Goal: Transaction & Acquisition: Purchase product/service

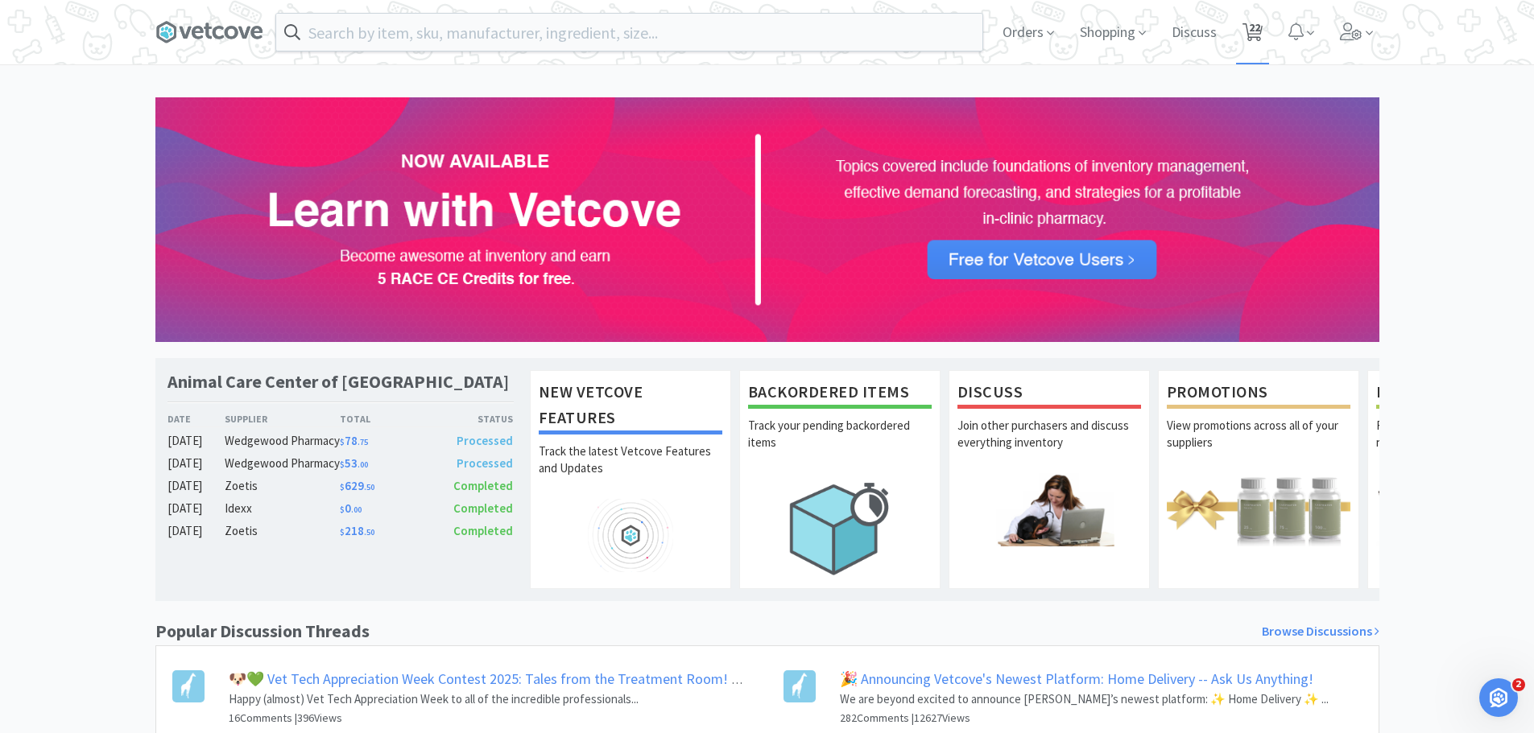
click at [1258, 28] on span "22" at bounding box center [1254, 27] width 11 height 64
select select "2"
select select "1"
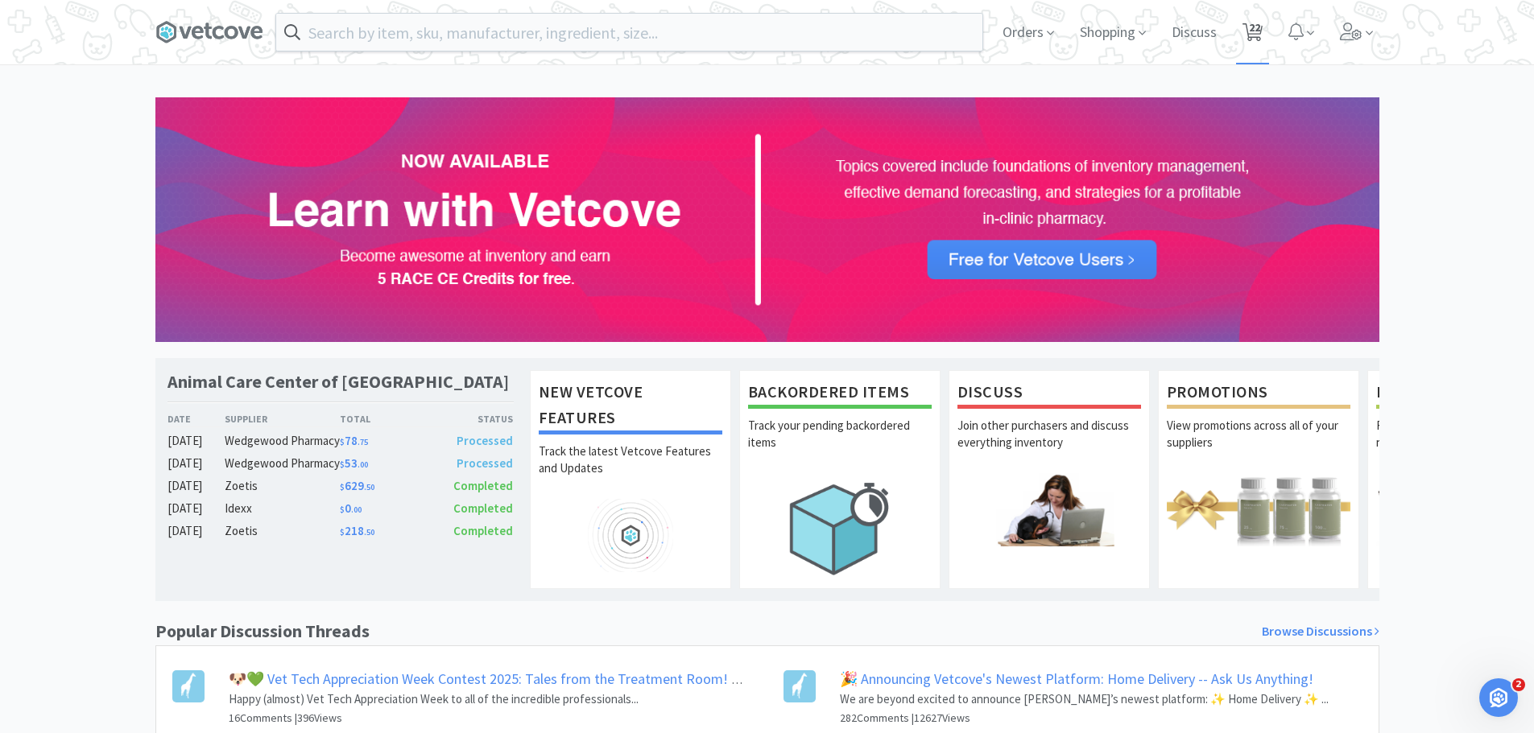
select select "1"
select select "2"
select select "1"
select select "2"
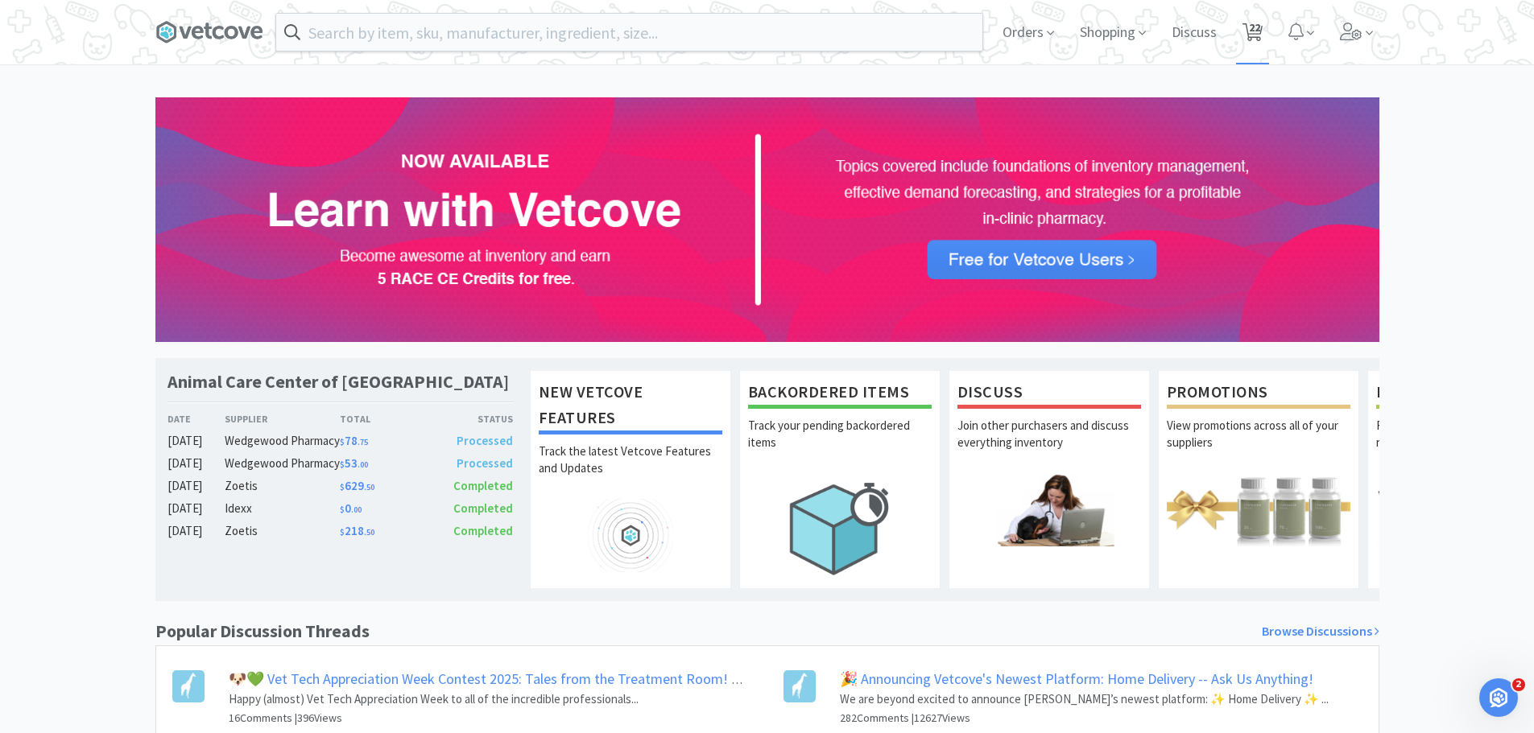
select select "1"
select select "2"
select select "1"
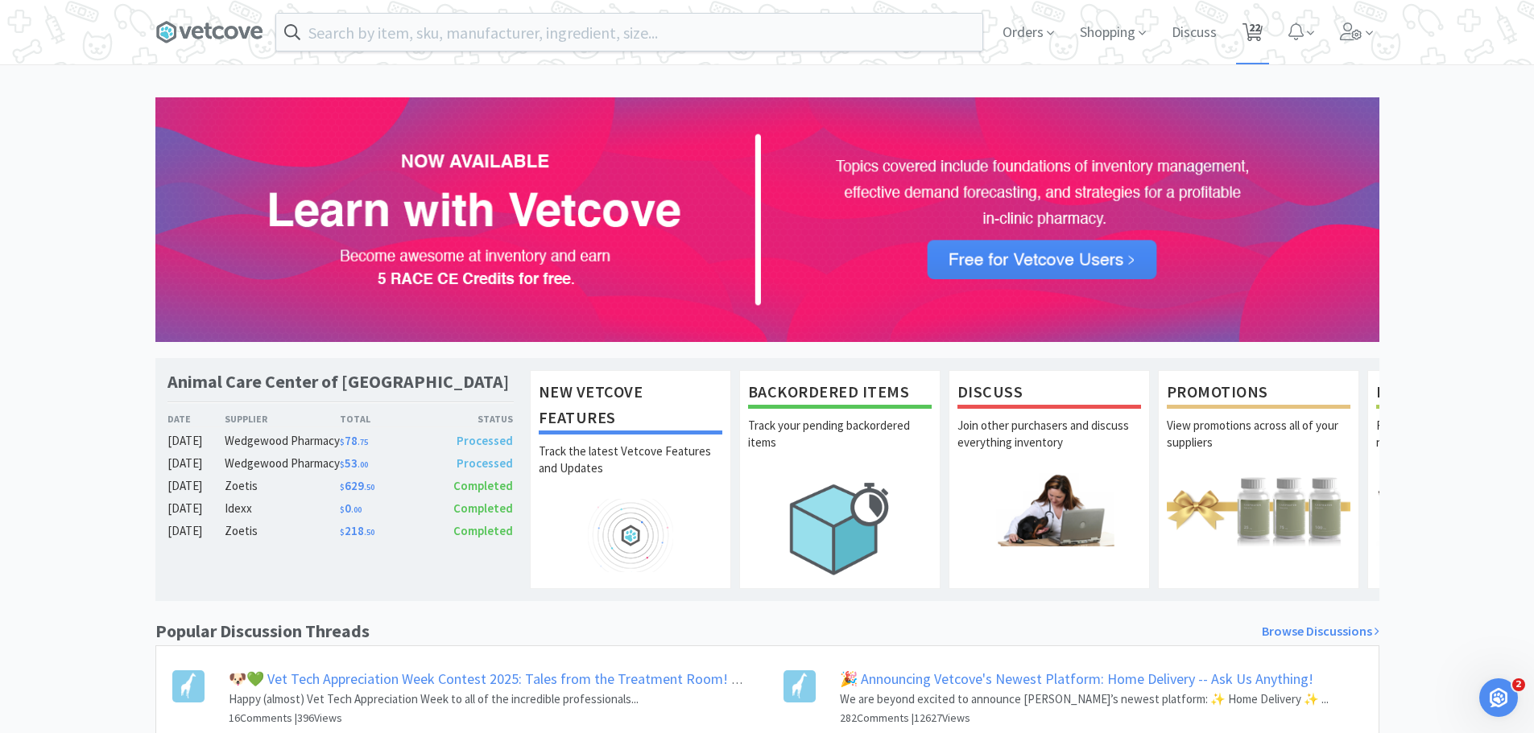
select select "1"
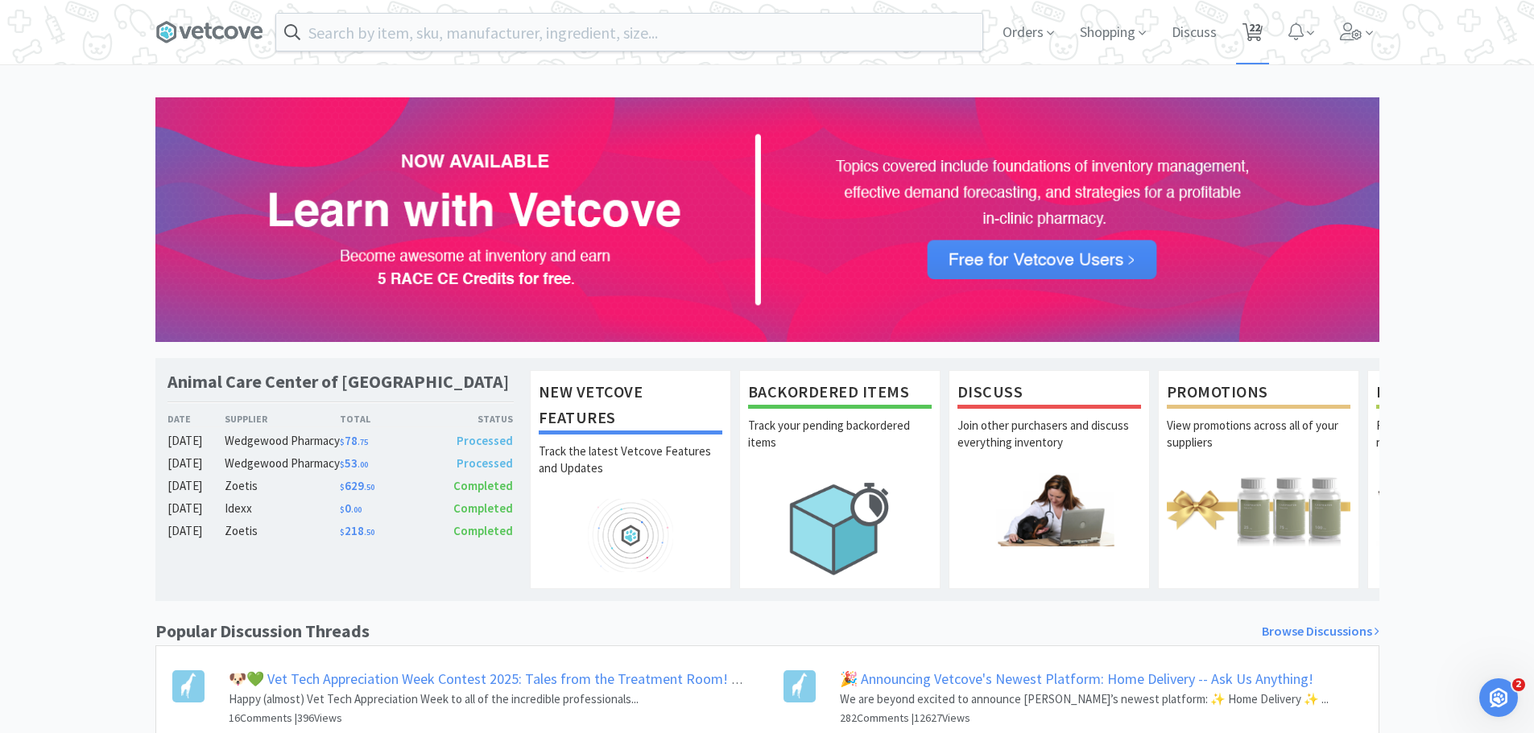
select select "1"
select select "3"
select select "1"
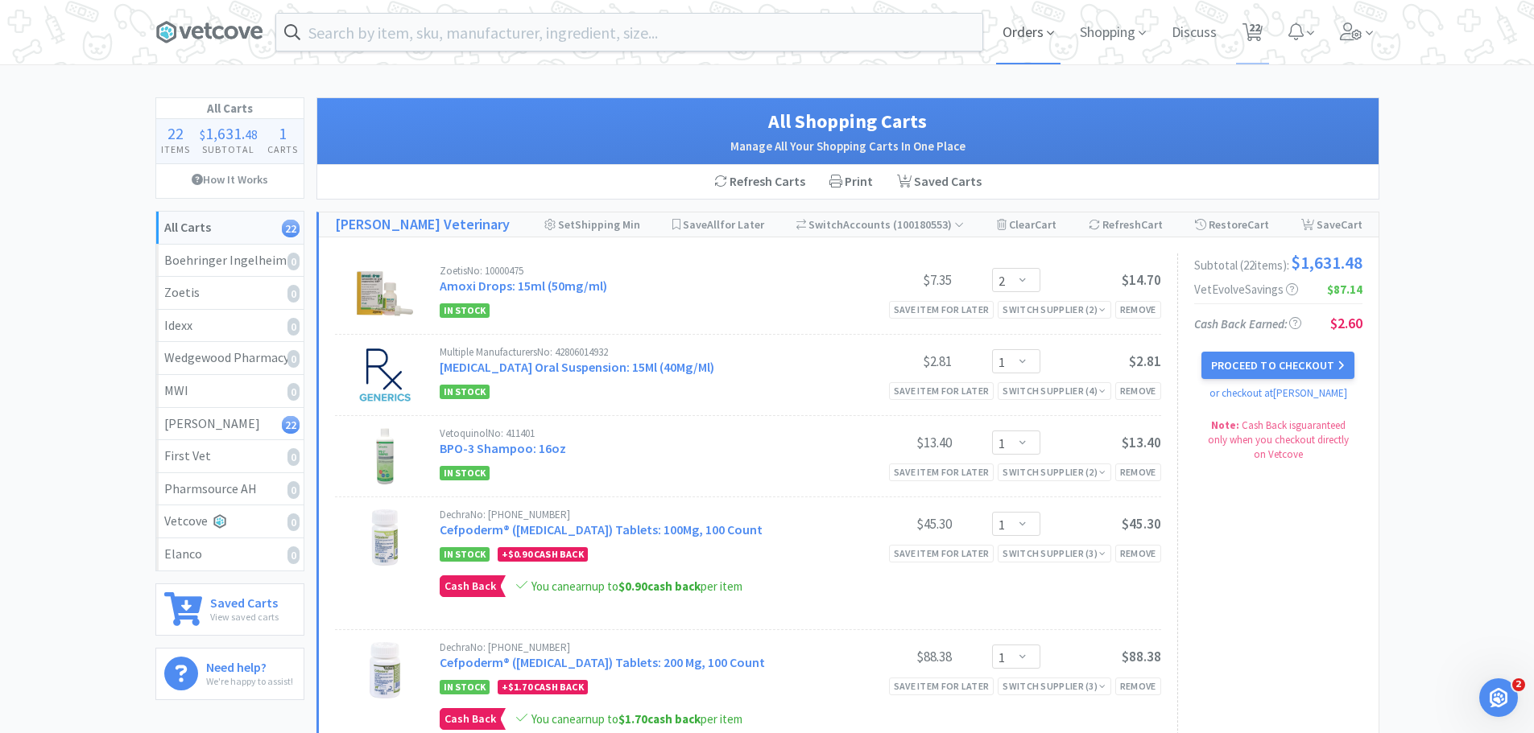
click at [1051, 45] on span "Orders" at bounding box center [1028, 32] width 64 height 64
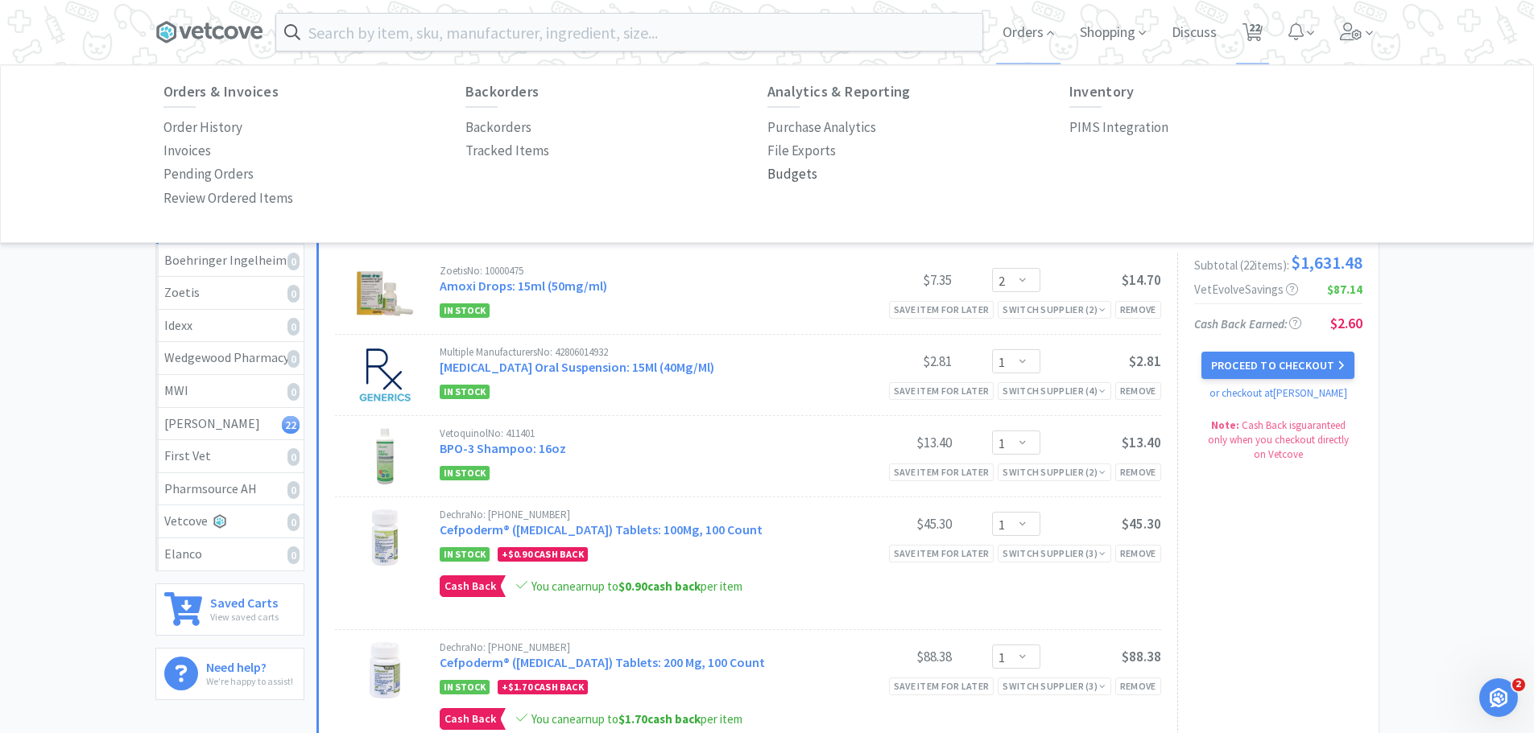
click at [800, 176] on p "Budgets" at bounding box center [792, 174] width 50 height 22
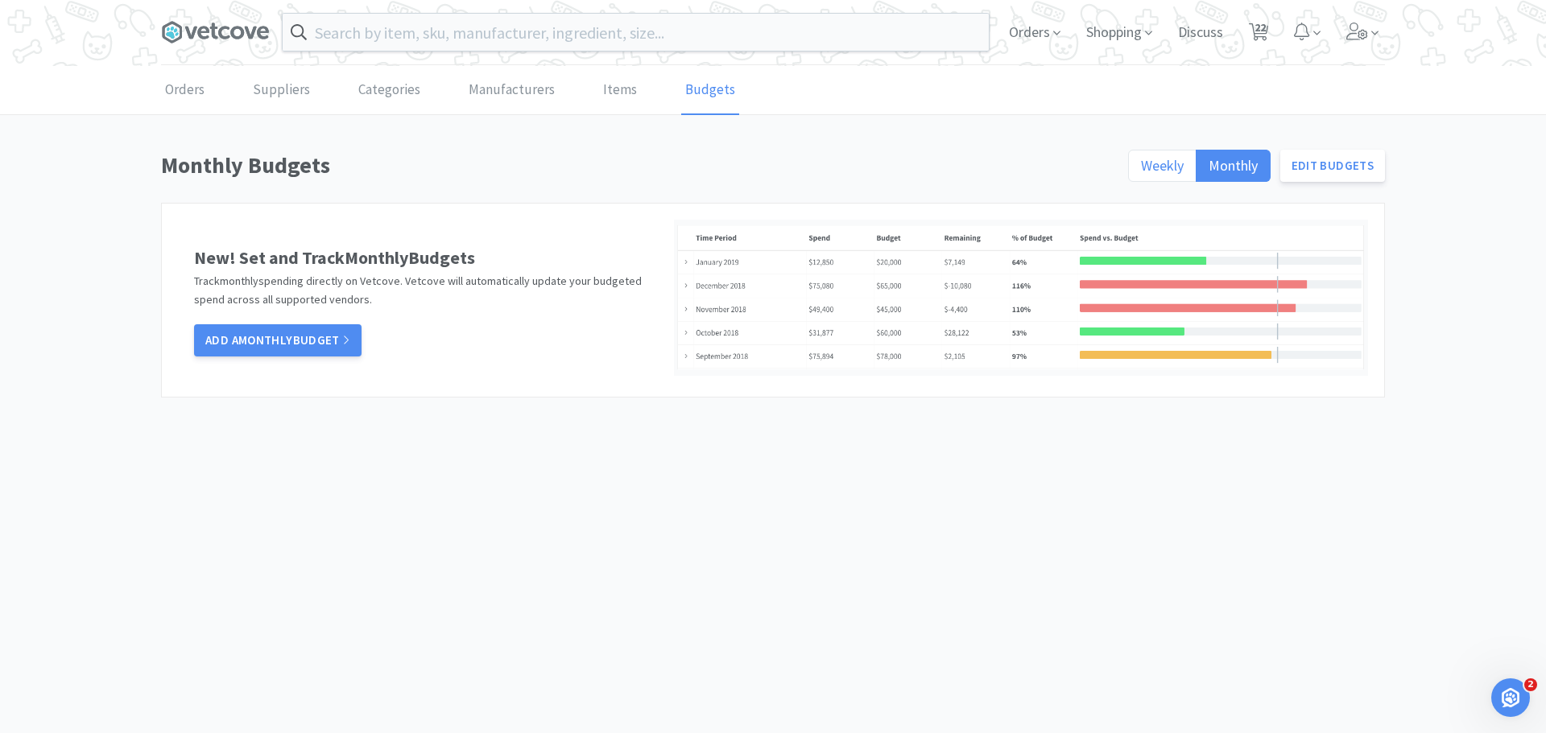
click at [1178, 163] on span "Weekly" at bounding box center [1162, 165] width 43 height 19
click at [1141, 171] on input "Weekly" at bounding box center [1141, 171] width 0 height 0
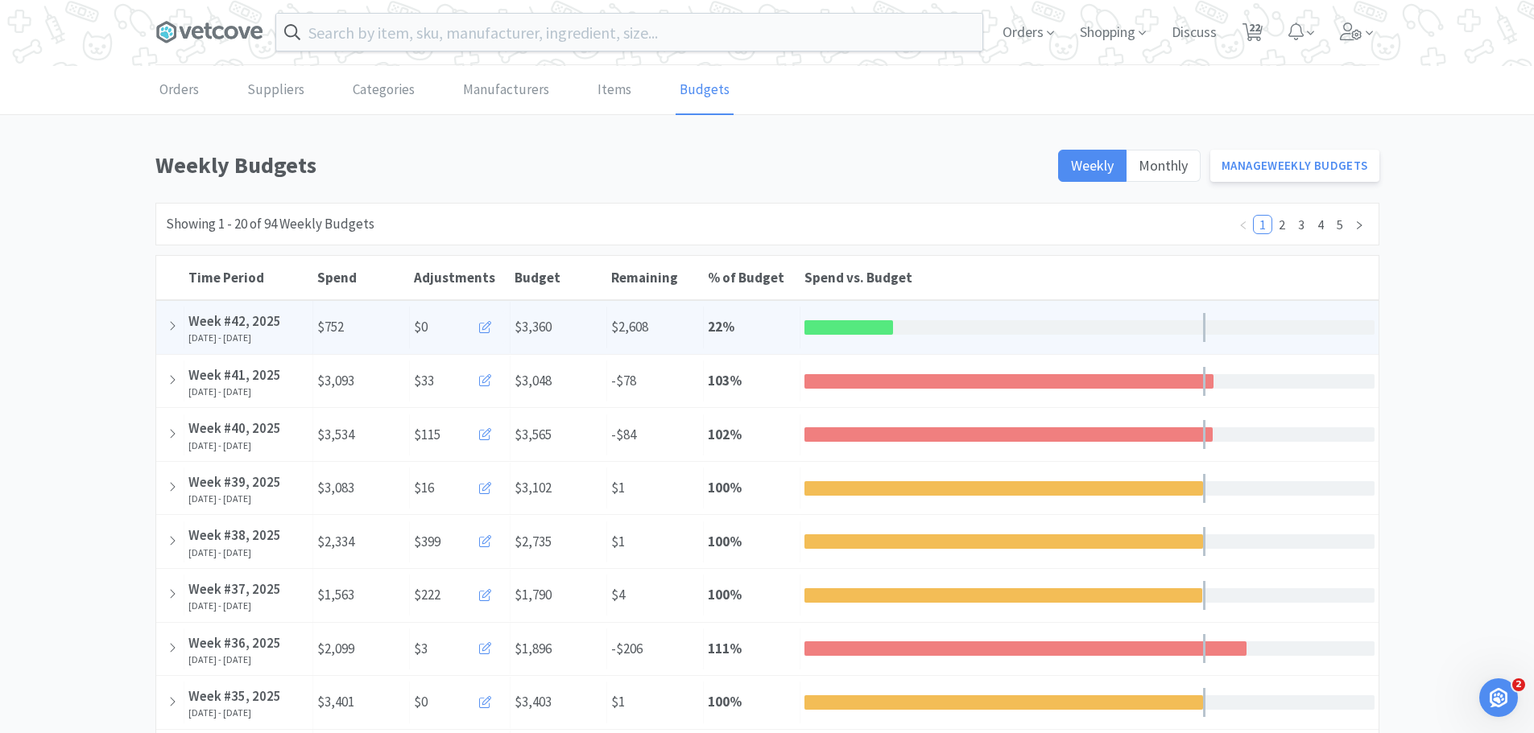
click at [482, 336] on button at bounding box center [487, 328] width 38 height 32
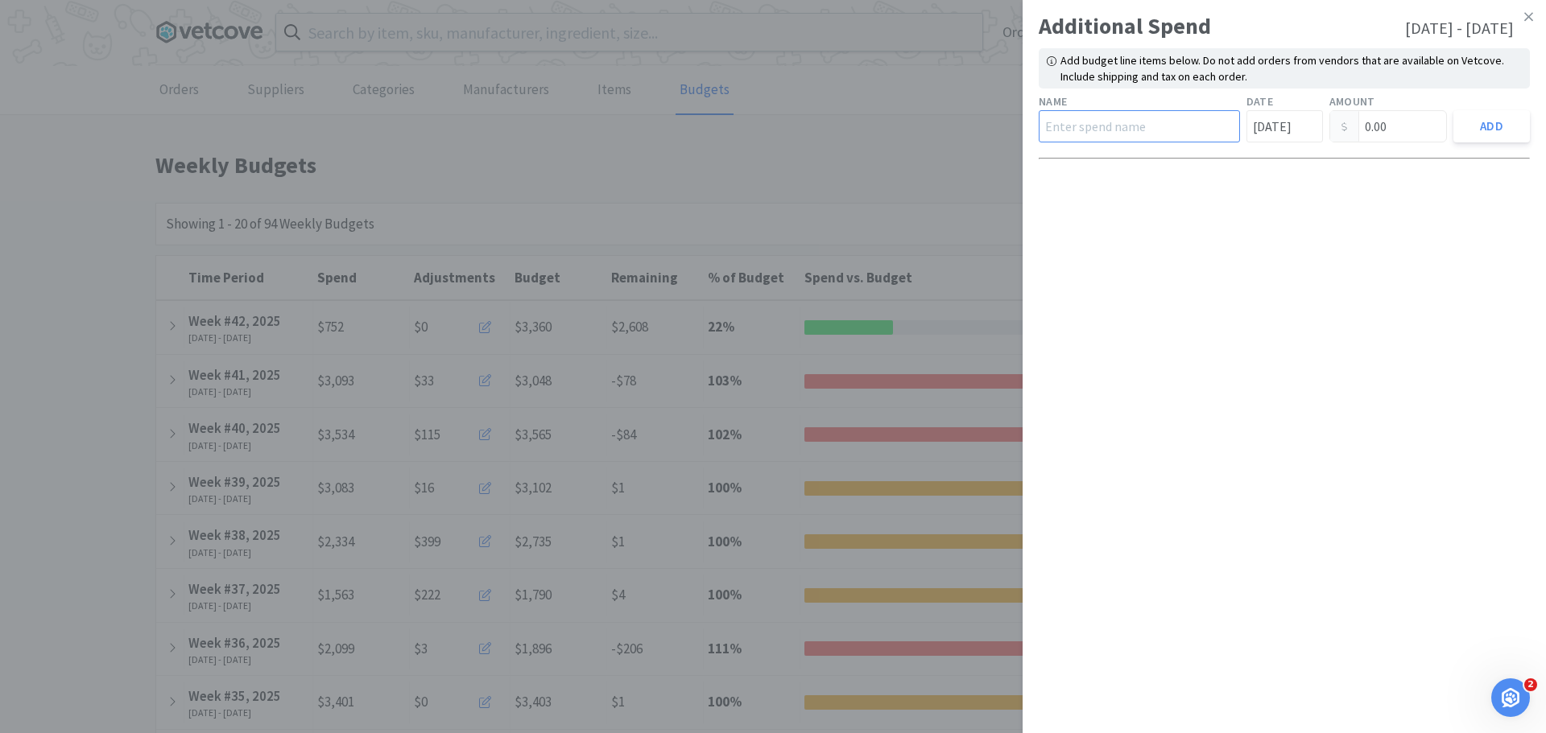
click at [1096, 139] on input "text" at bounding box center [1139, 126] width 201 height 32
type input "Royal Canin"
click at [1274, 123] on input "Oct 13th" at bounding box center [1284, 126] width 76 height 32
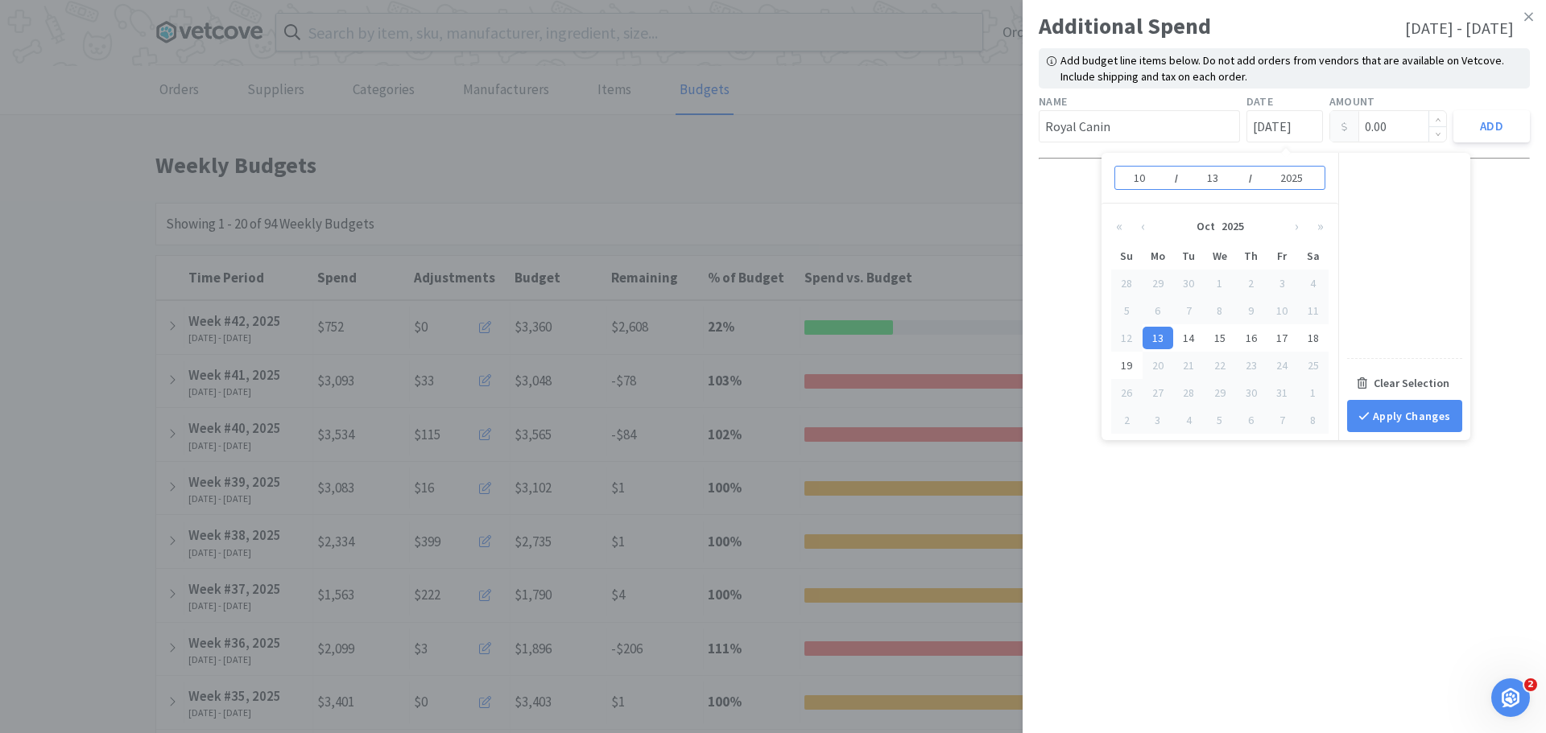
click at [1398, 122] on input "0.00" at bounding box center [1388, 126] width 117 height 31
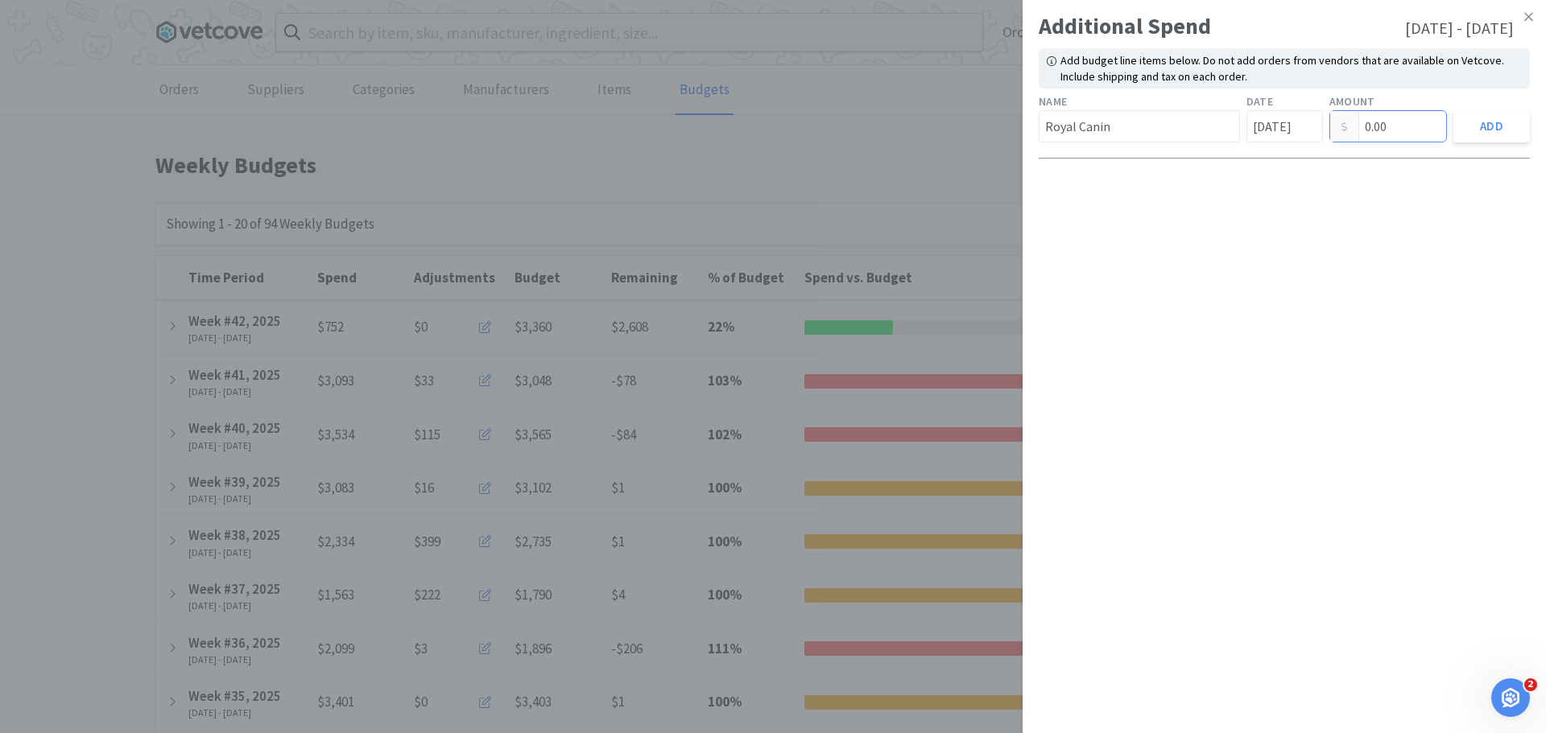
drag, startPoint x: 1401, startPoint y: 126, endPoint x: 1172, endPoint y: 122, distance: 228.7
click at [1173, 126] on div "Name Royal Canin Date Oct 13th Amount 0.00 Add" at bounding box center [1284, 117] width 498 height 56
type input "189.45"
click at [1472, 123] on button "Add" at bounding box center [1491, 126] width 76 height 32
type input "0.00"
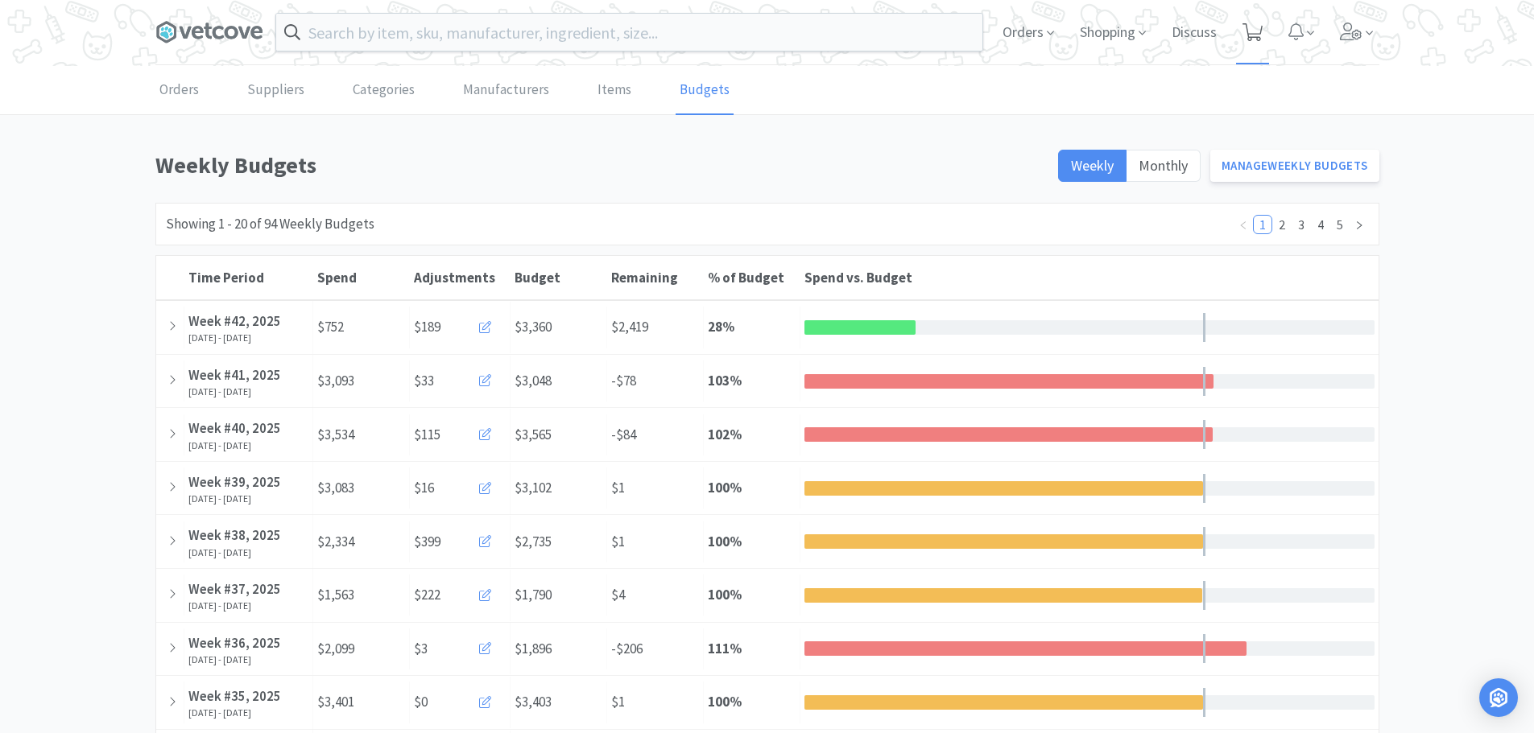
click at [1263, 24] on span at bounding box center [1252, 32] width 33 height 64
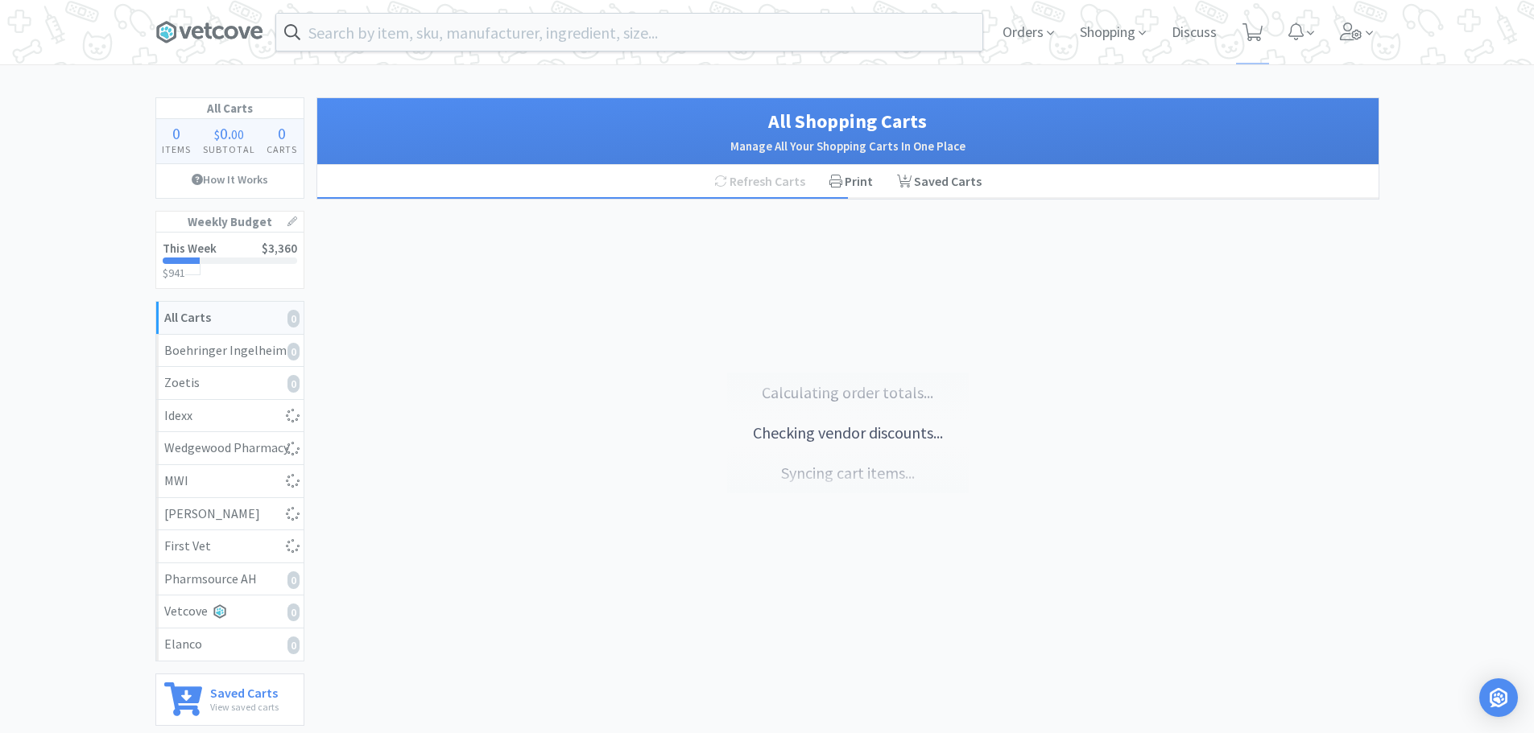
select select "2"
select select "1"
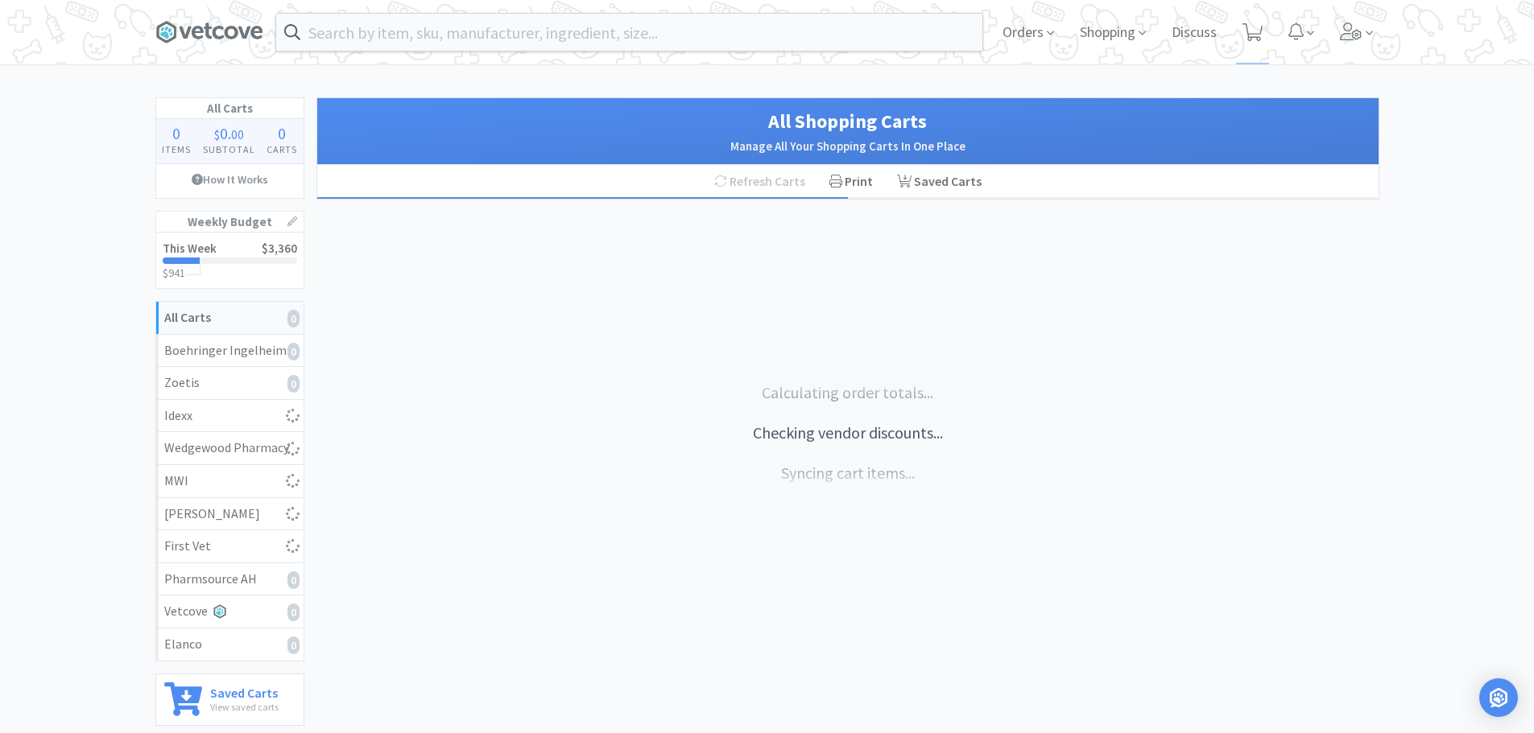
select select "2"
select select "1"
select select "2"
select select "1"
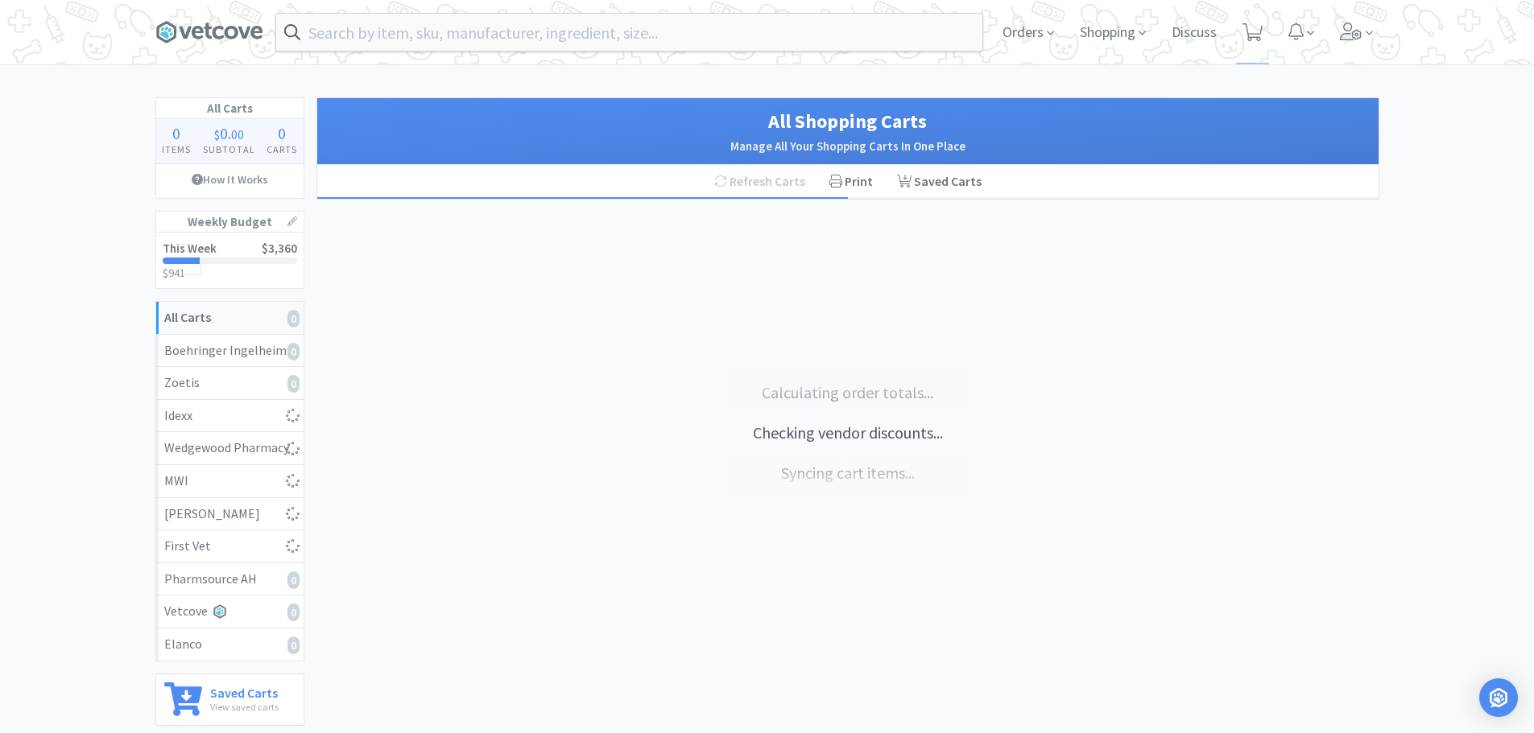
select select "1"
select select "2"
select select "1"
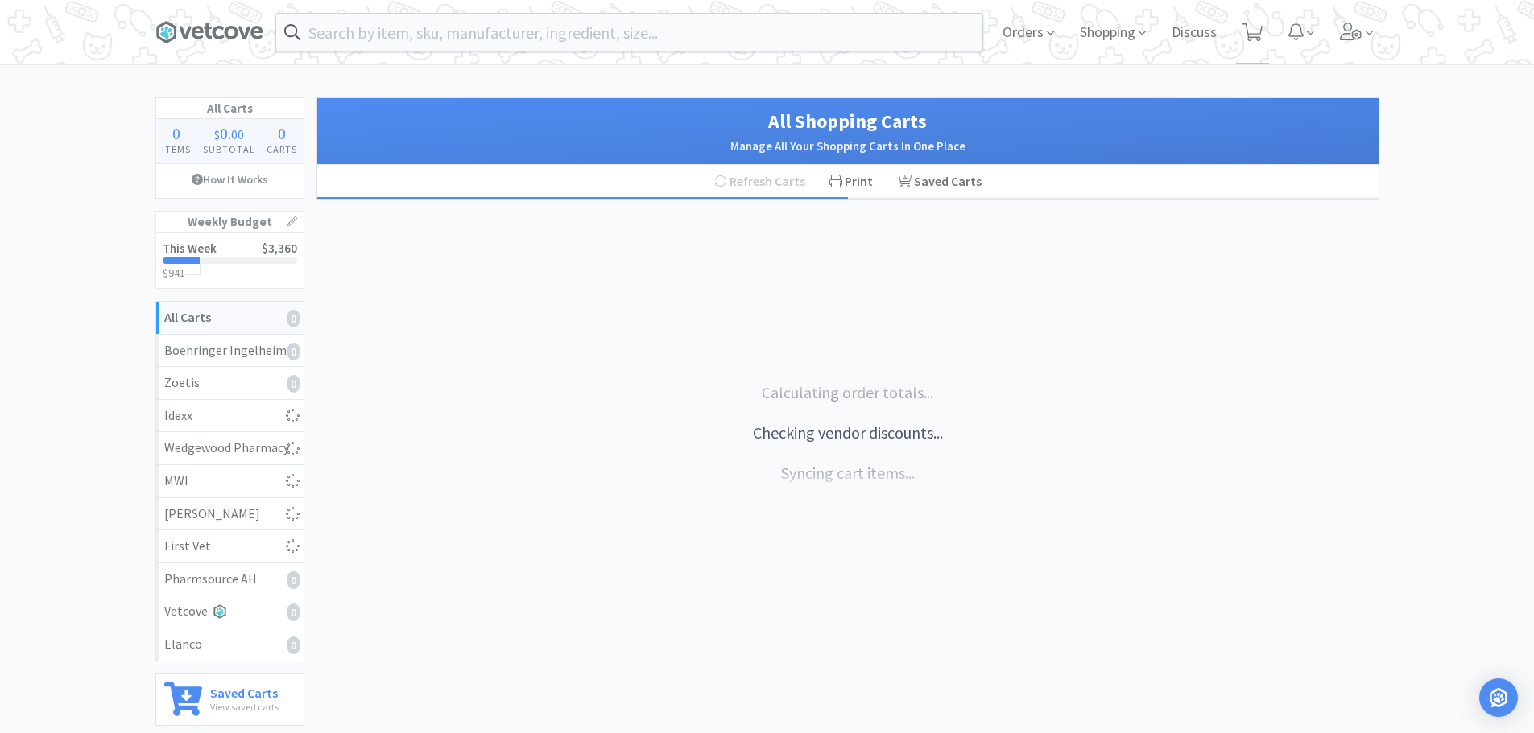
select select "1"
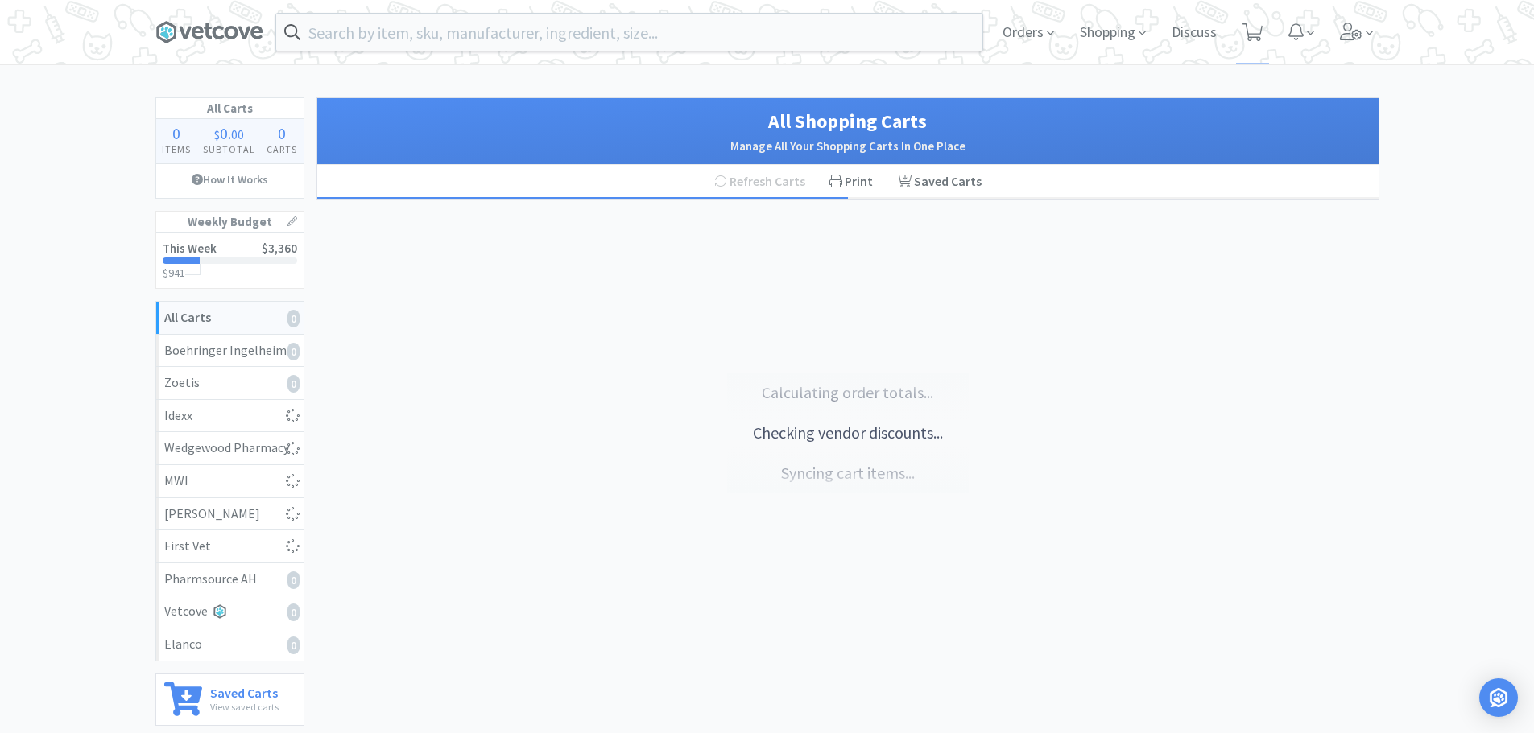
select select "3"
select select "1"
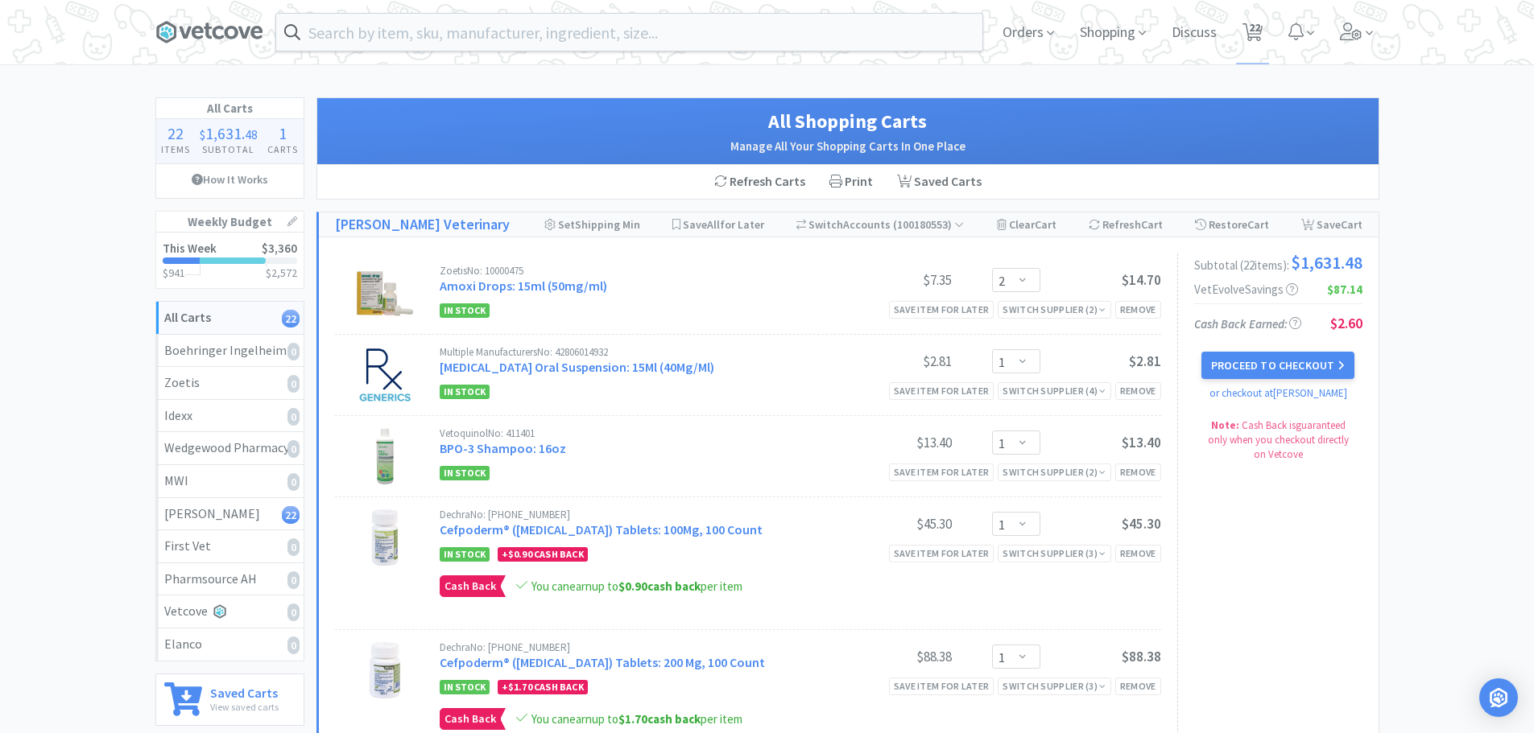
click at [518, 3] on div "Orders Shopping Discuss Discuss 22 22" at bounding box center [767, 32] width 1224 height 64
click at [513, 21] on input "text" at bounding box center [629, 32] width 706 height 37
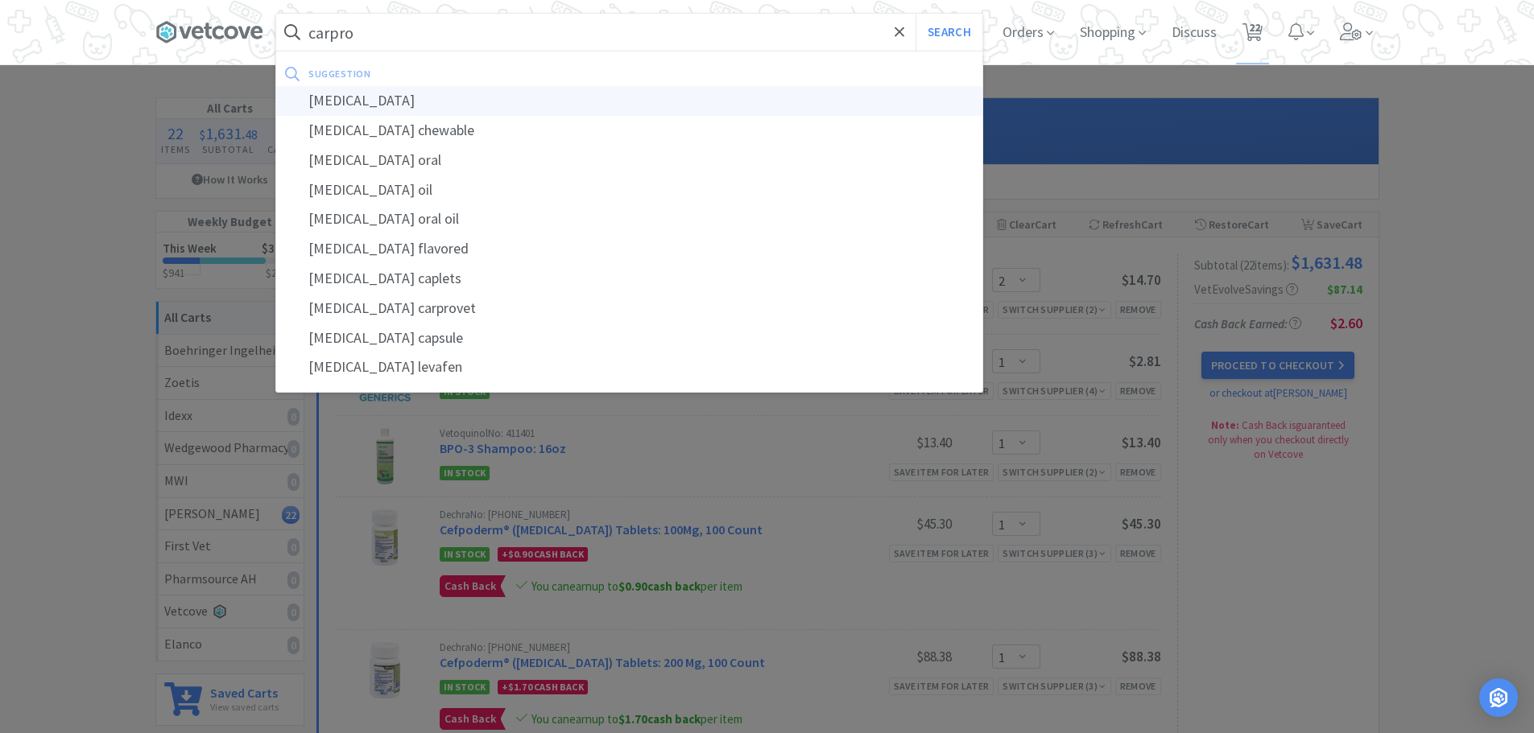
click at [341, 97] on div "[MEDICAL_DATA]" at bounding box center [629, 101] width 706 height 30
type input "[MEDICAL_DATA]"
select select "2"
select select "1"
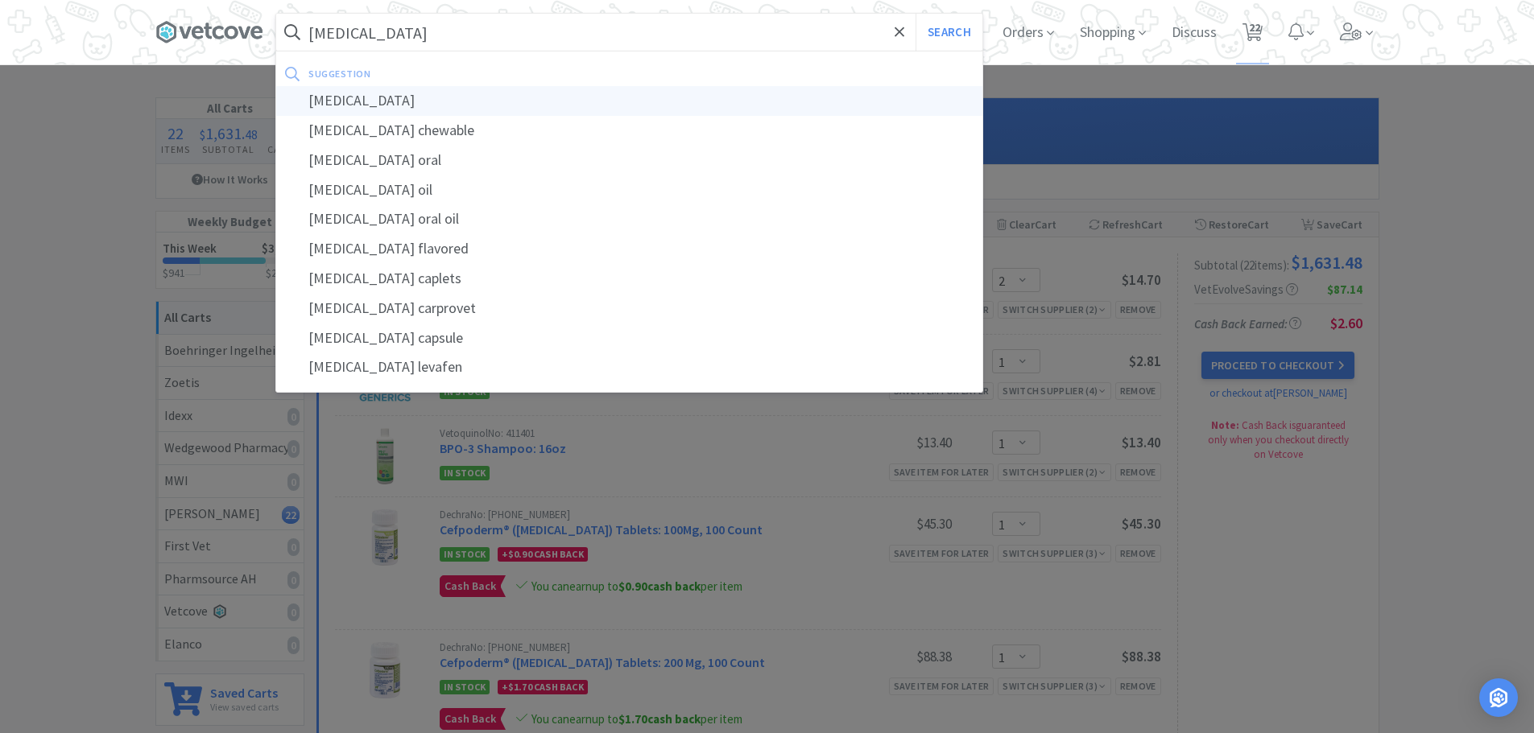
select select "1"
select select "2"
select select "1"
select select "2"
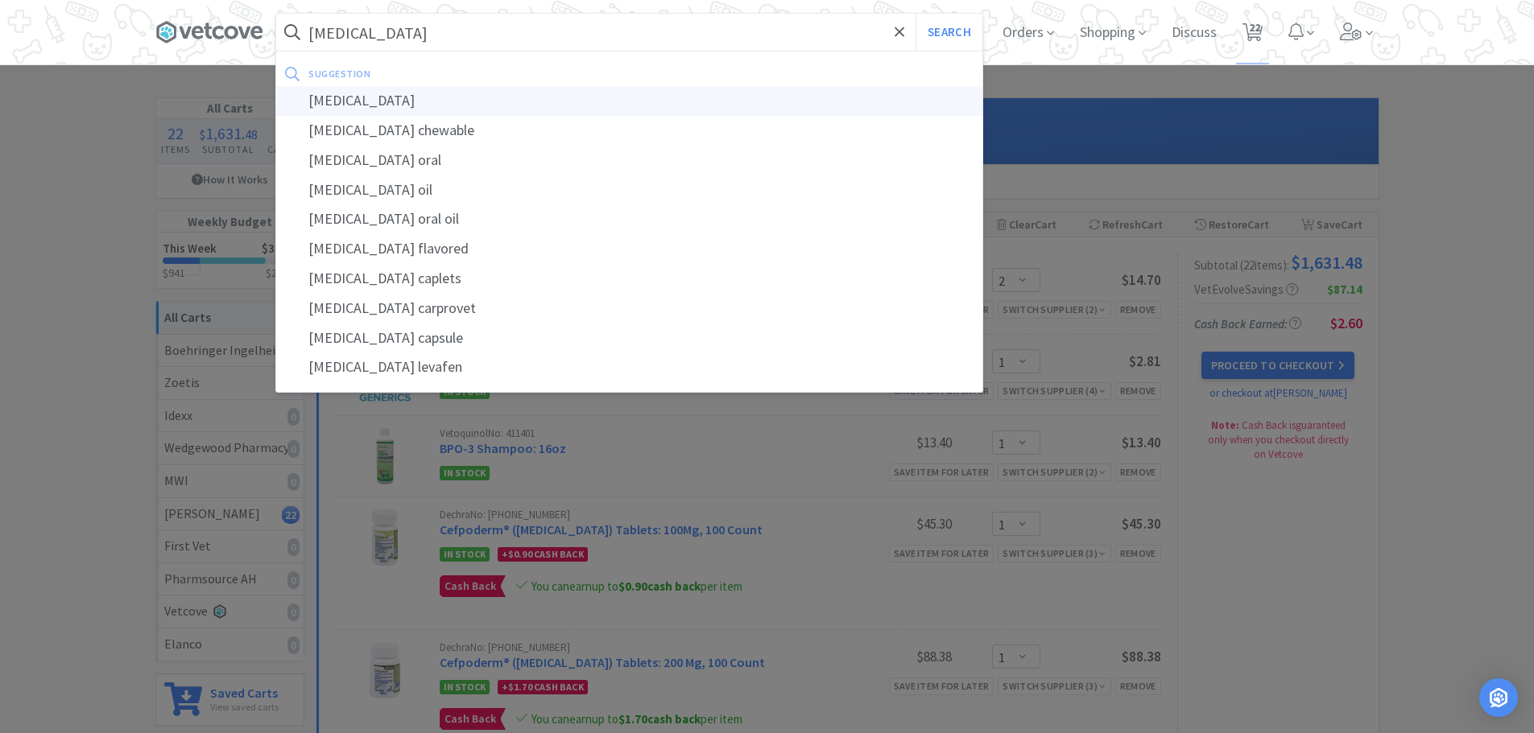
select select "2"
select select "1"
select select "2"
select select "1"
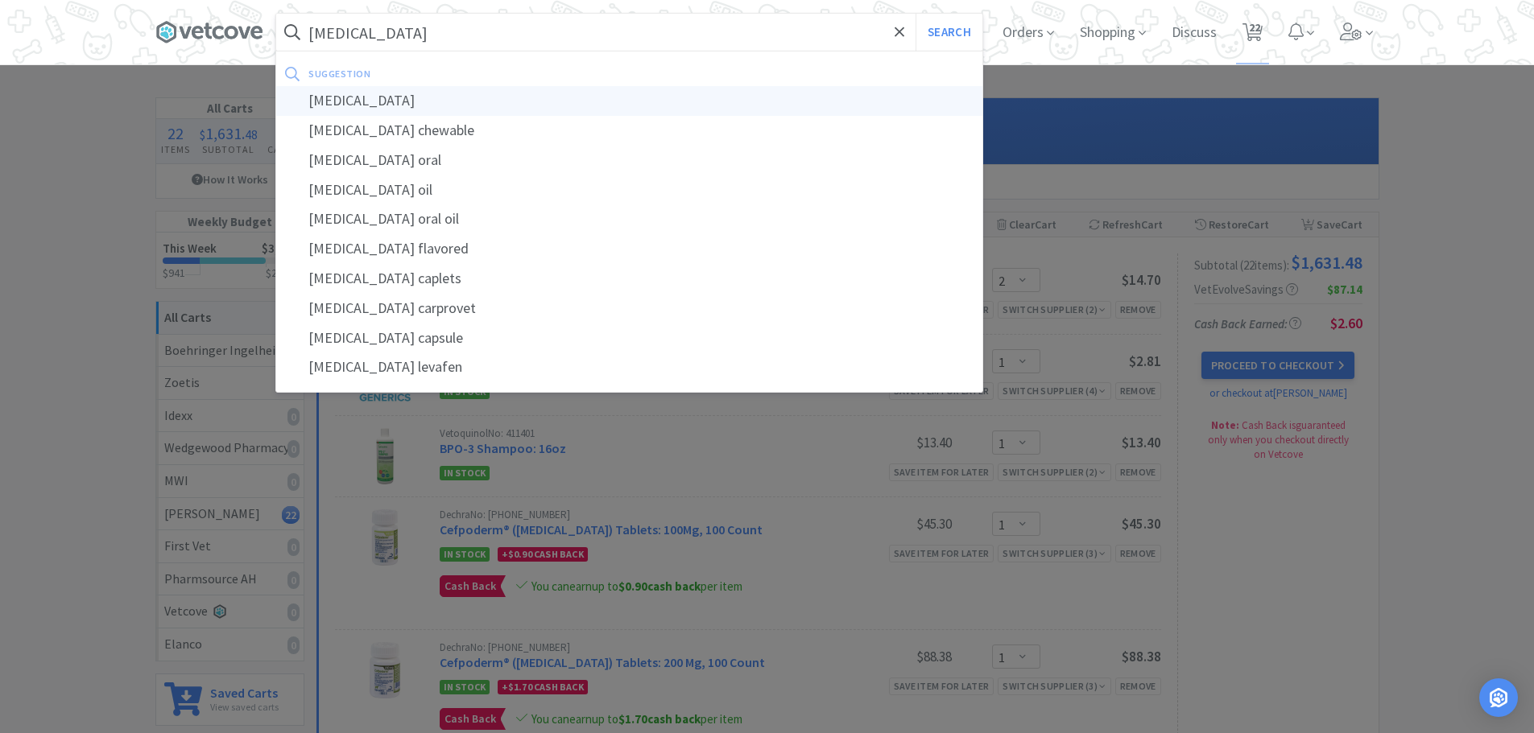
select select "1"
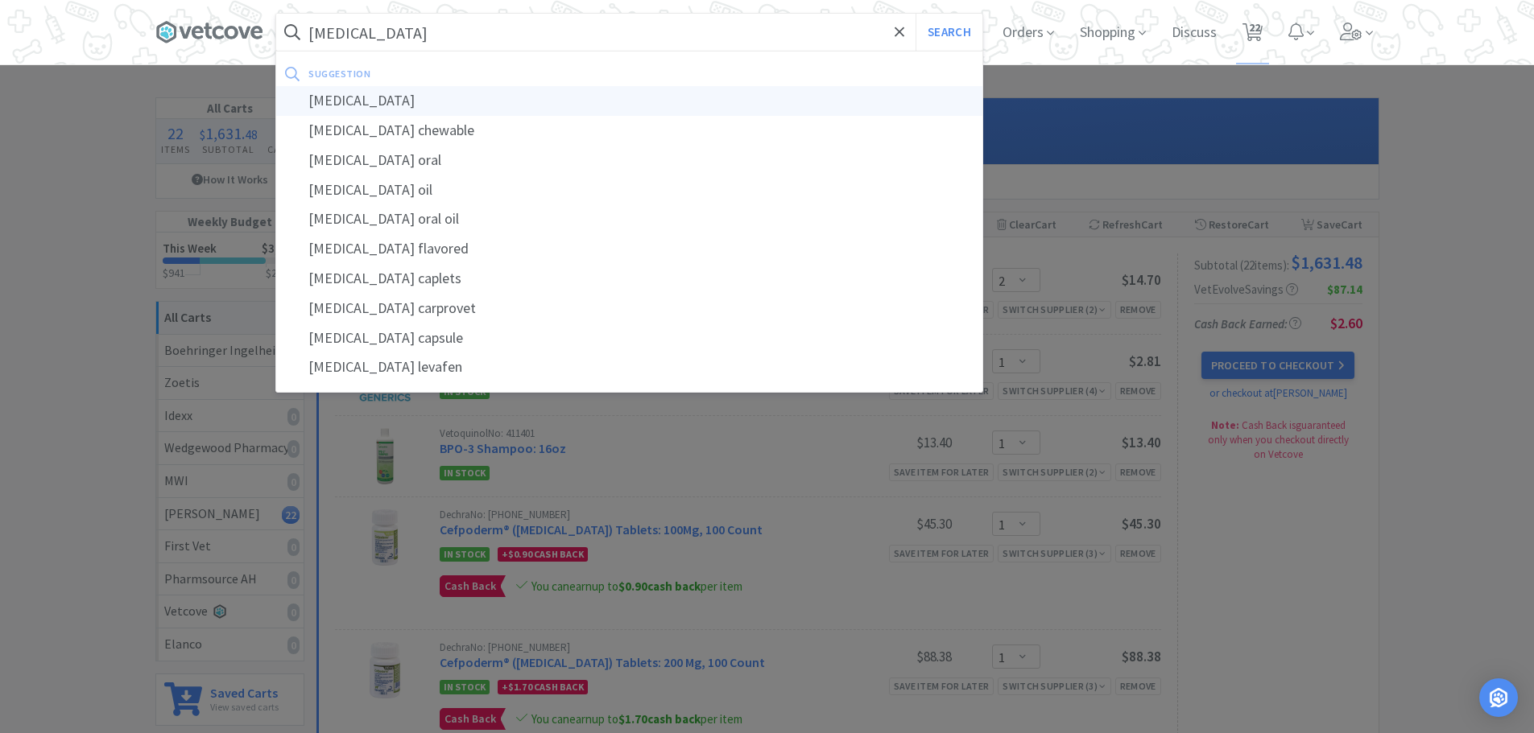
select select "1"
select select "3"
select select "1"
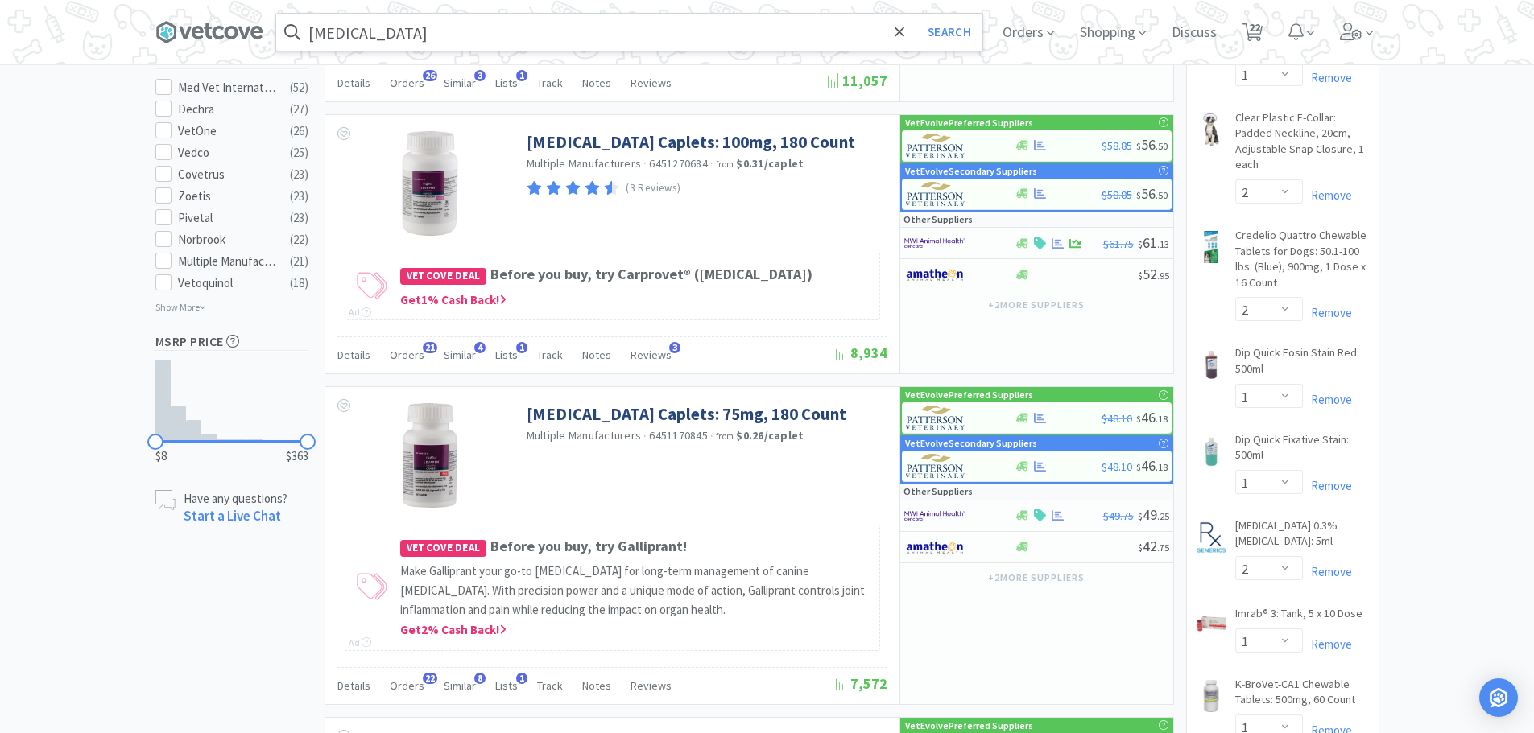
scroll to position [853, 0]
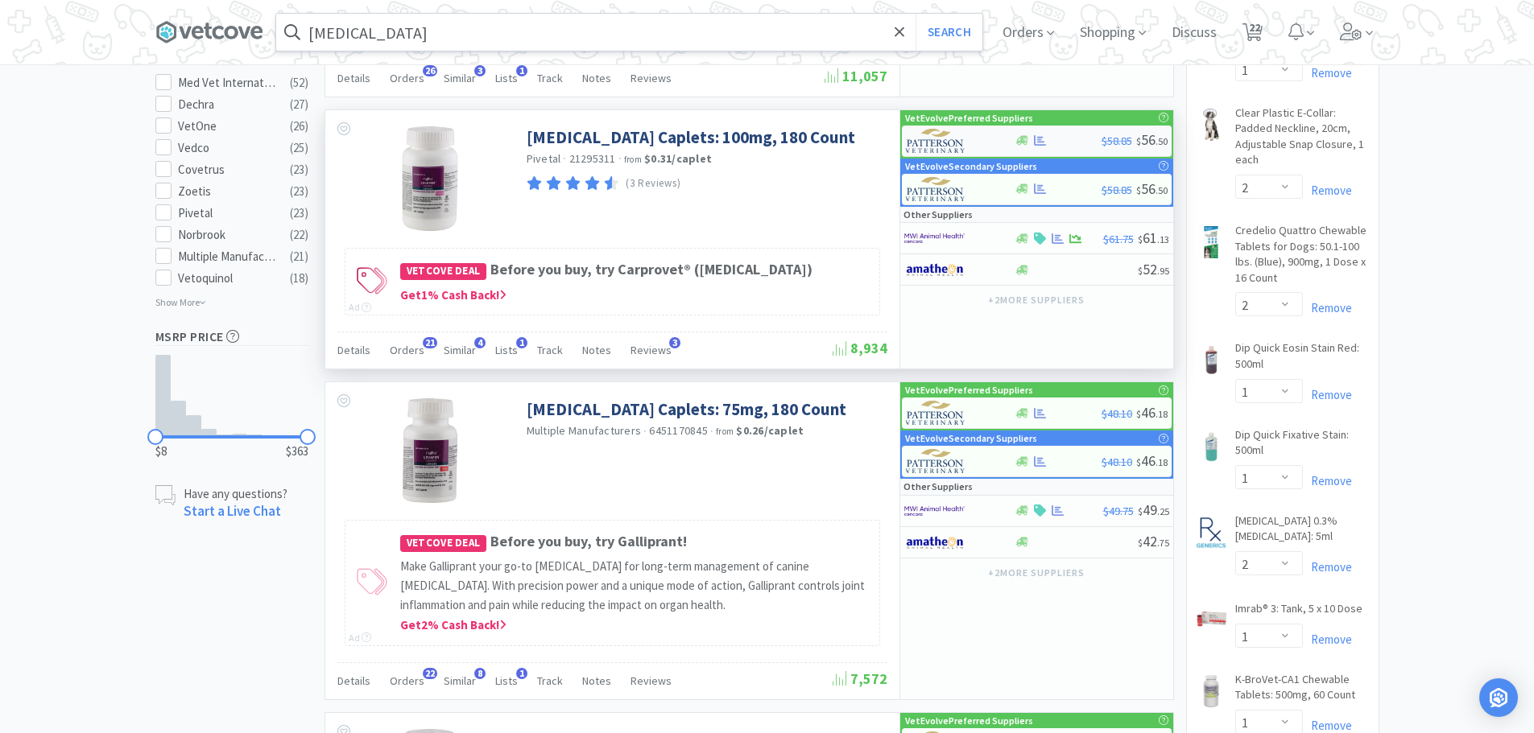
click at [1065, 147] on div at bounding box center [1057, 140] width 87 height 12
select select "1"
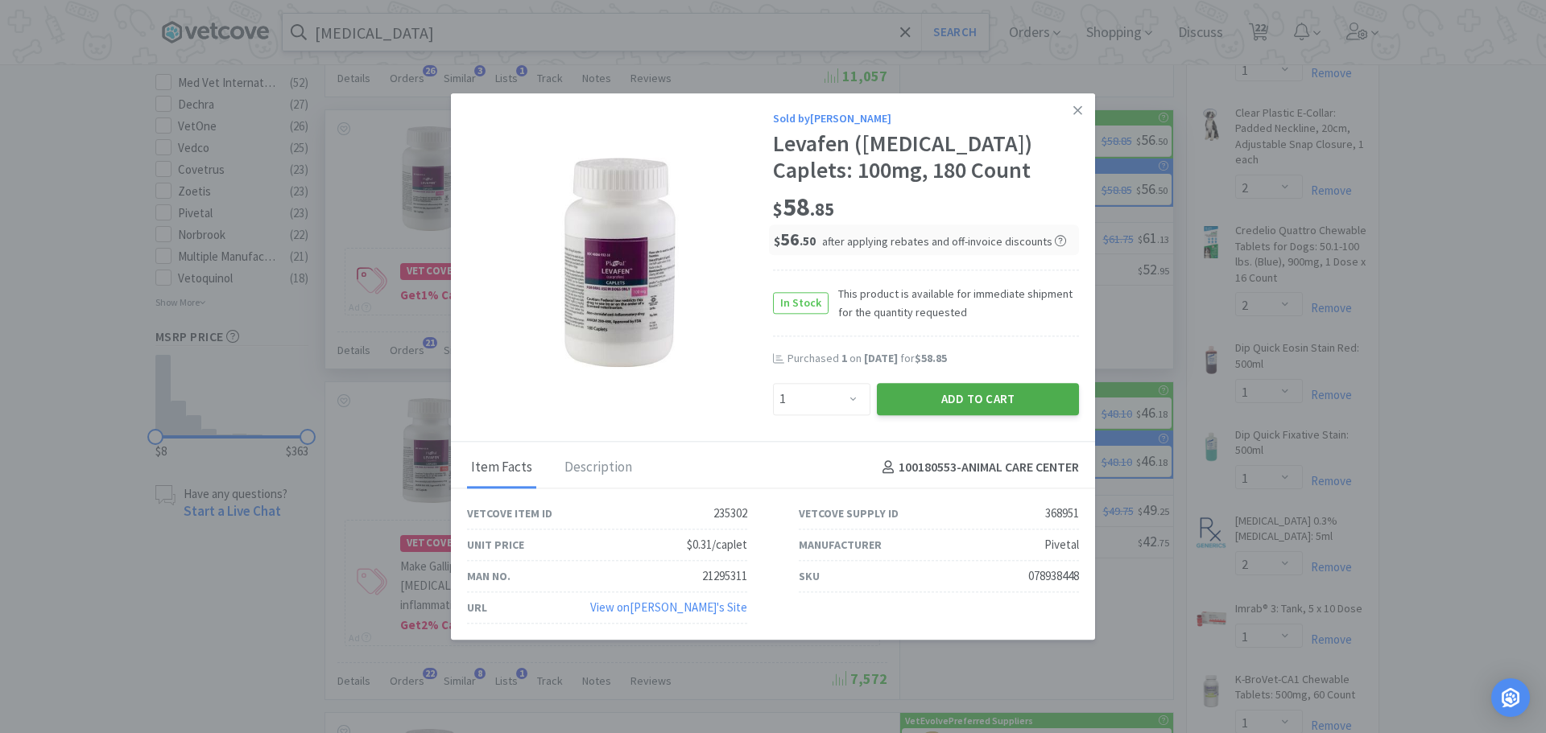
click at [980, 392] on button "Add to Cart" at bounding box center [978, 399] width 202 height 32
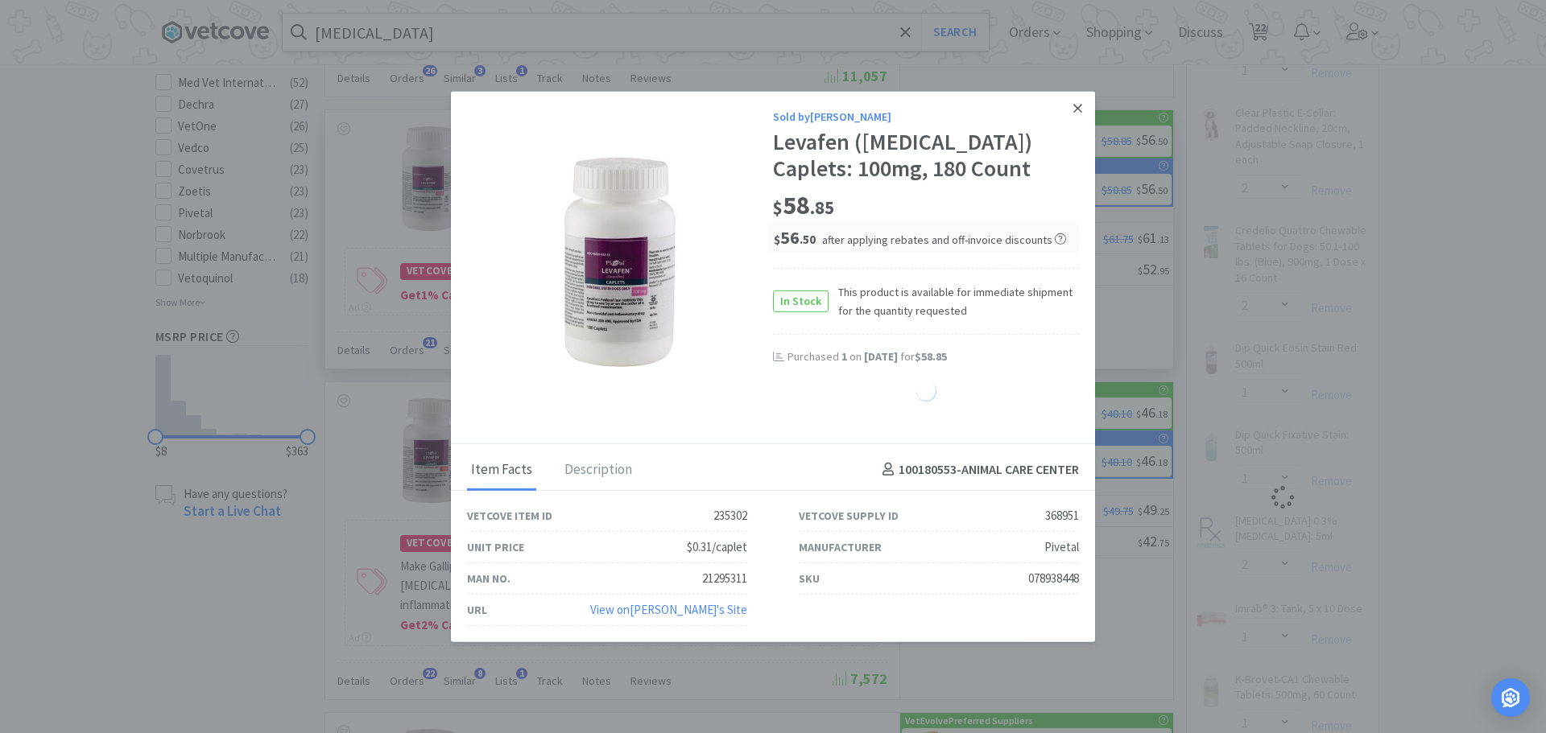
select select "1"
select select "3"
select select "1"
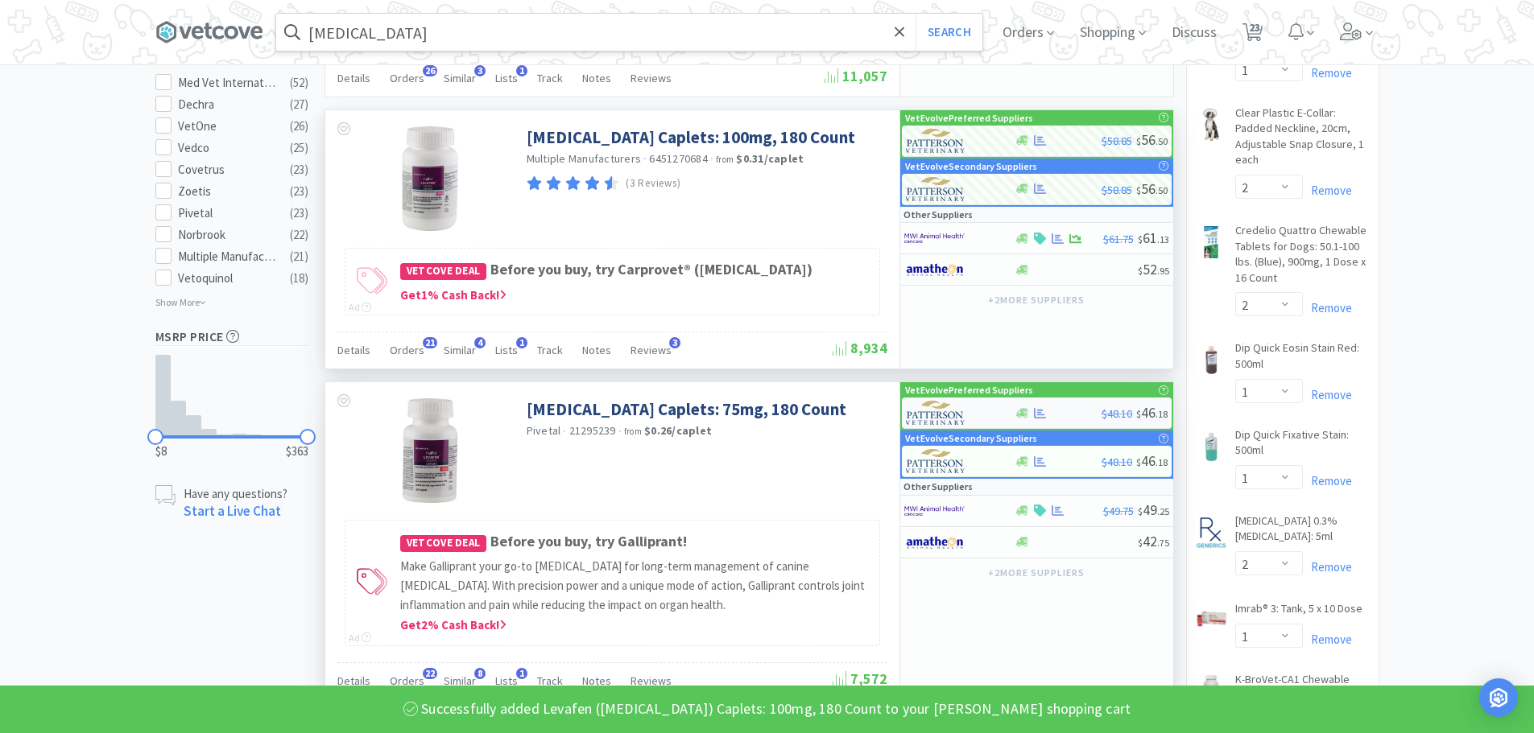
click at [1058, 407] on div at bounding box center [1057, 413] width 87 height 12
select select "1"
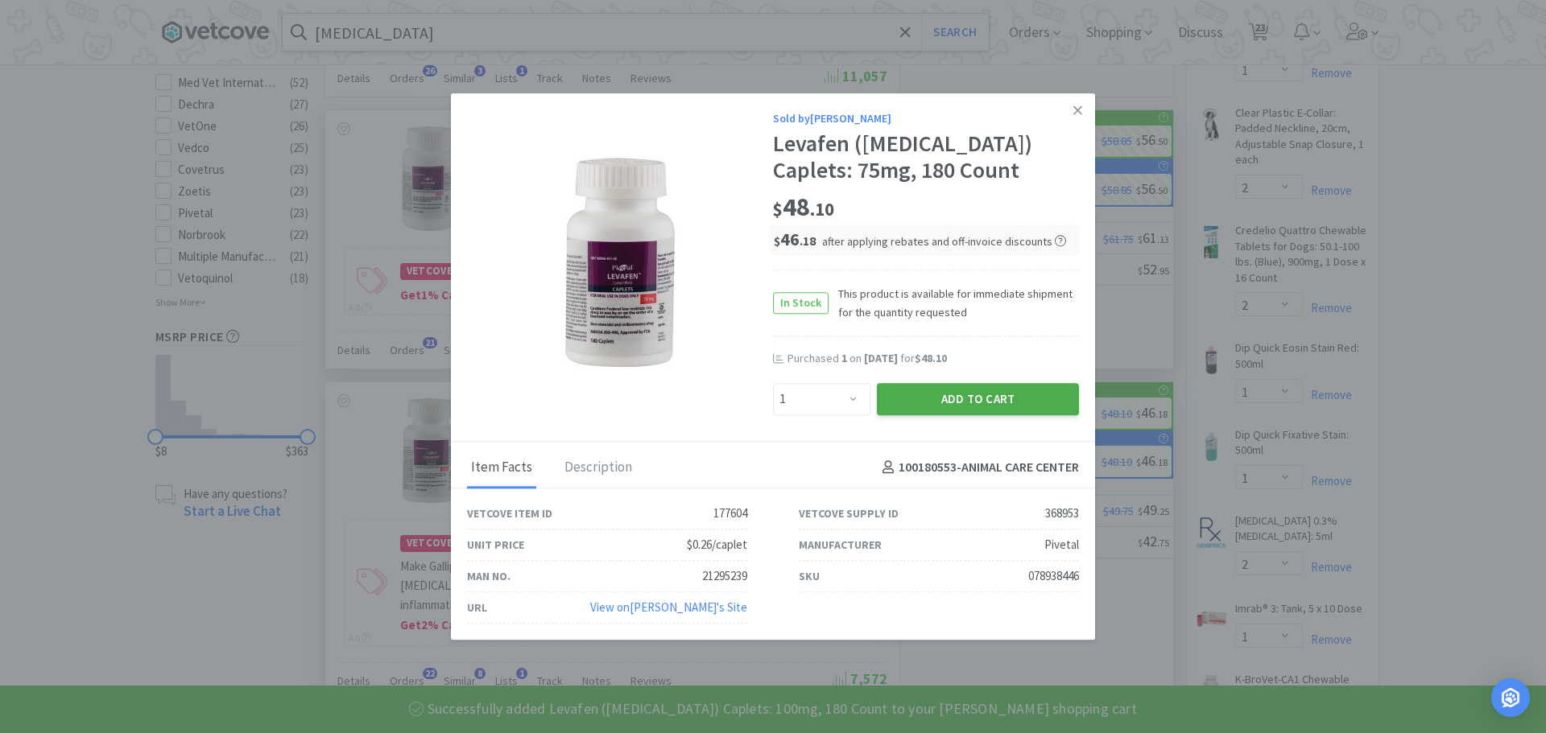
click at [971, 406] on button "Add to Cart" at bounding box center [978, 399] width 202 height 32
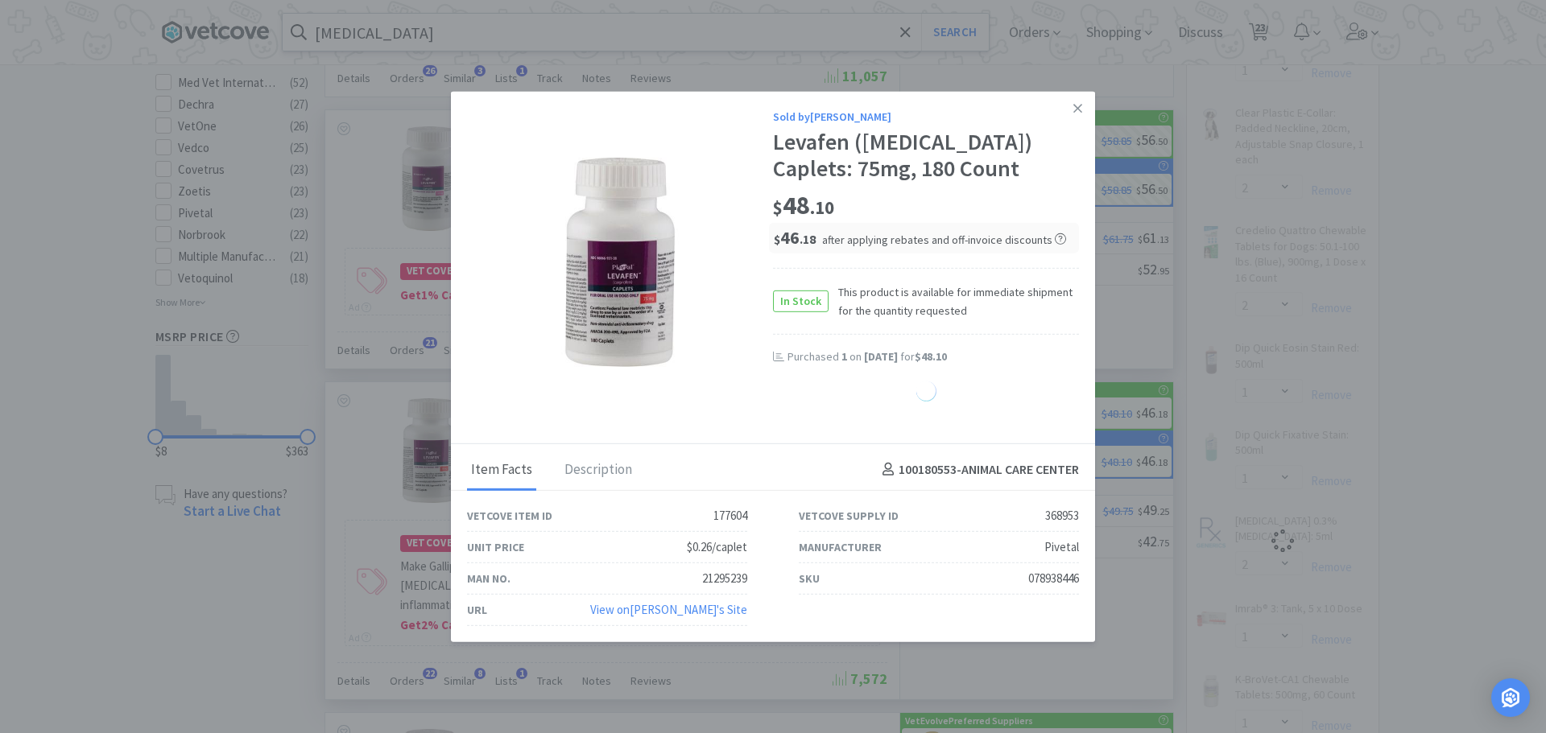
select select "1"
select select "3"
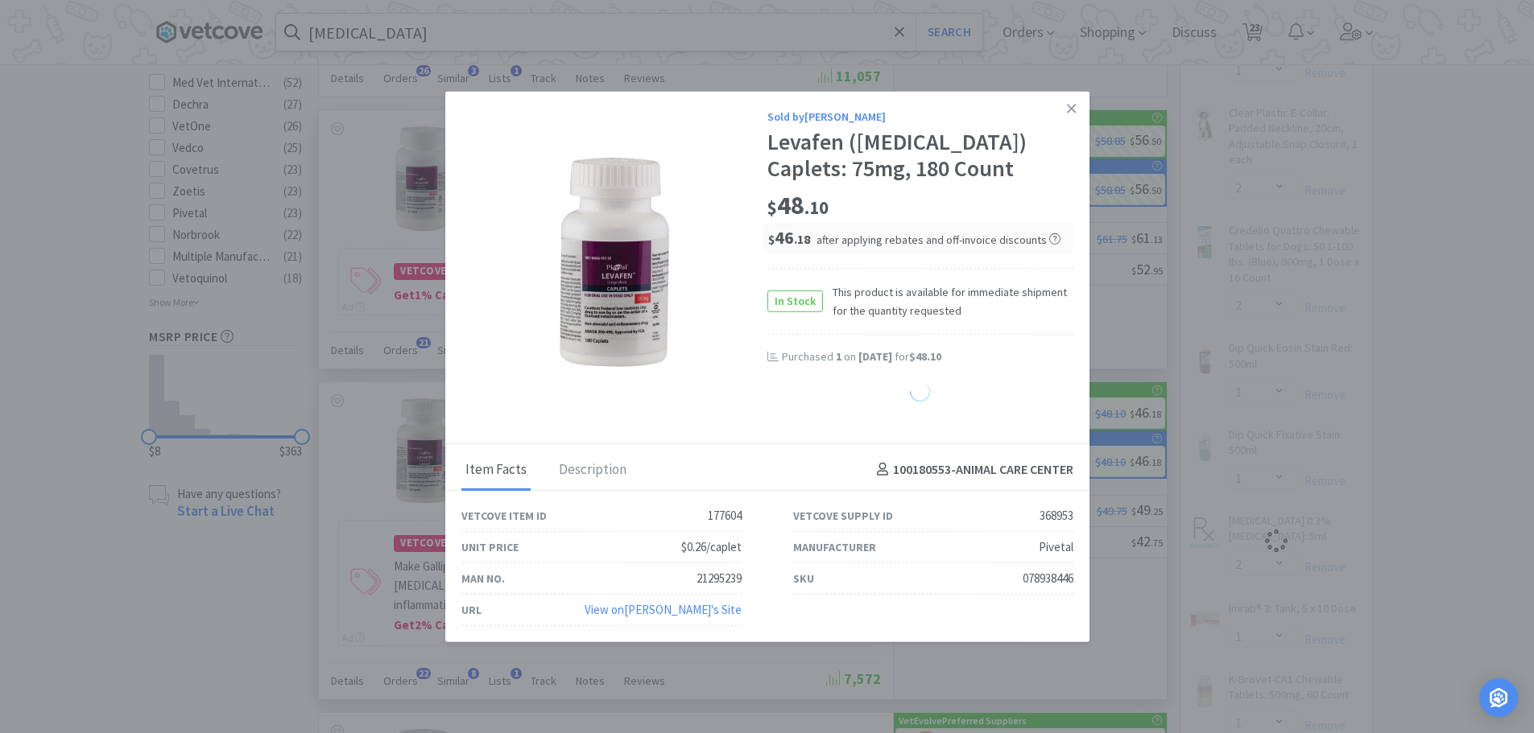
select select "1"
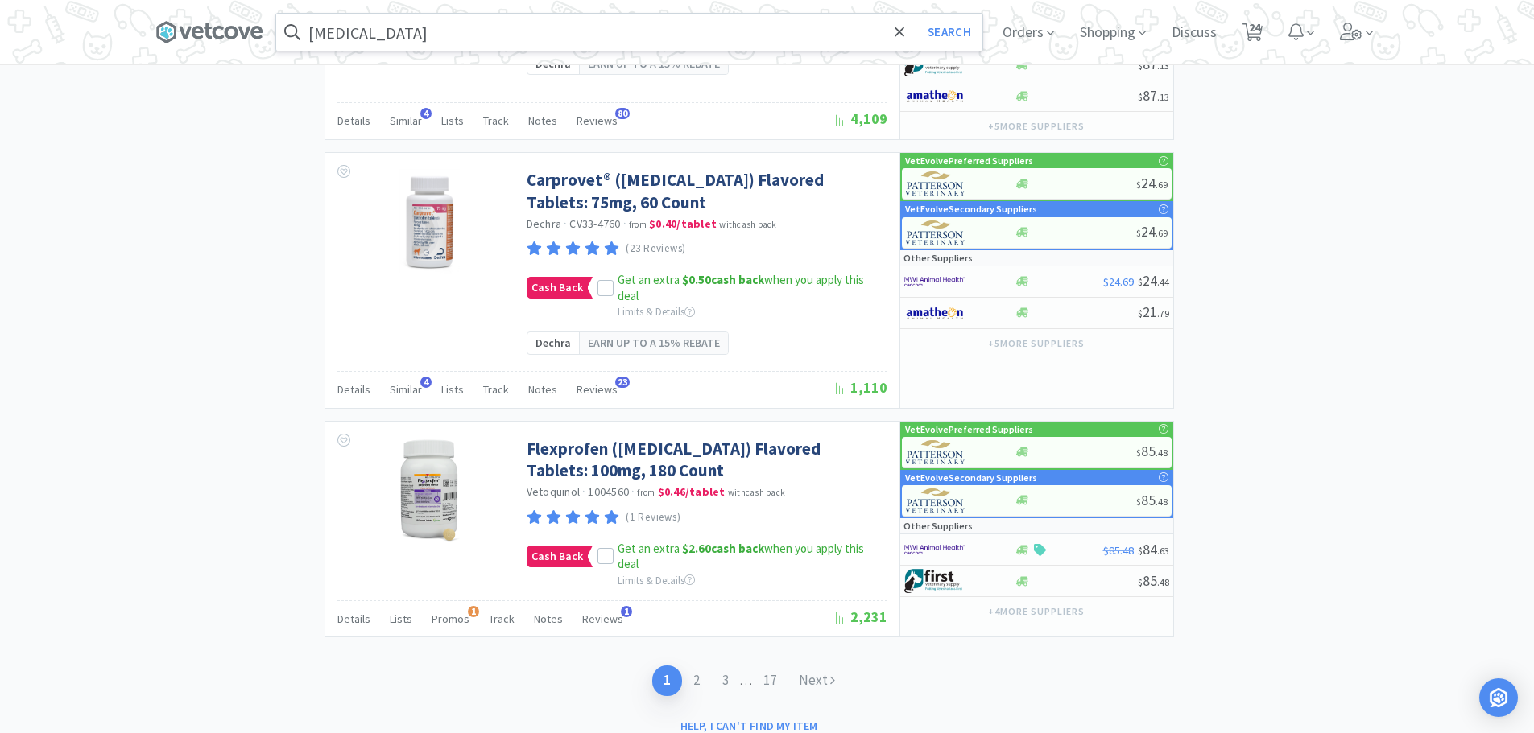
scroll to position [3561, 0]
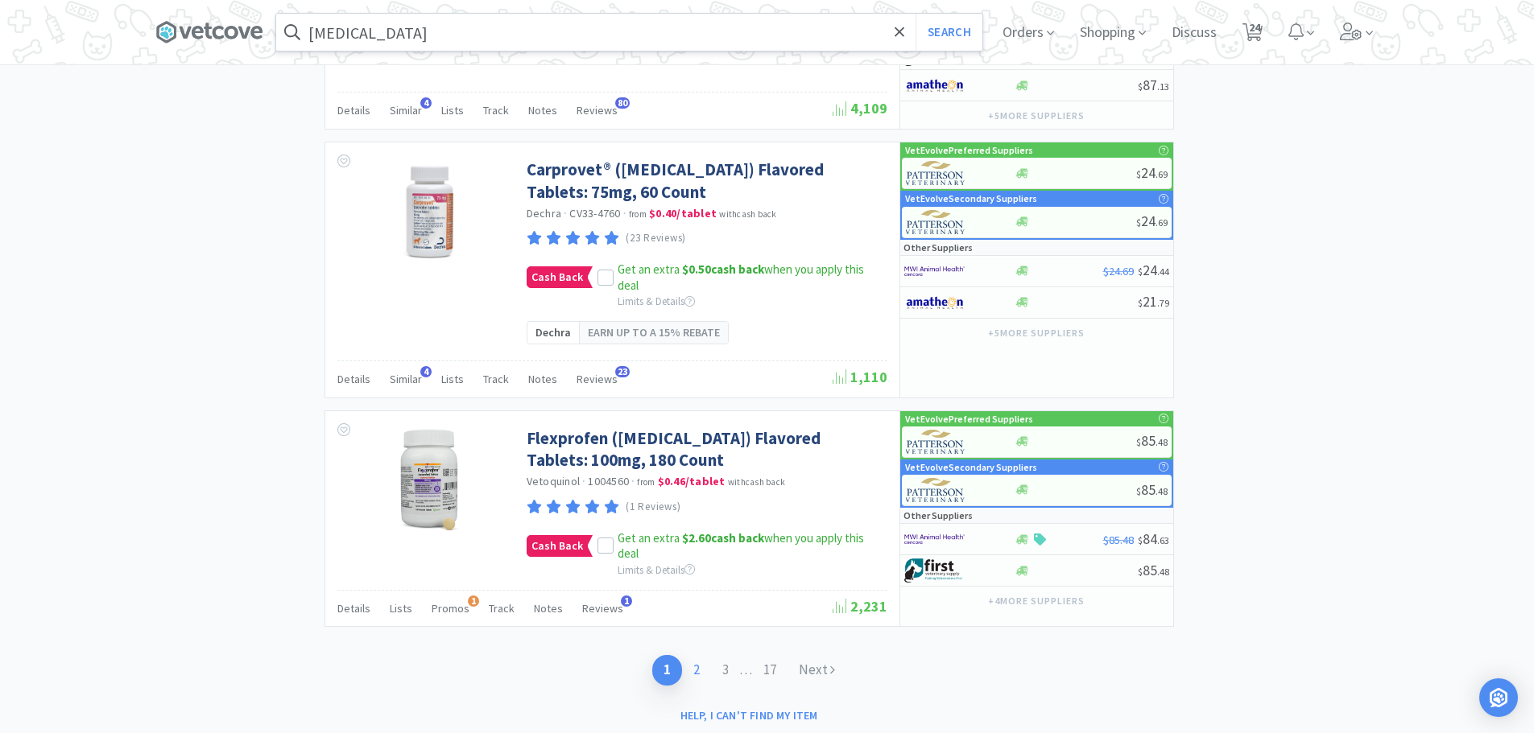
click at [687, 655] on link "2" at bounding box center [696, 670] width 29 height 30
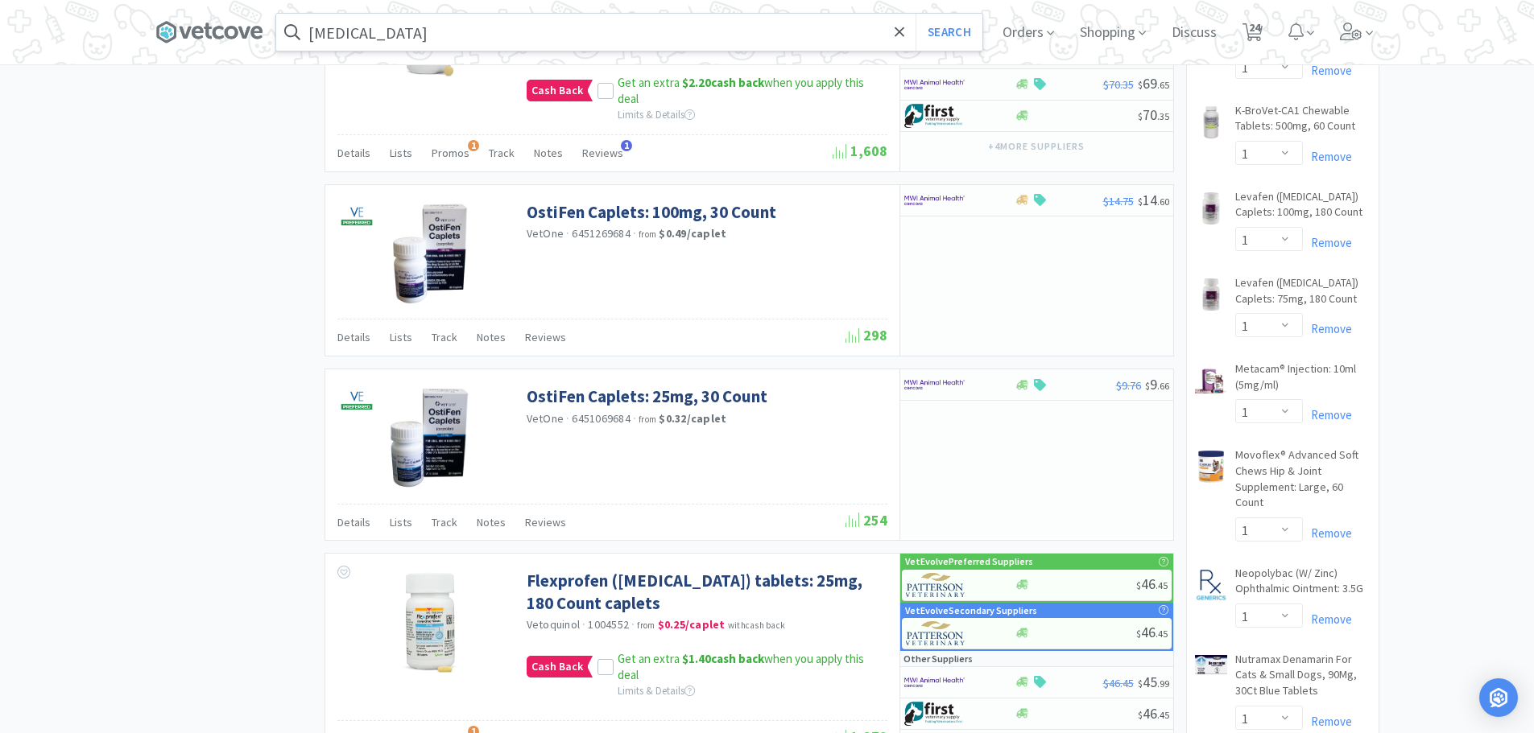
scroll to position [1418, 0]
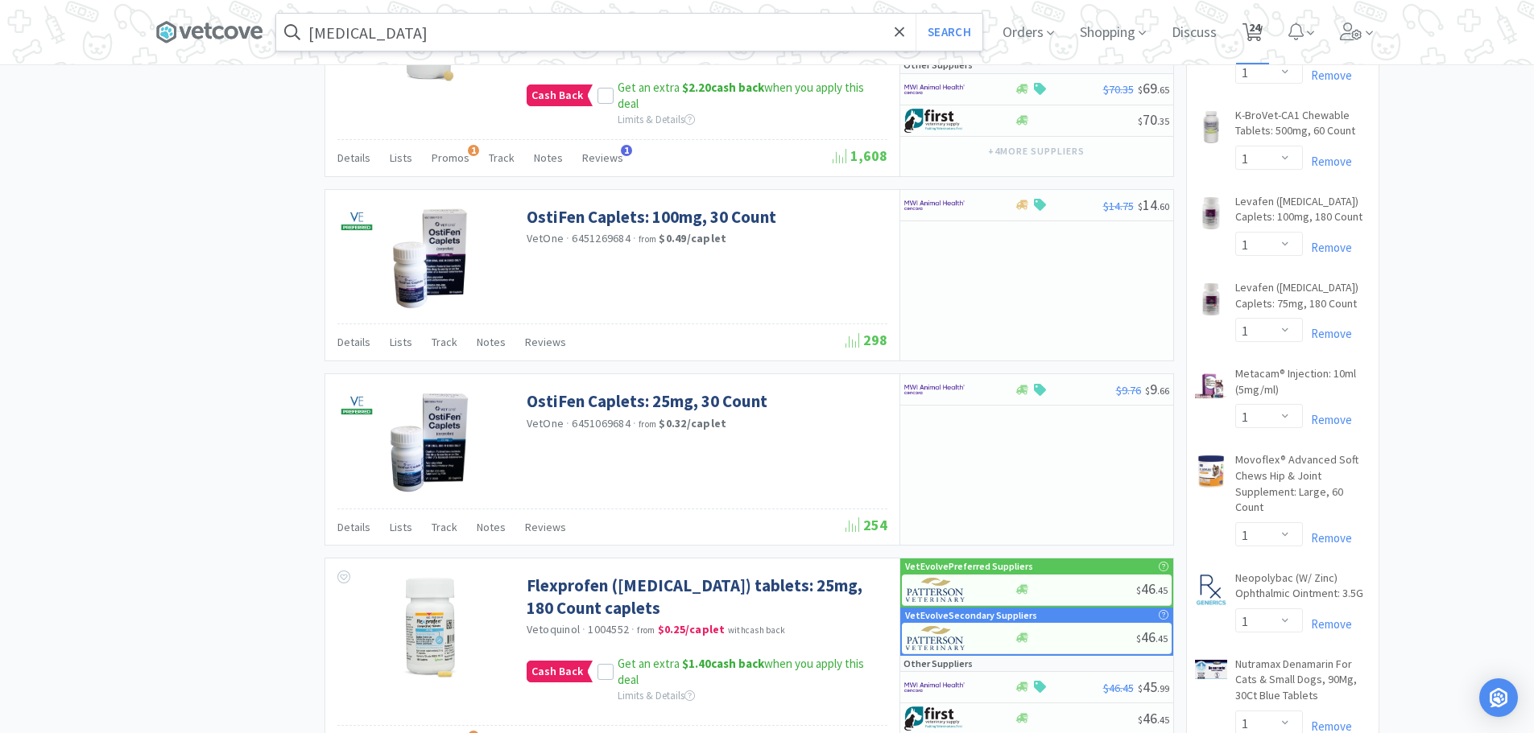
click at [1269, 27] on span "24" at bounding box center [1252, 32] width 33 height 64
select select "2"
select select "1"
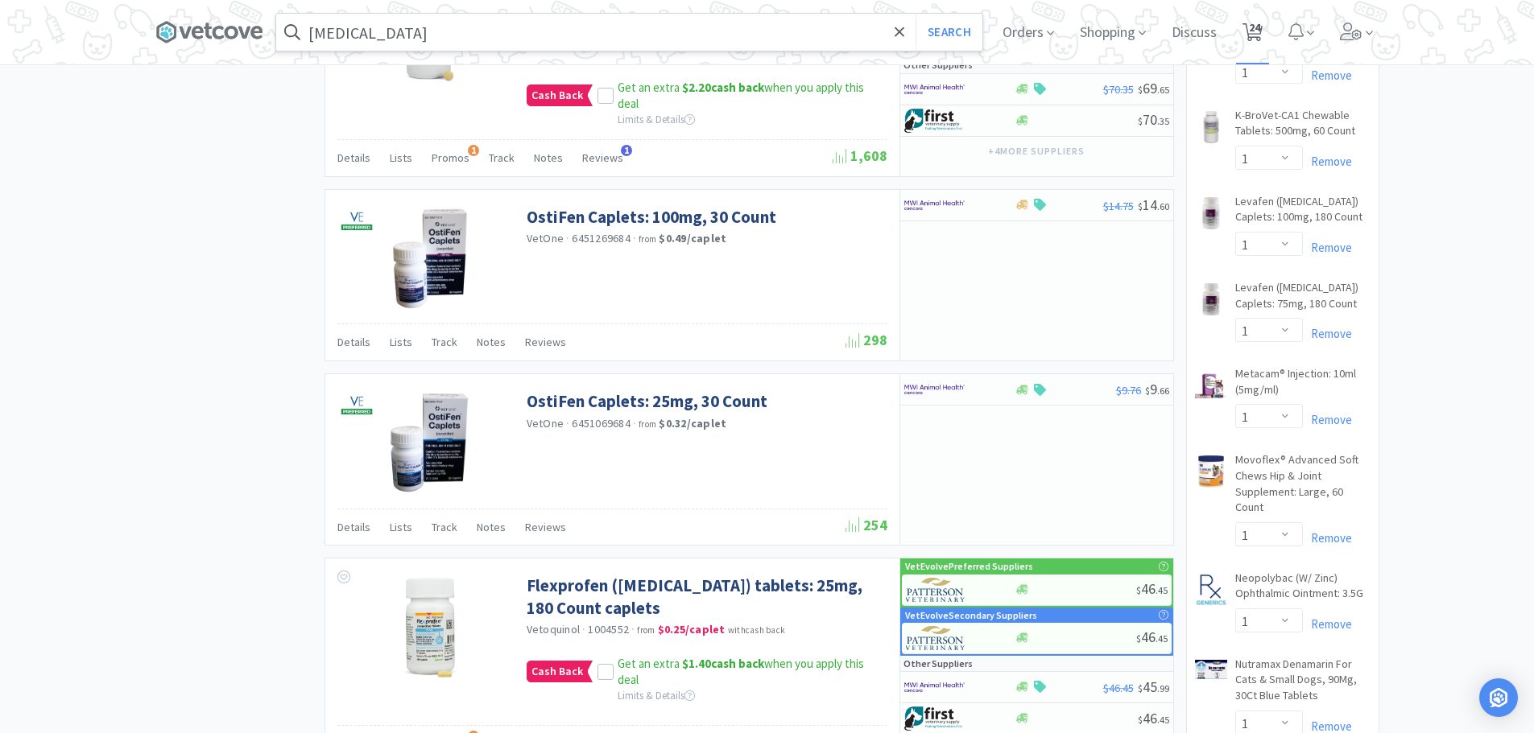
select select "1"
select select "2"
select select "1"
select select "2"
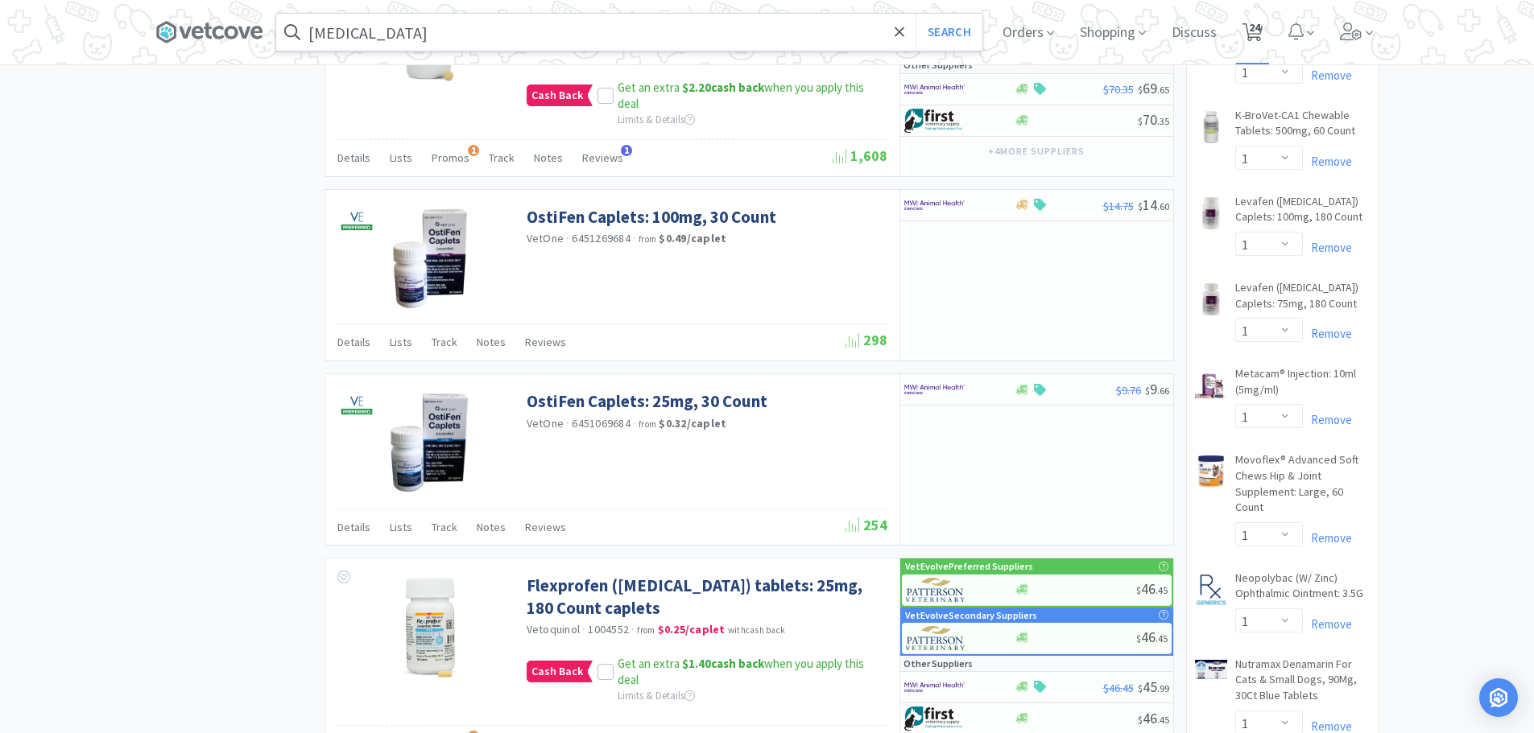
select select "1"
select select "2"
select select "1"
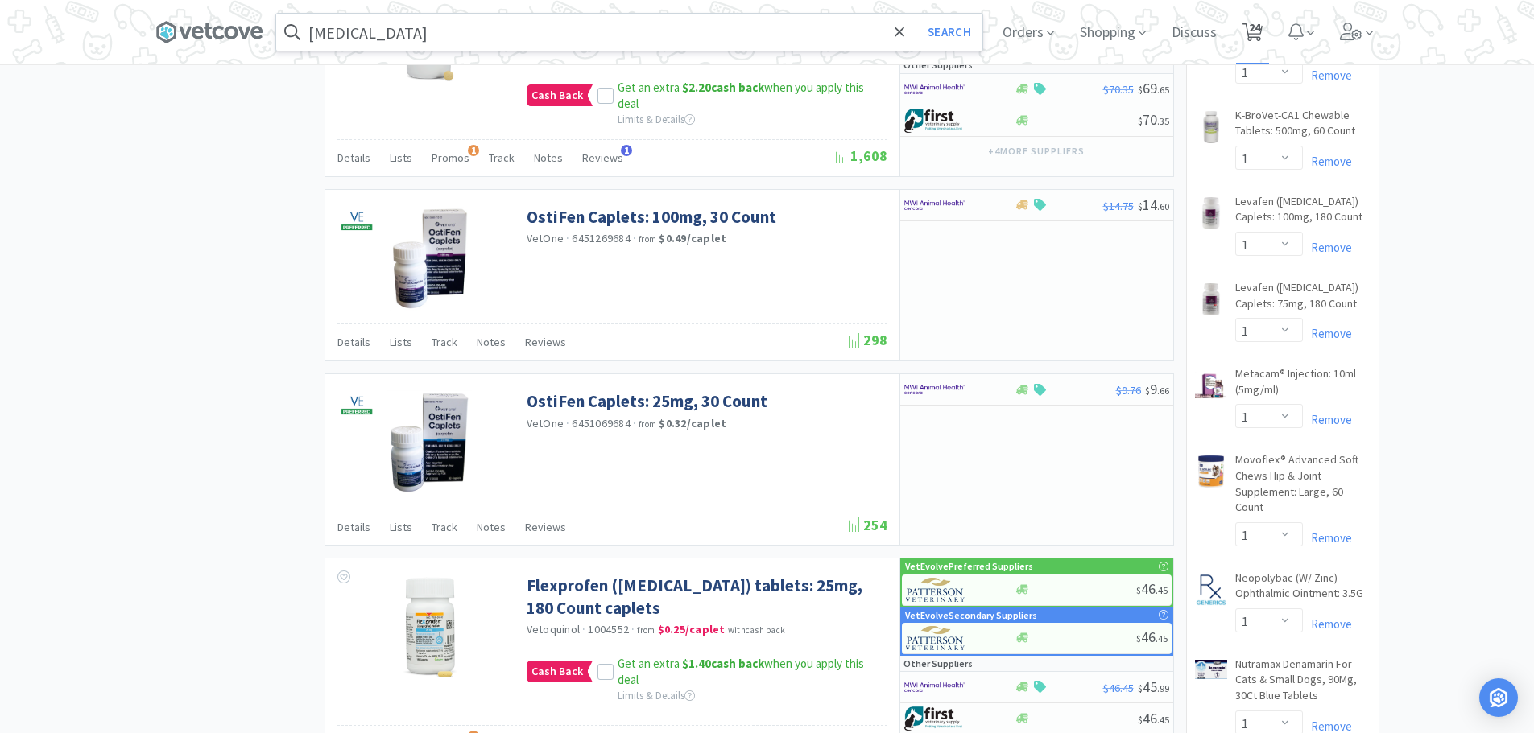
select select "1"
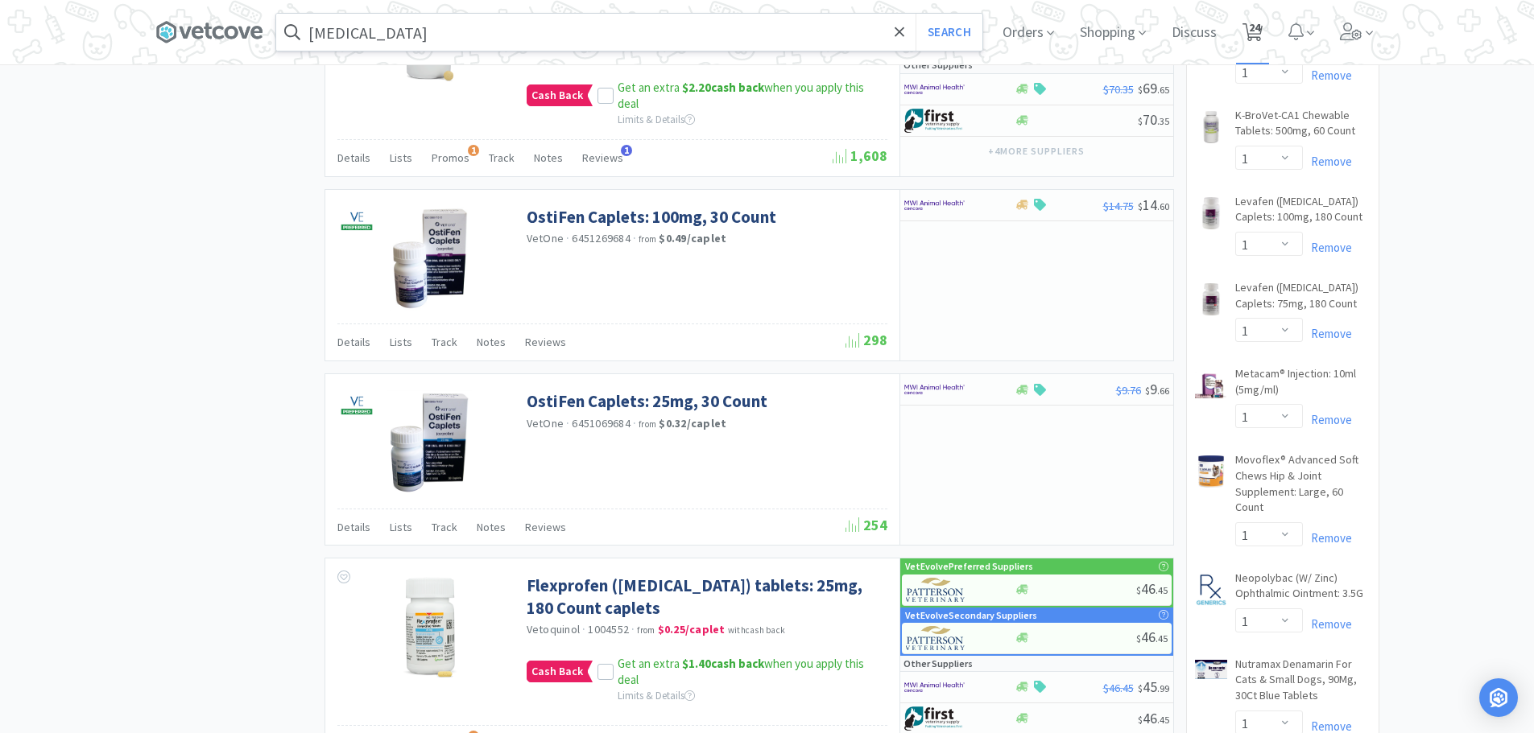
select select "1"
select select "3"
select select "1"
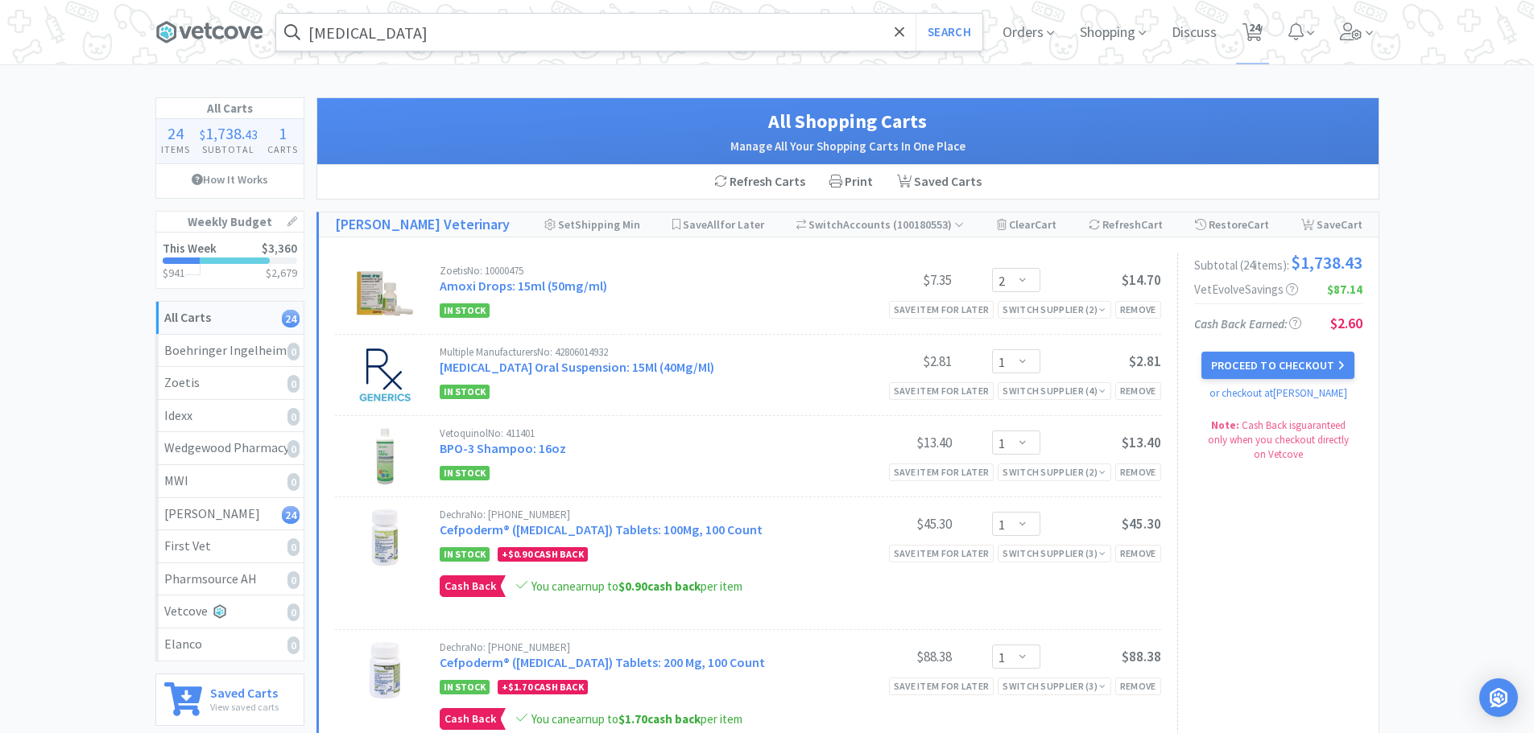
click at [397, 33] on input "[MEDICAL_DATA]" at bounding box center [629, 32] width 706 height 37
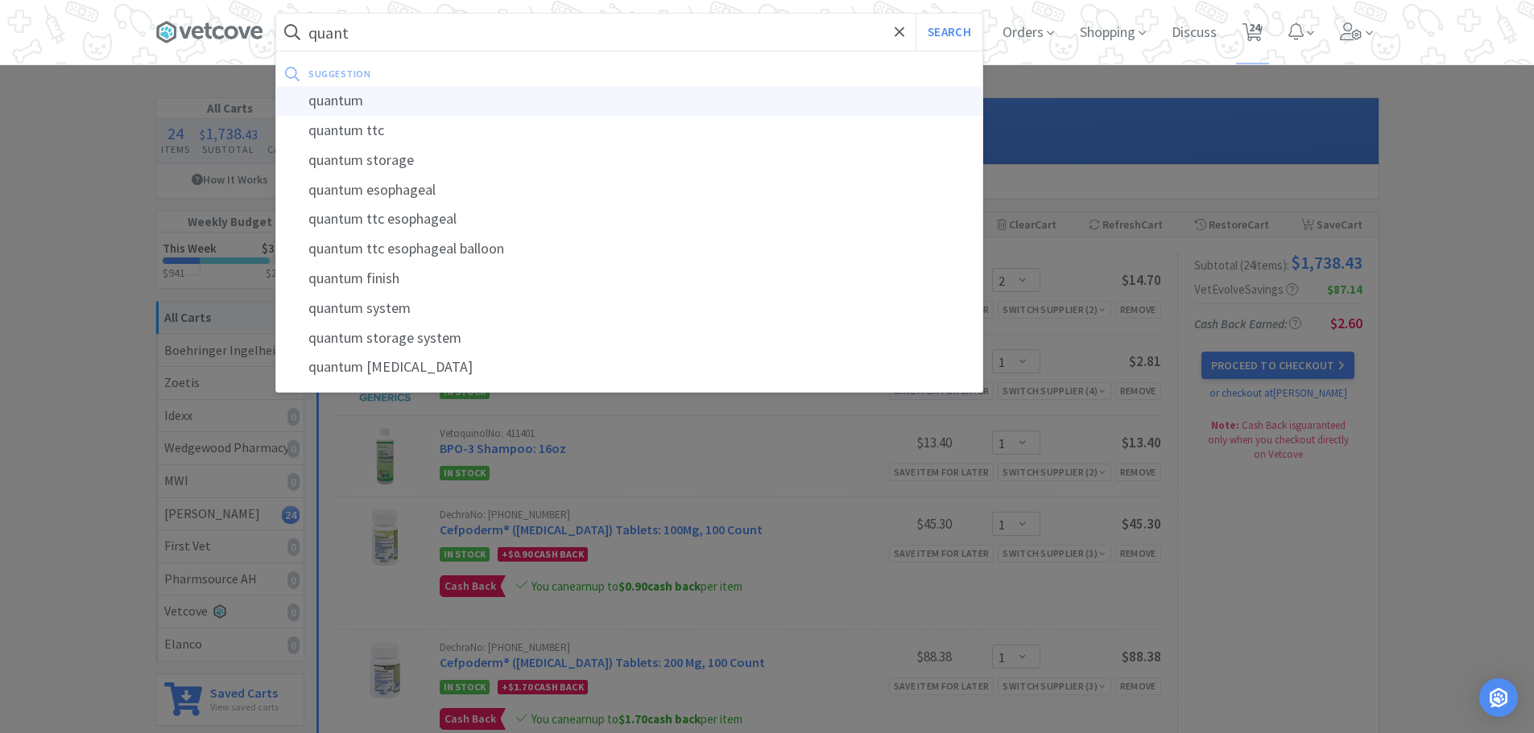
click at [324, 109] on div "quantum" at bounding box center [629, 101] width 706 height 30
type input "quantum"
select select "2"
select select "1"
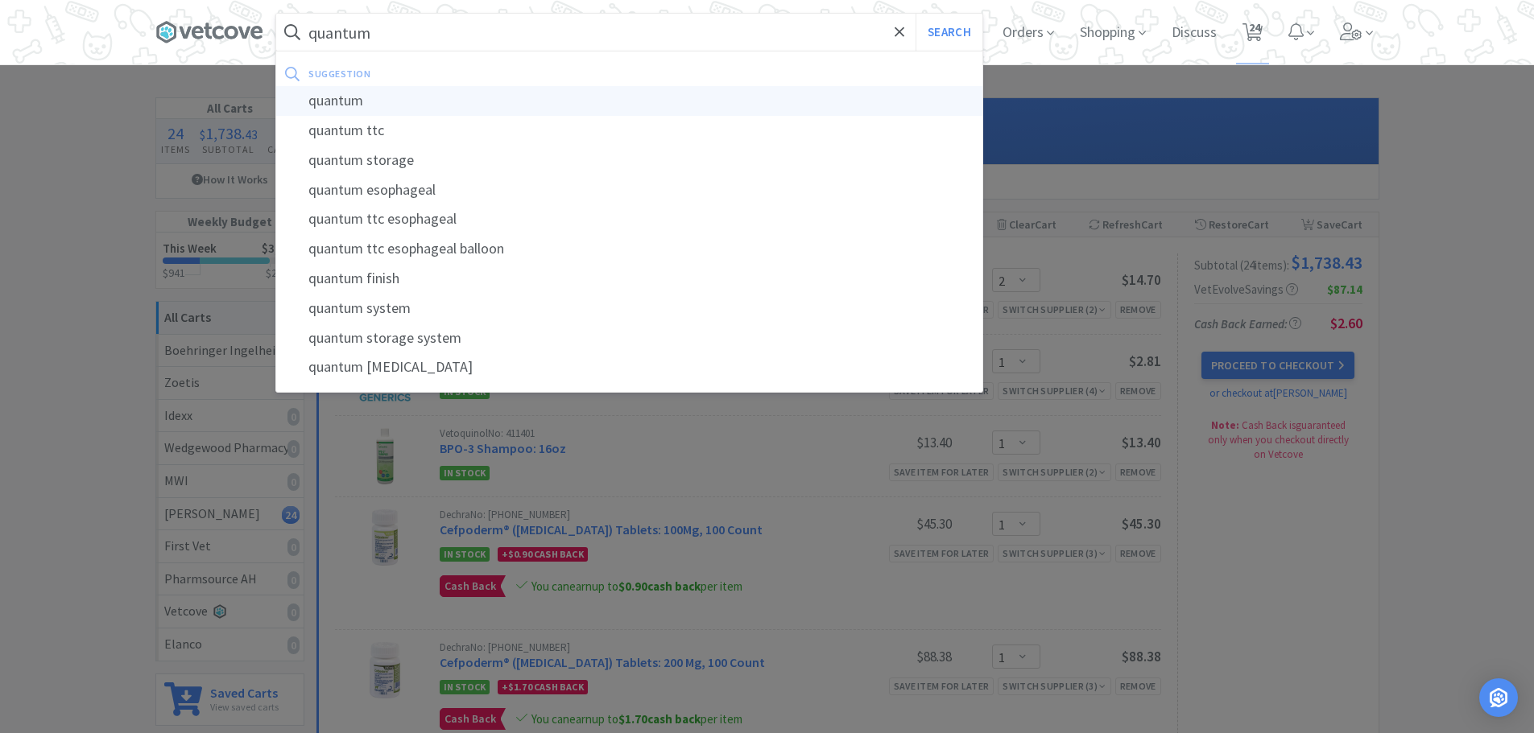
select select "1"
select select "2"
select select "1"
select select "2"
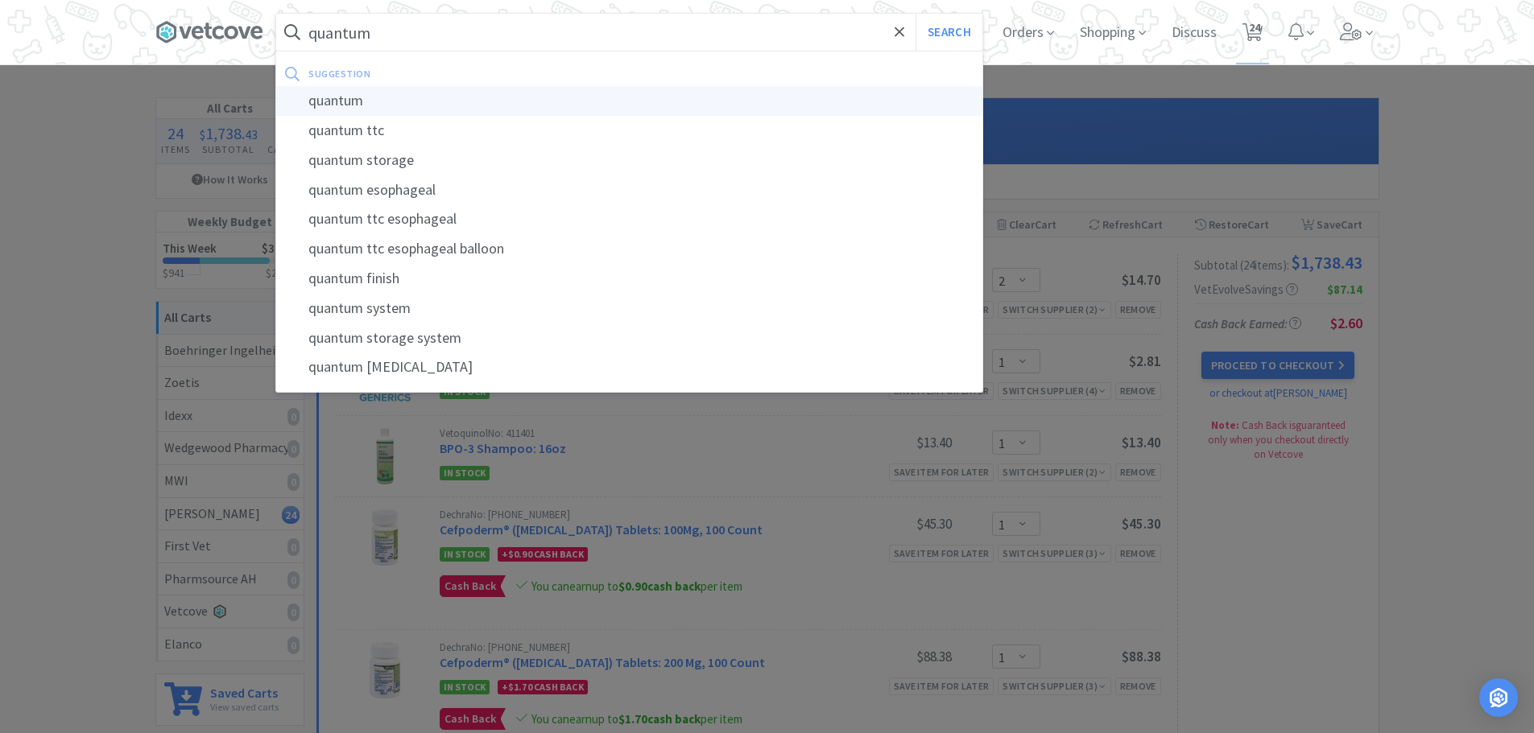
select select "2"
select select "1"
select select "2"
select select "1"
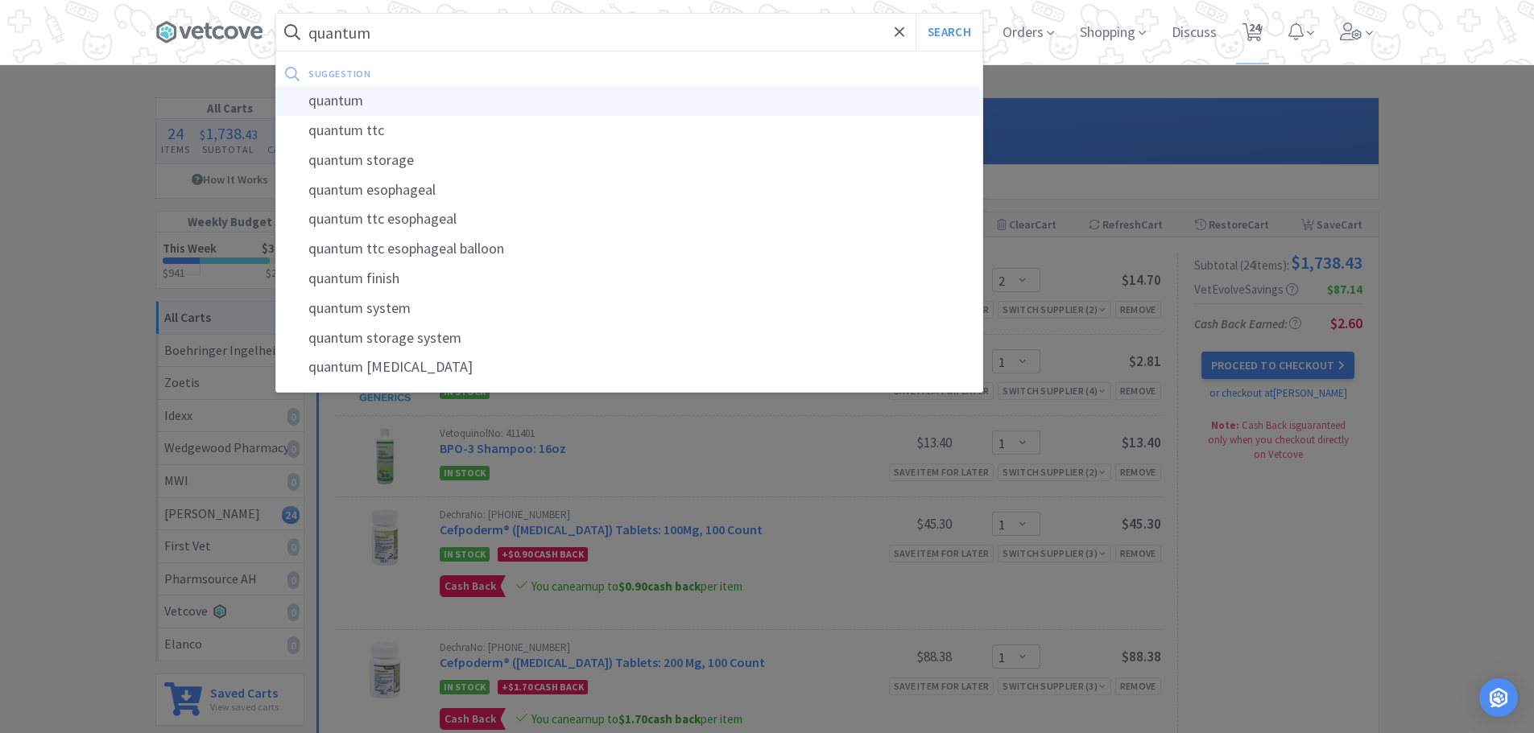
select select "1"
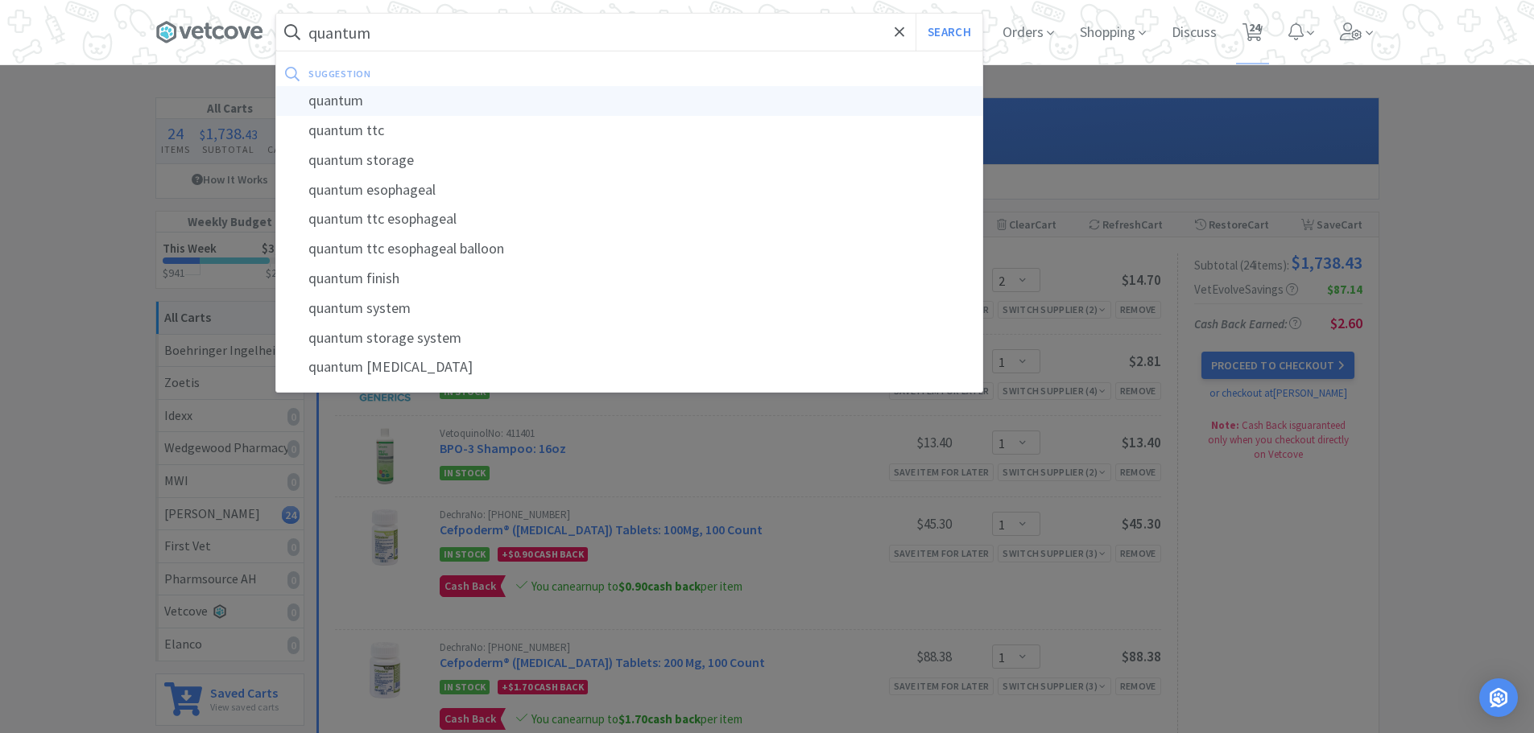
select select "1"
select select "3"
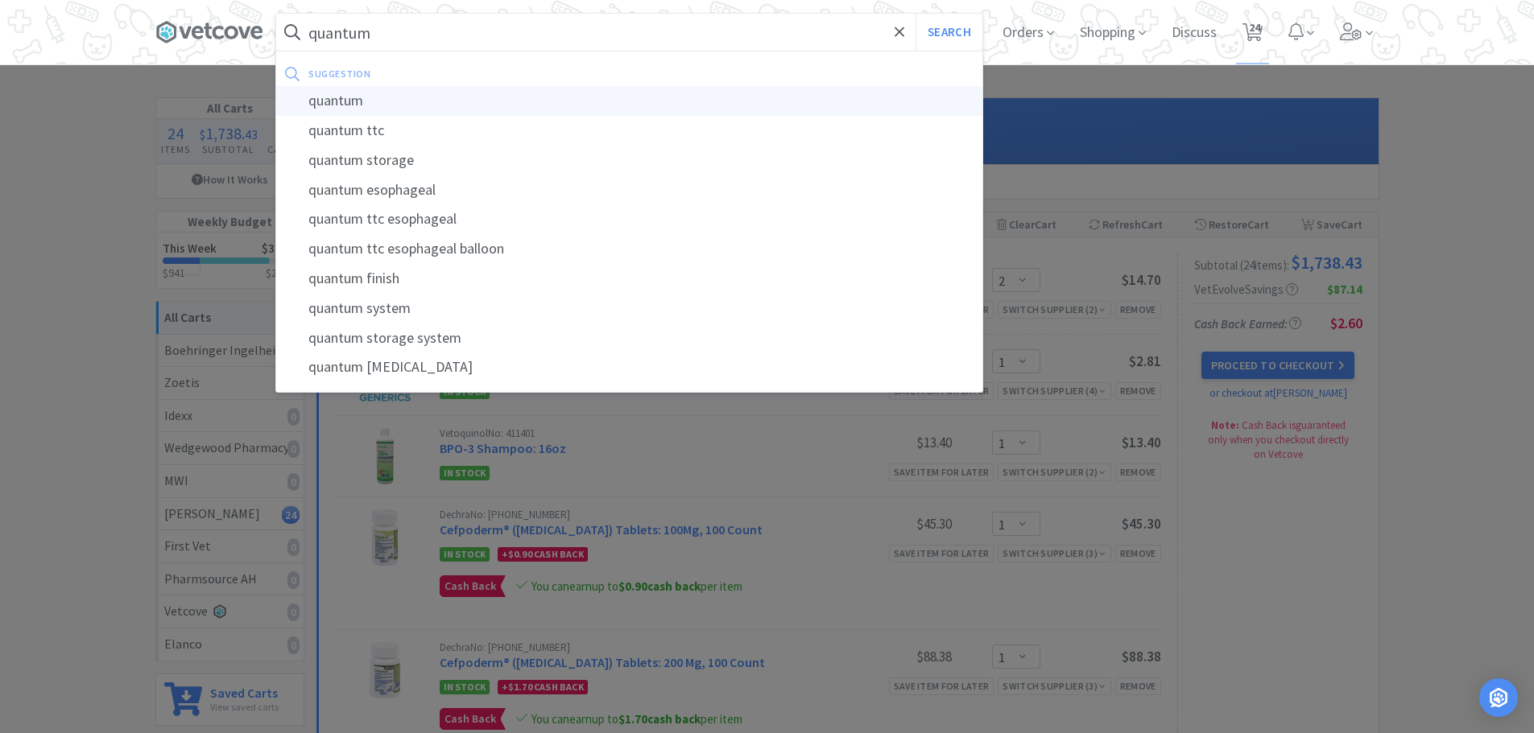
select select "1"
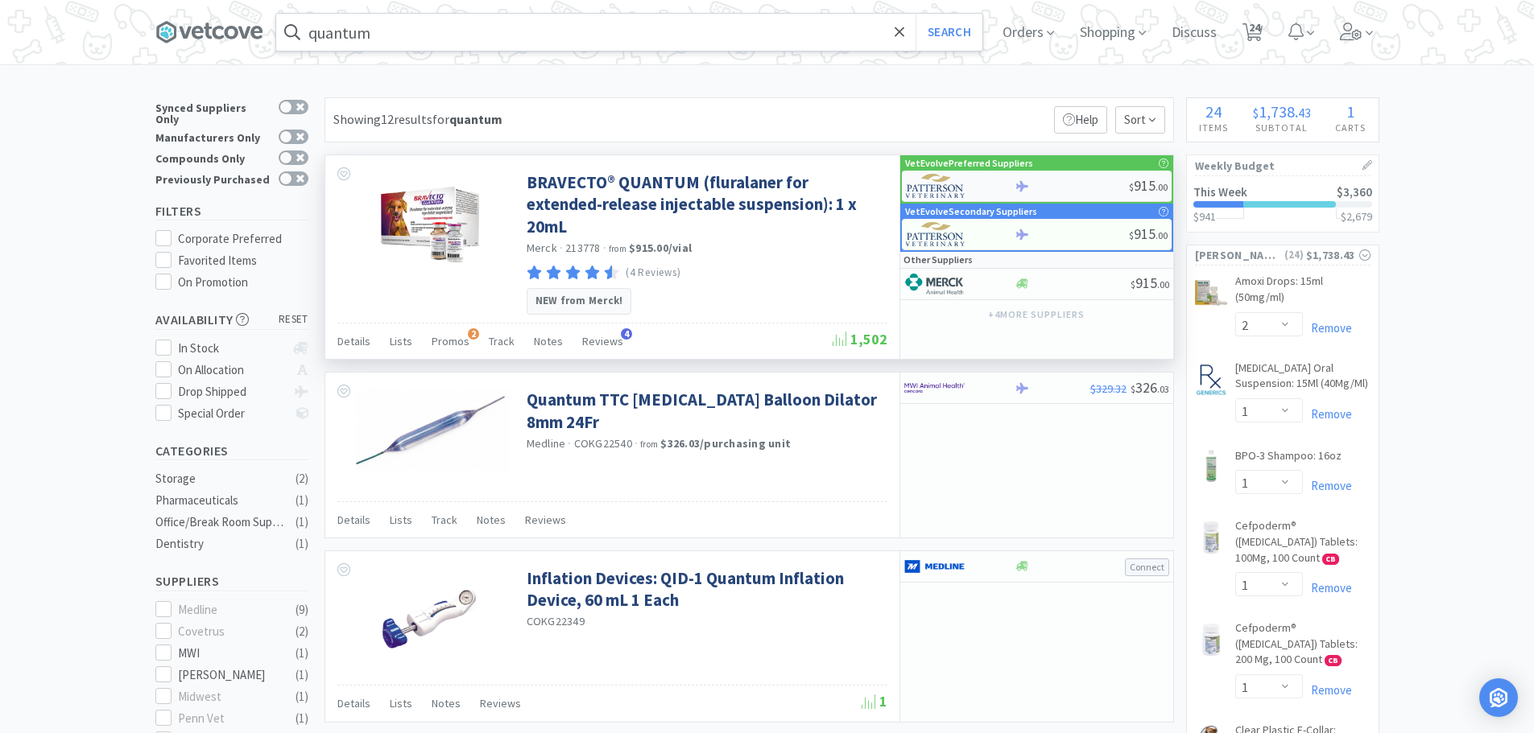
click at [1063, 191] on div at bounding box center [1071, 186] width 114 height 12
select select "1"
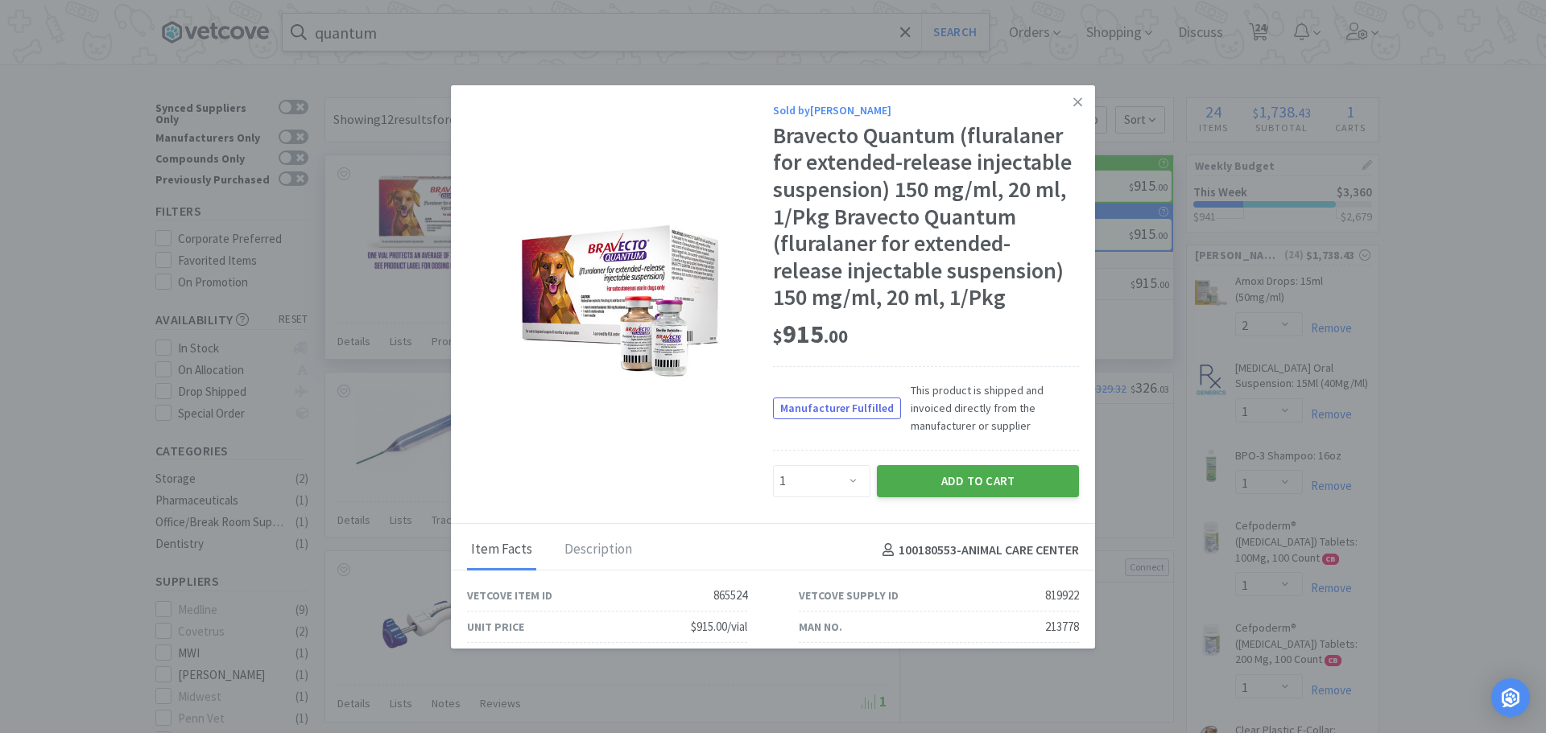
click at [976, 477] on button "Add to Cart" at bounding box center [978, 481] width 202 height 32
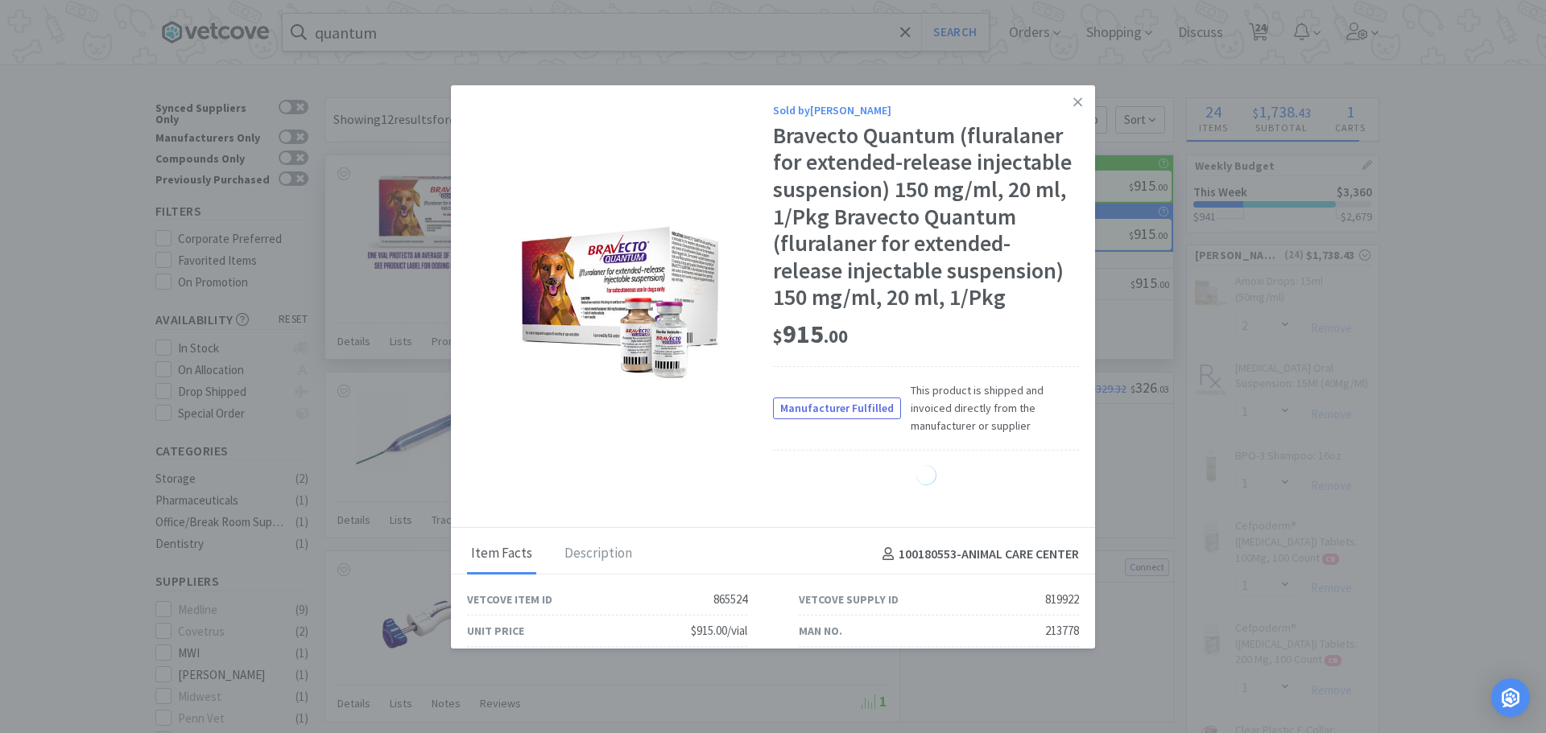
select select "1"
select select "2"
select select "1"
select select "2"
select select "1"
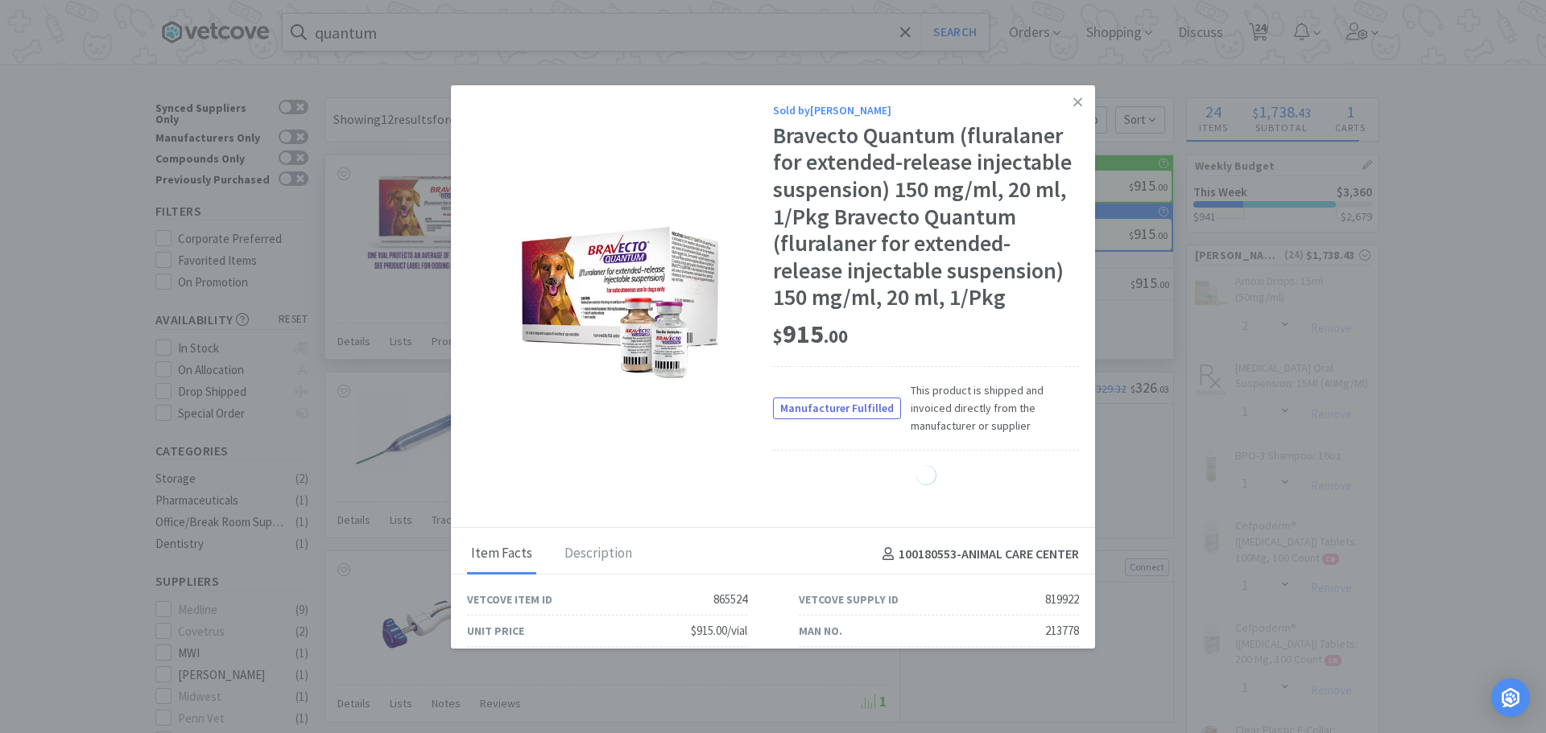
select select "2"
select select "1"
select select "3"
select select "1"
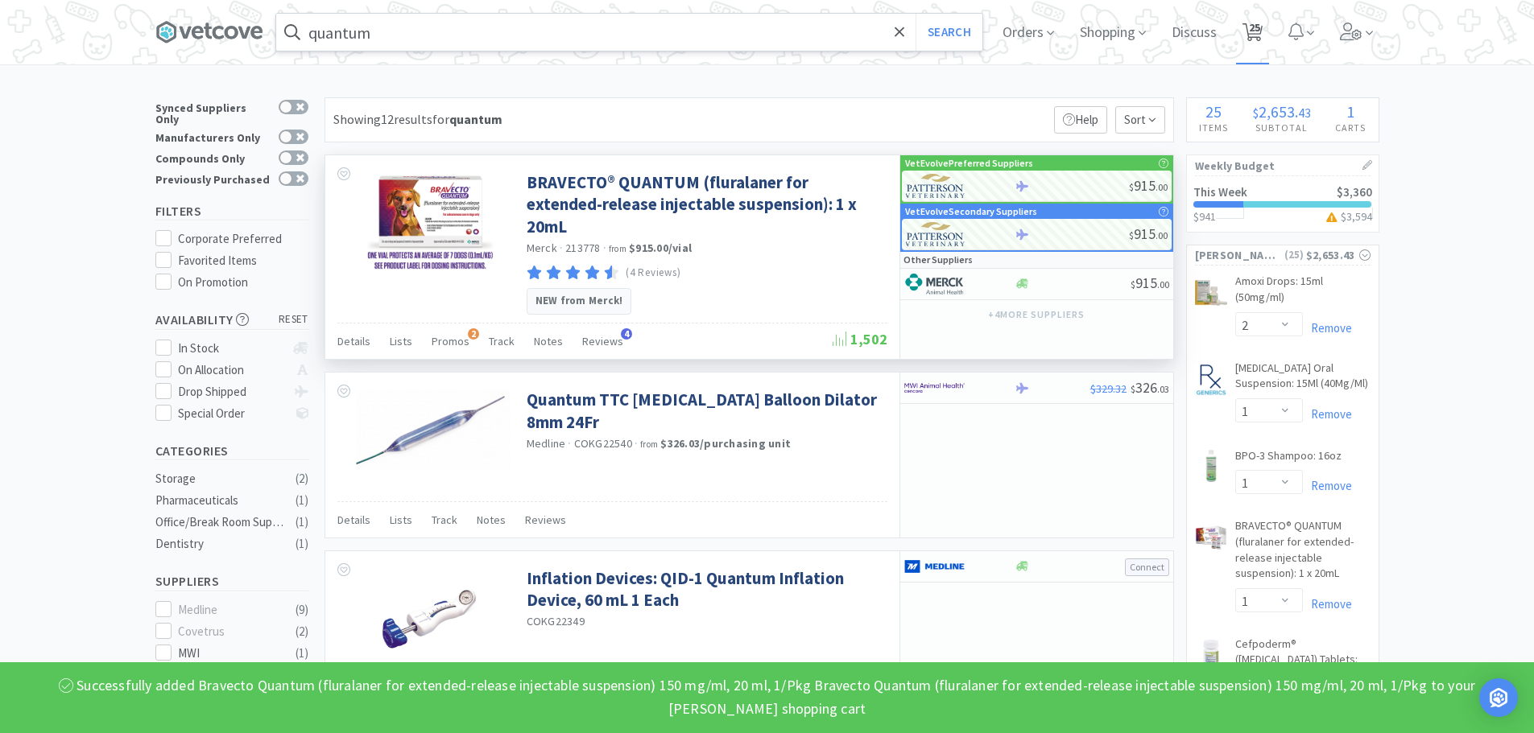
click at [1269, 35] on span "25" at bounding box center [1252, 32] width 33 height 64
select select "2"
select select "1"
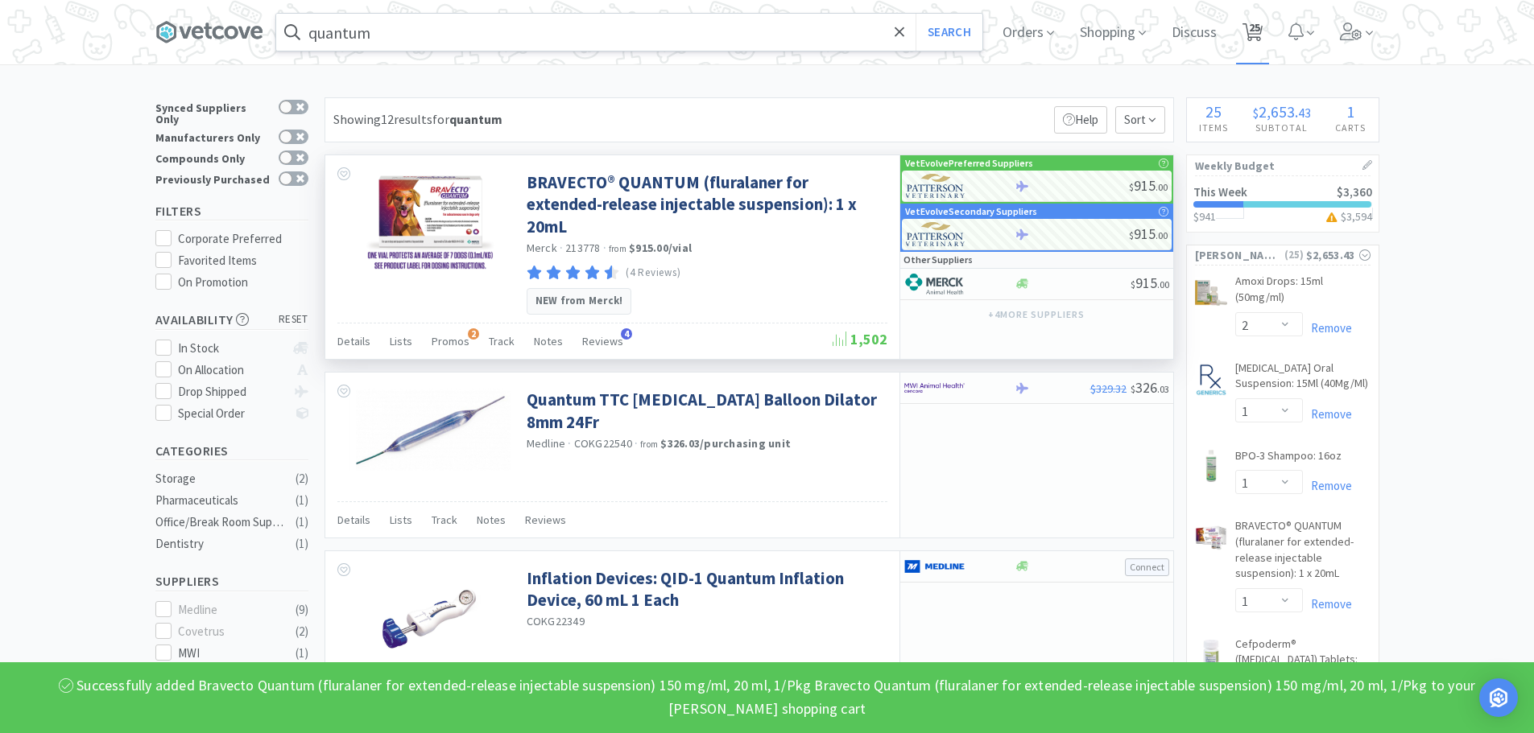
select select "1"
select select "2"
select select "1"
select select "2"
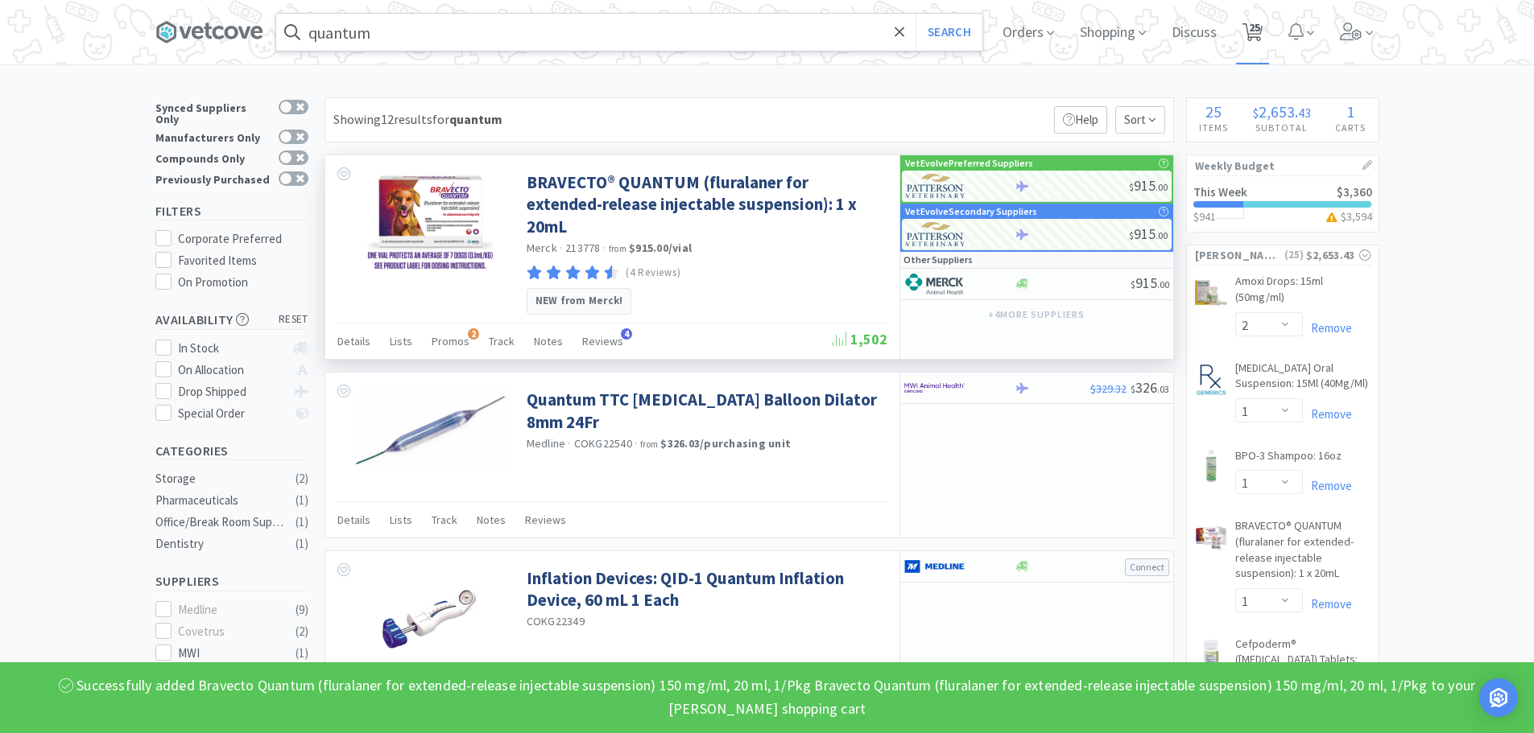
select select "2"
select select "1"
select select "2"
select select "1"
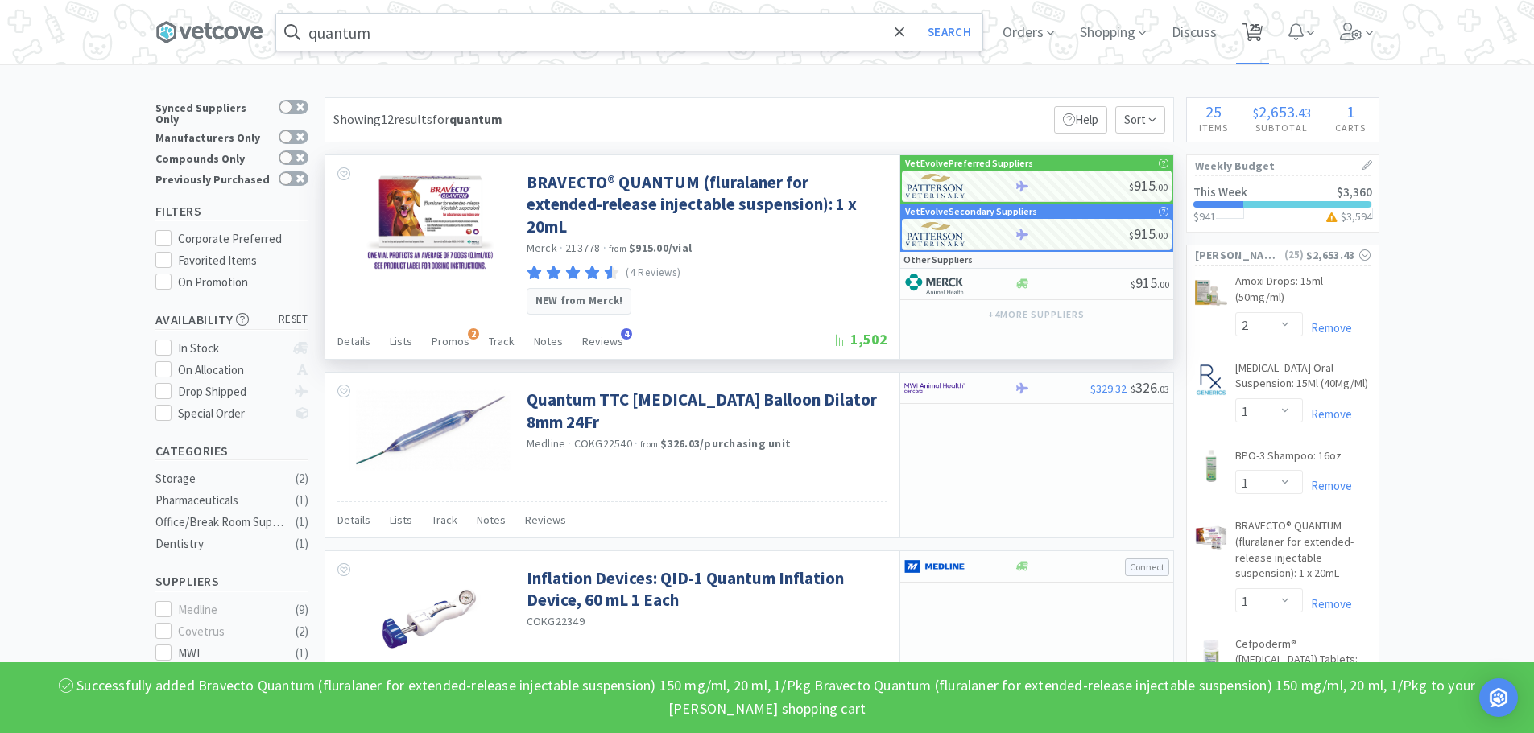
select select "1"
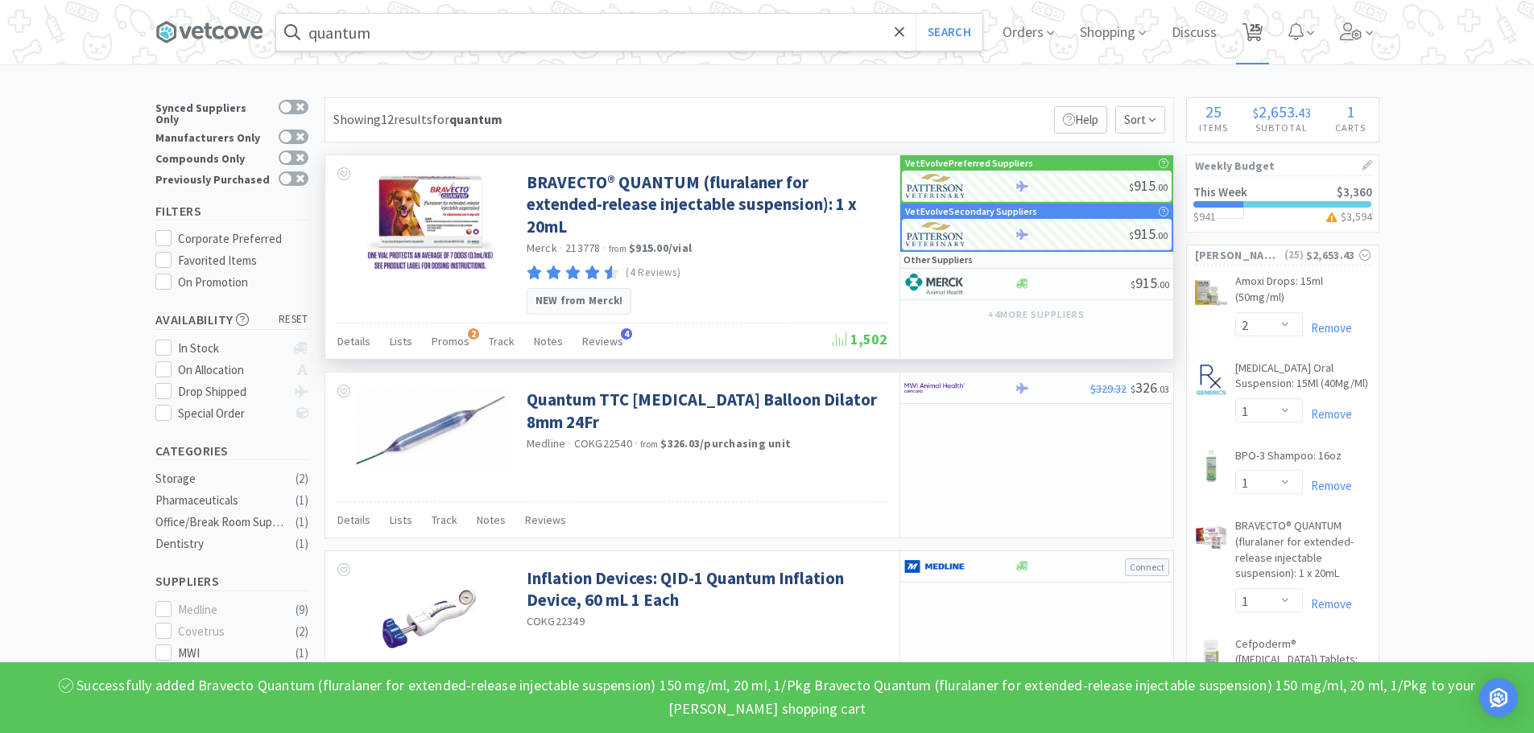
select select "1"
select select "3"
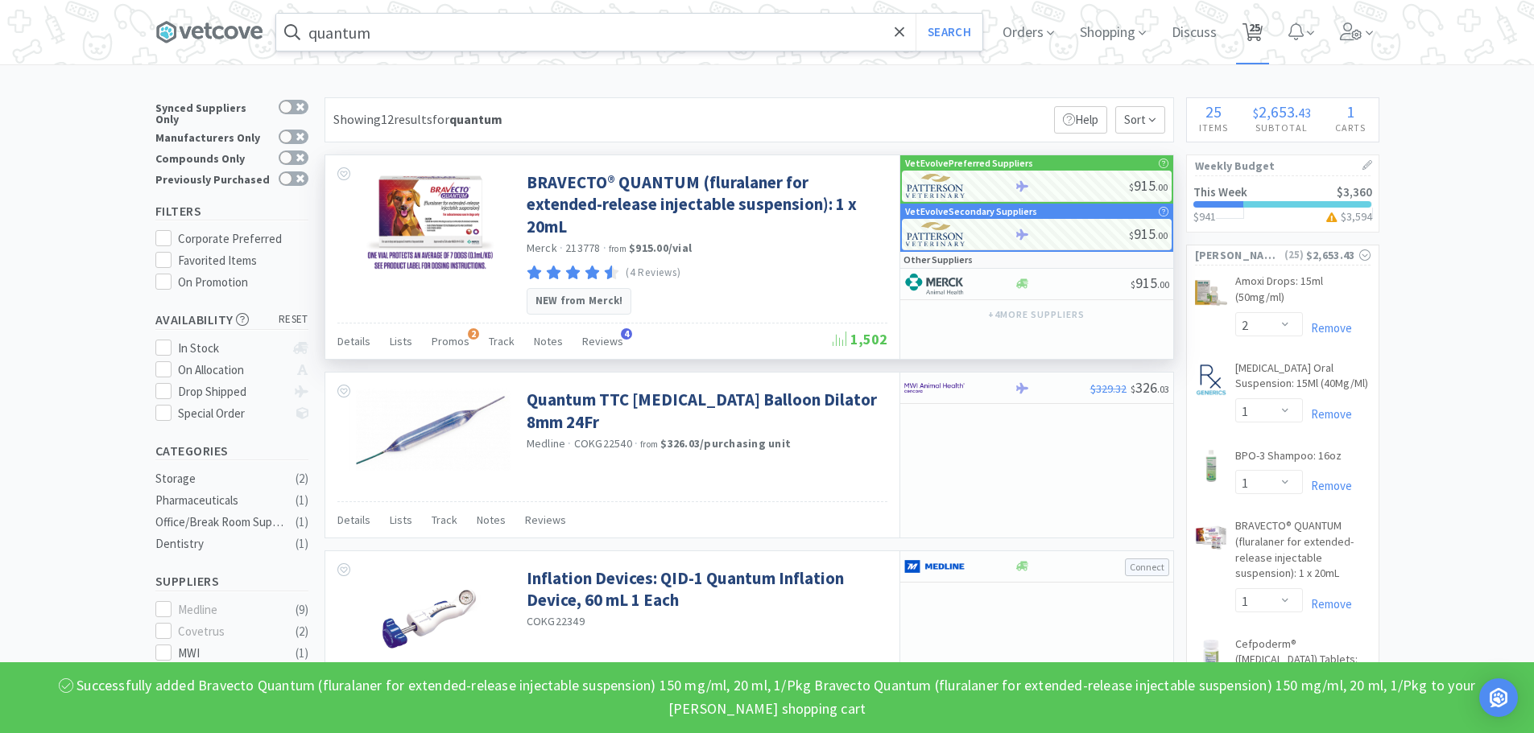
select select "1"
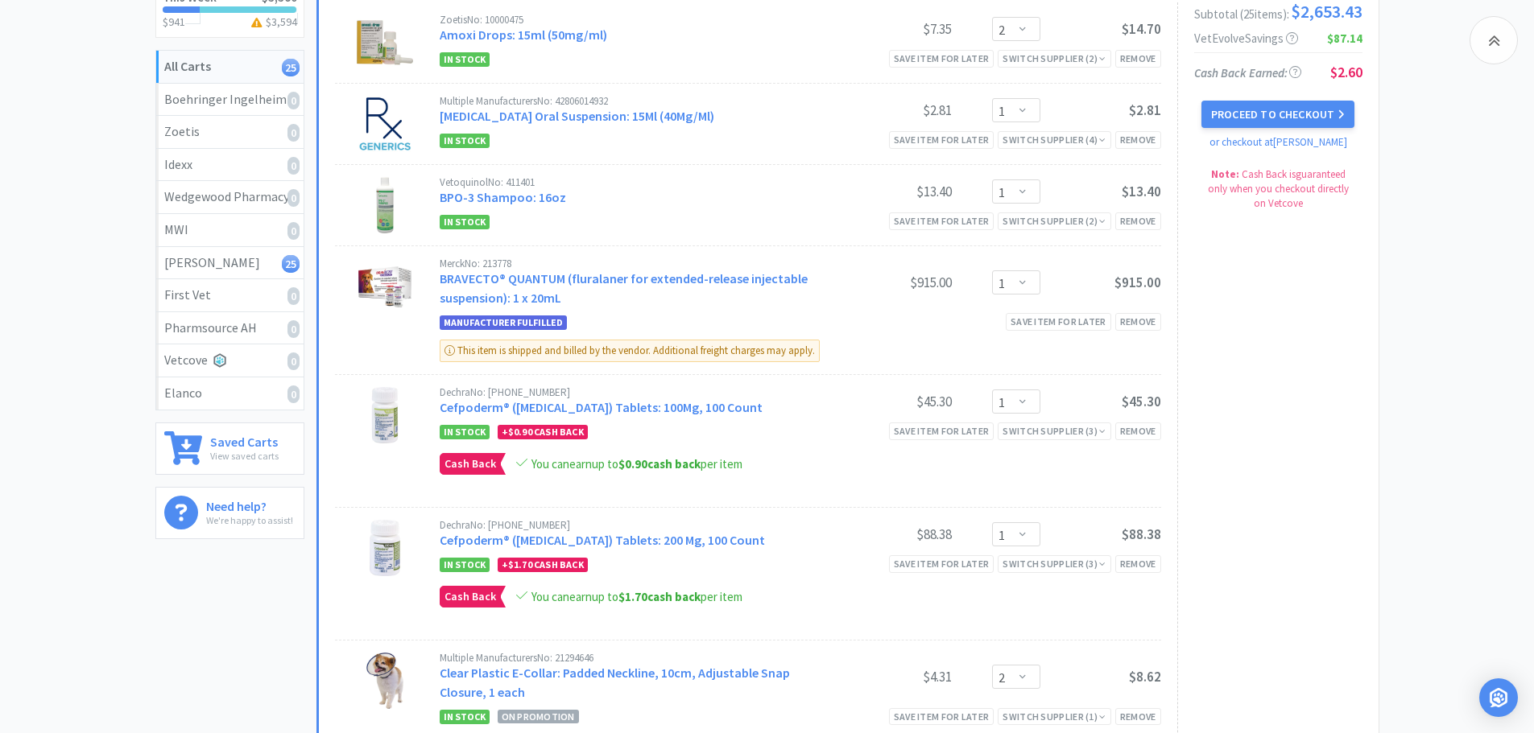
scroll to position [245, 0]
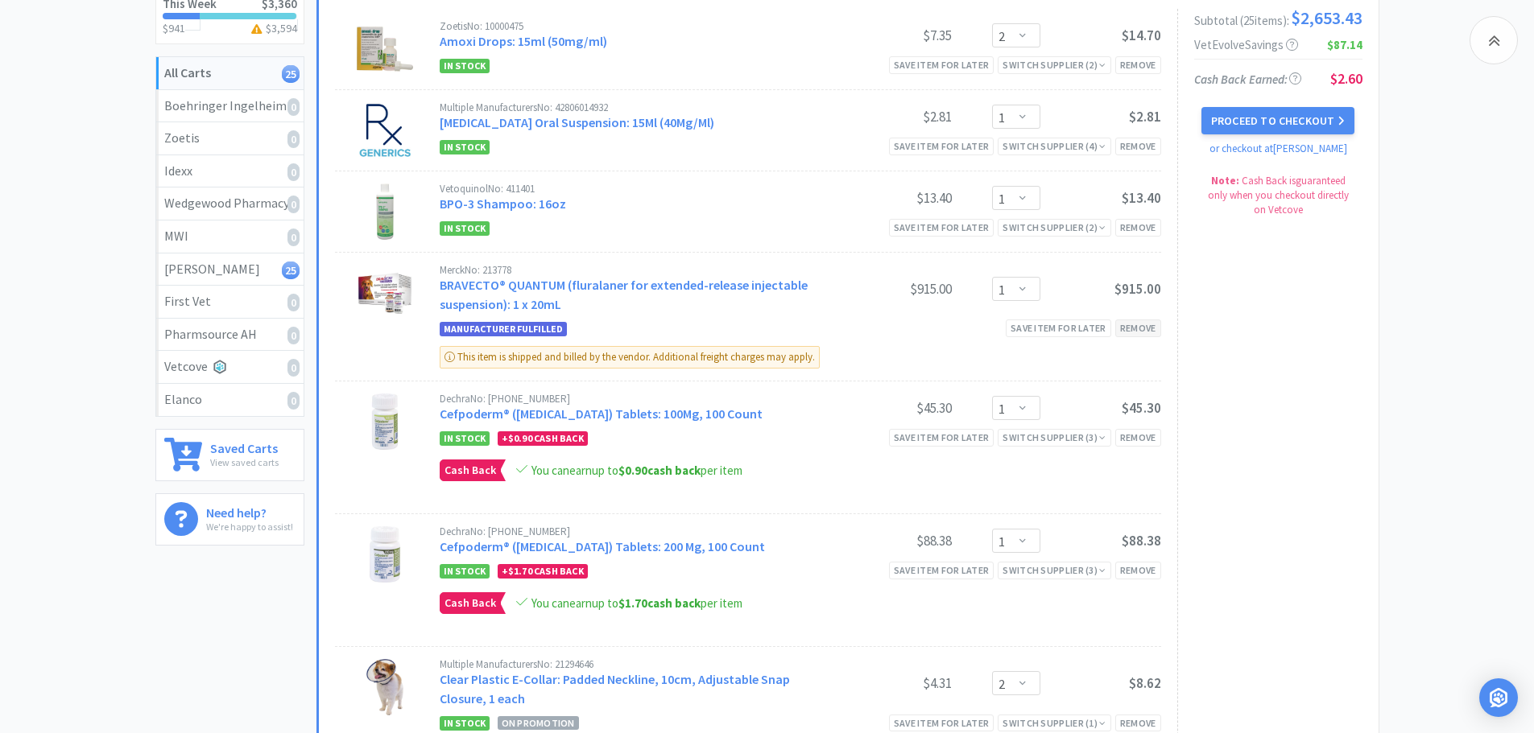
click at [1147, 327] on div "Remove" at bounding box center [1138, 328] width 46 height 17
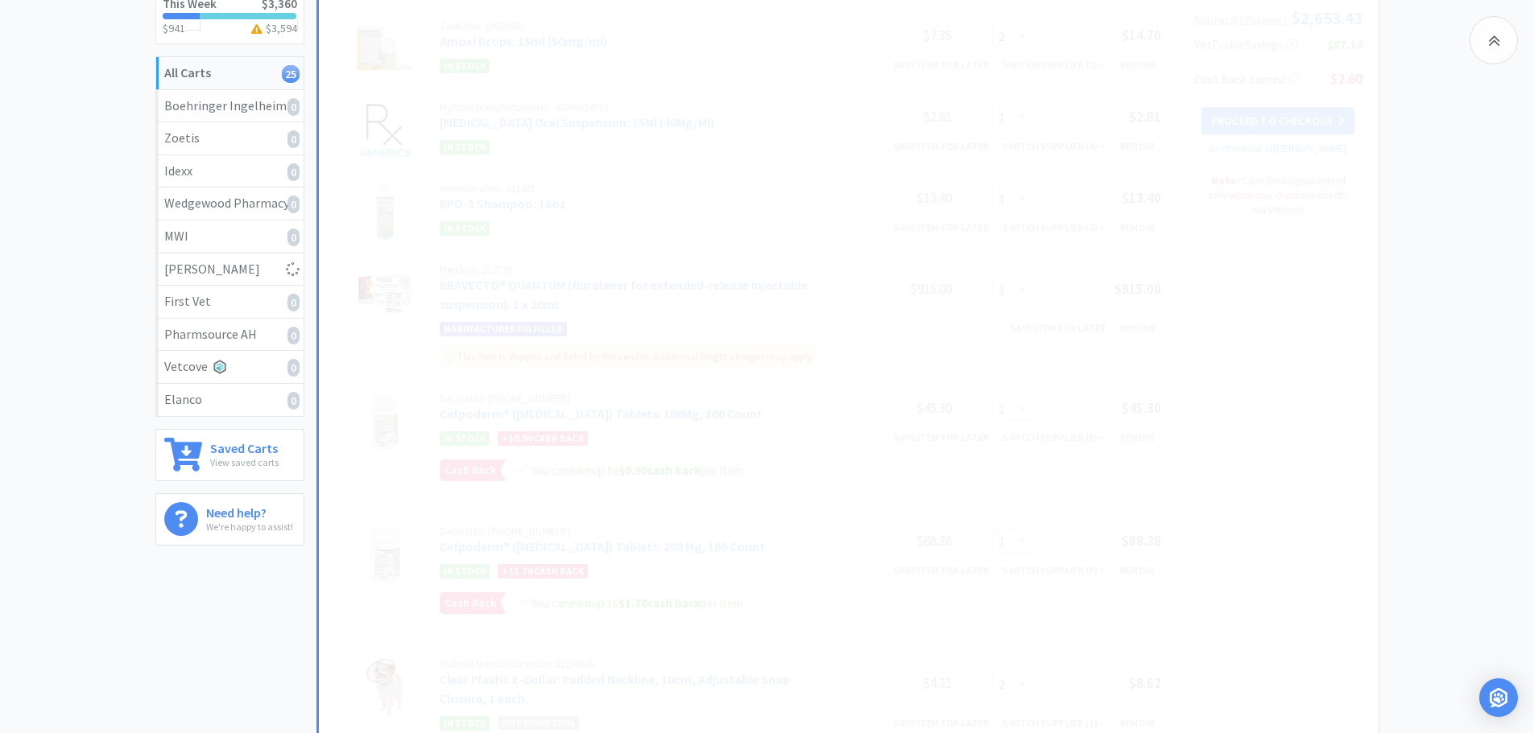
select select "2"
select select "1"
select select "2"
select select "1"
select select "2"
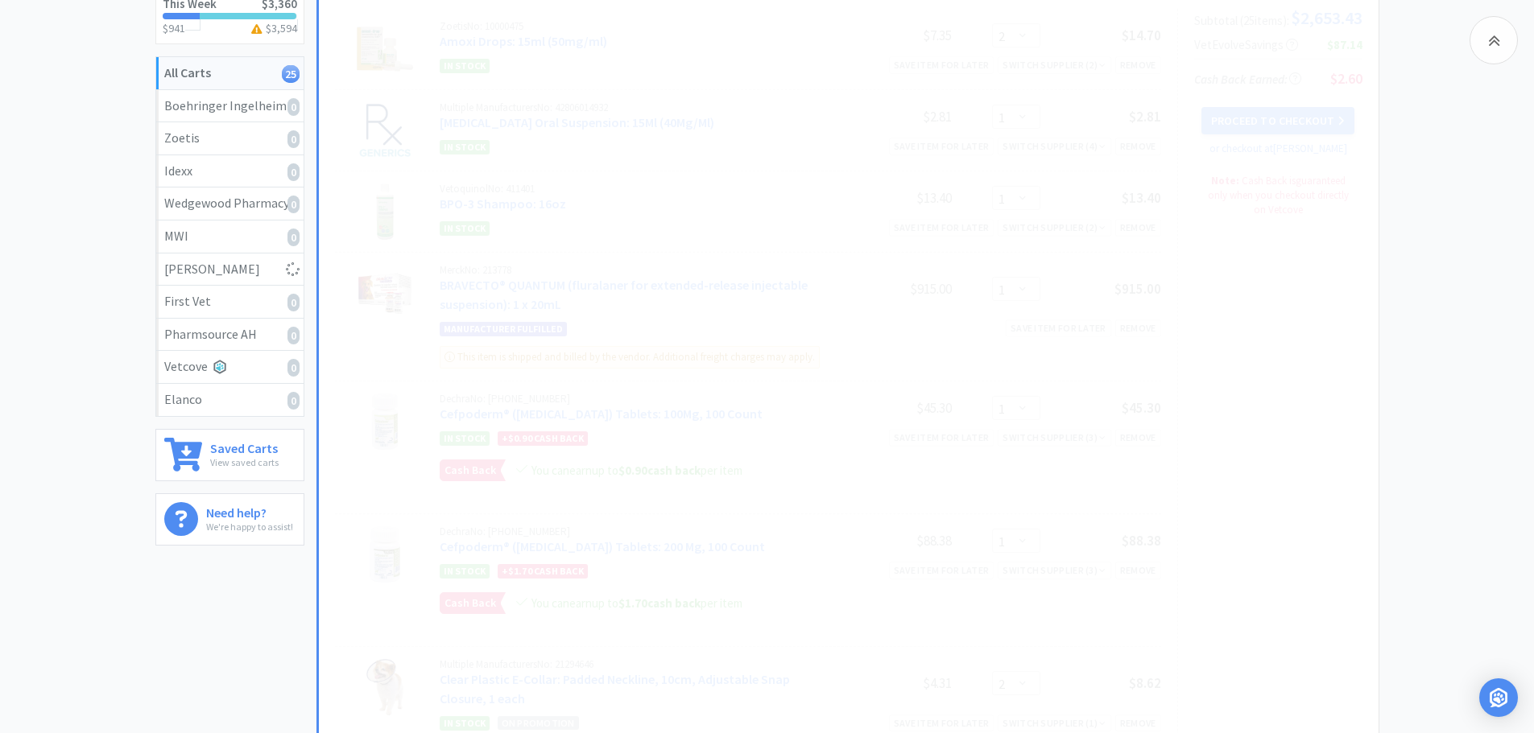
select select "1"
select select "3"
select select "1"
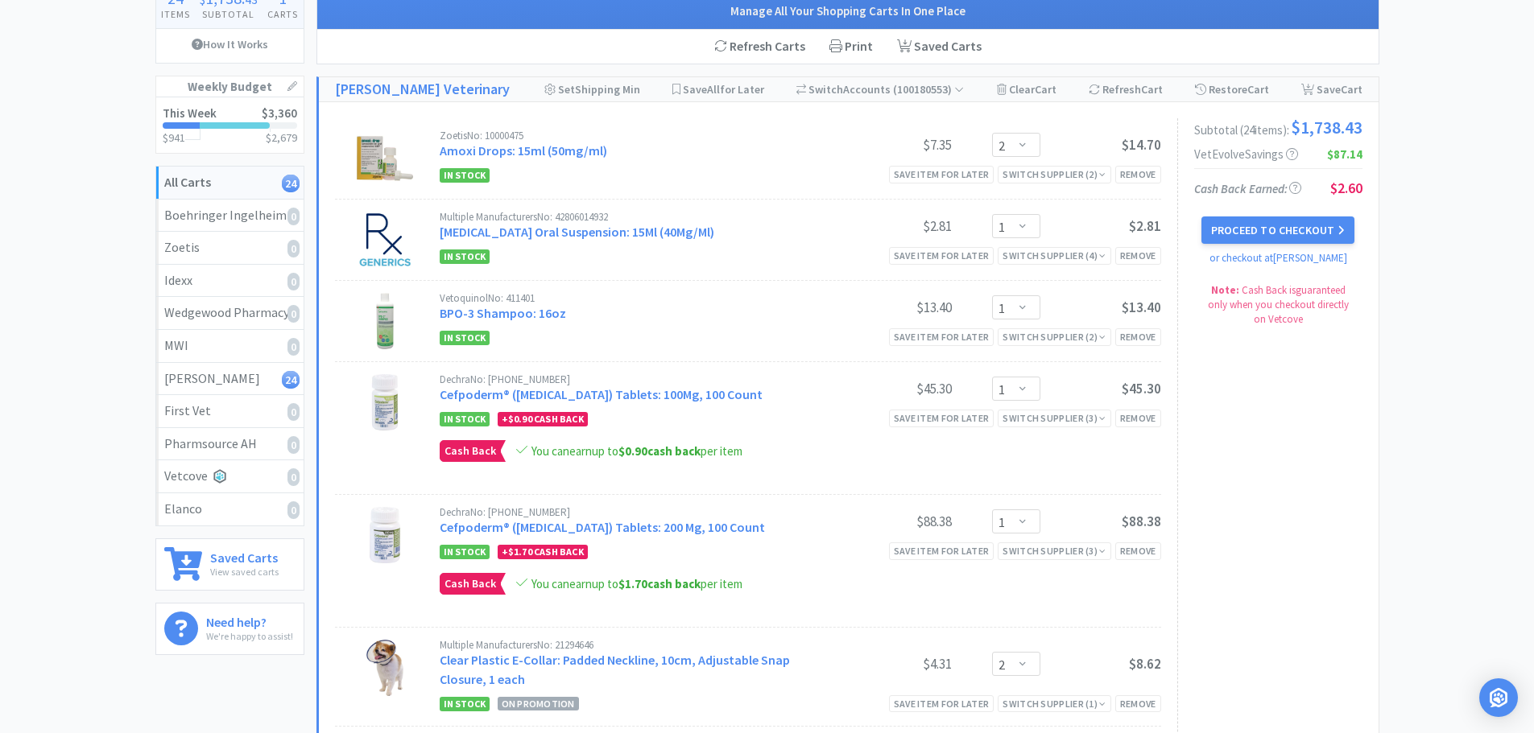
scroll to position [0, 0]
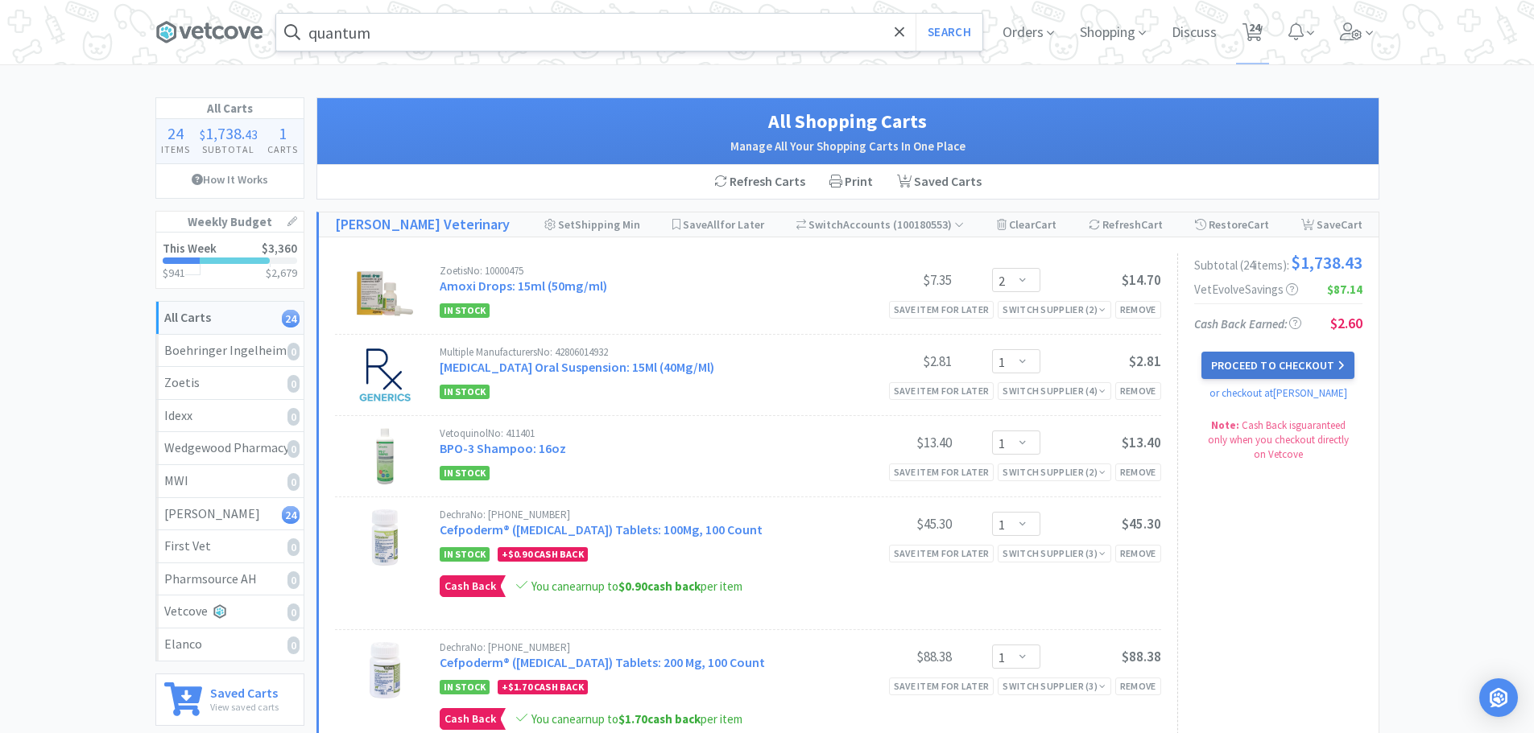
click at [1232, 368] on button "Proceed to Checkout" at bounding box center [1277, 365] width 153 height 27
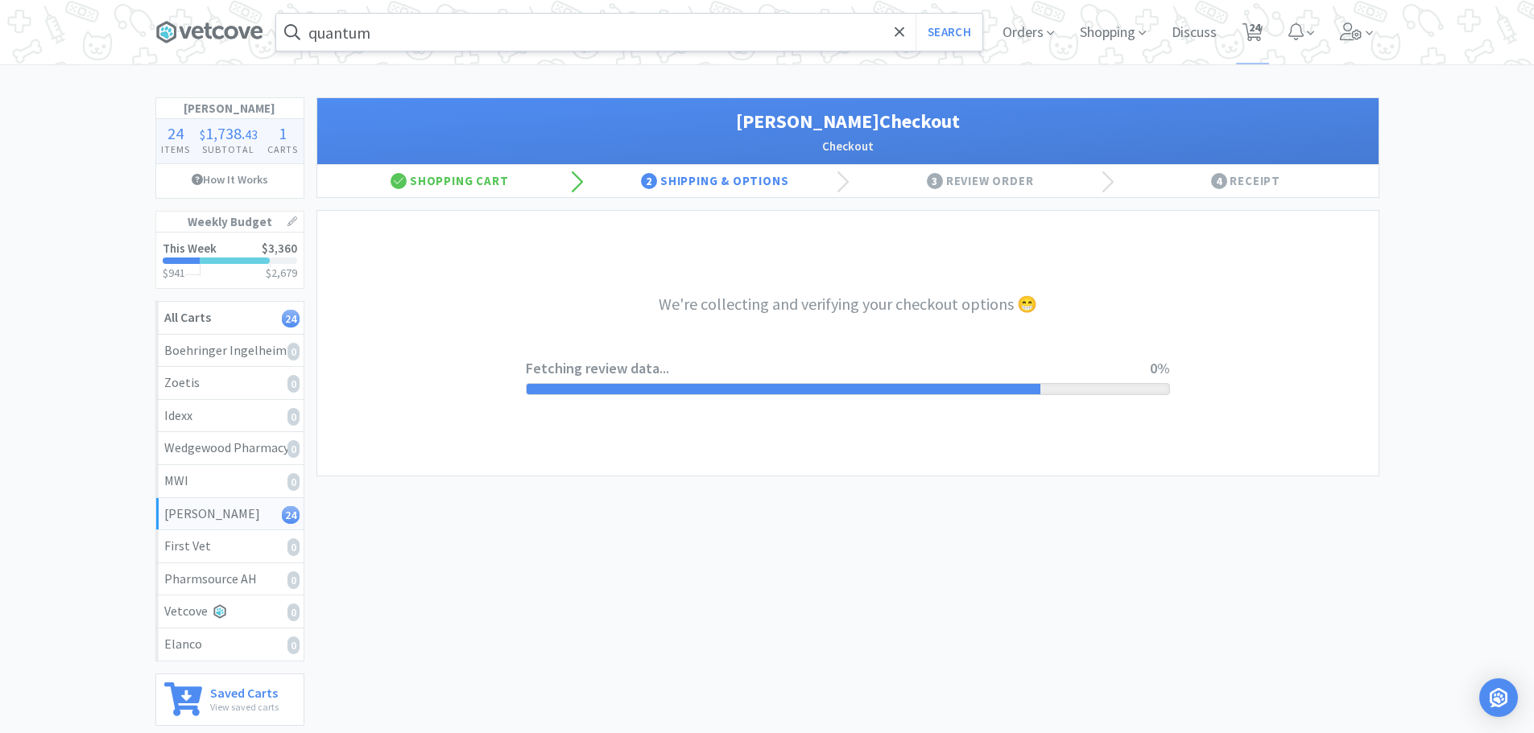
select select "1"
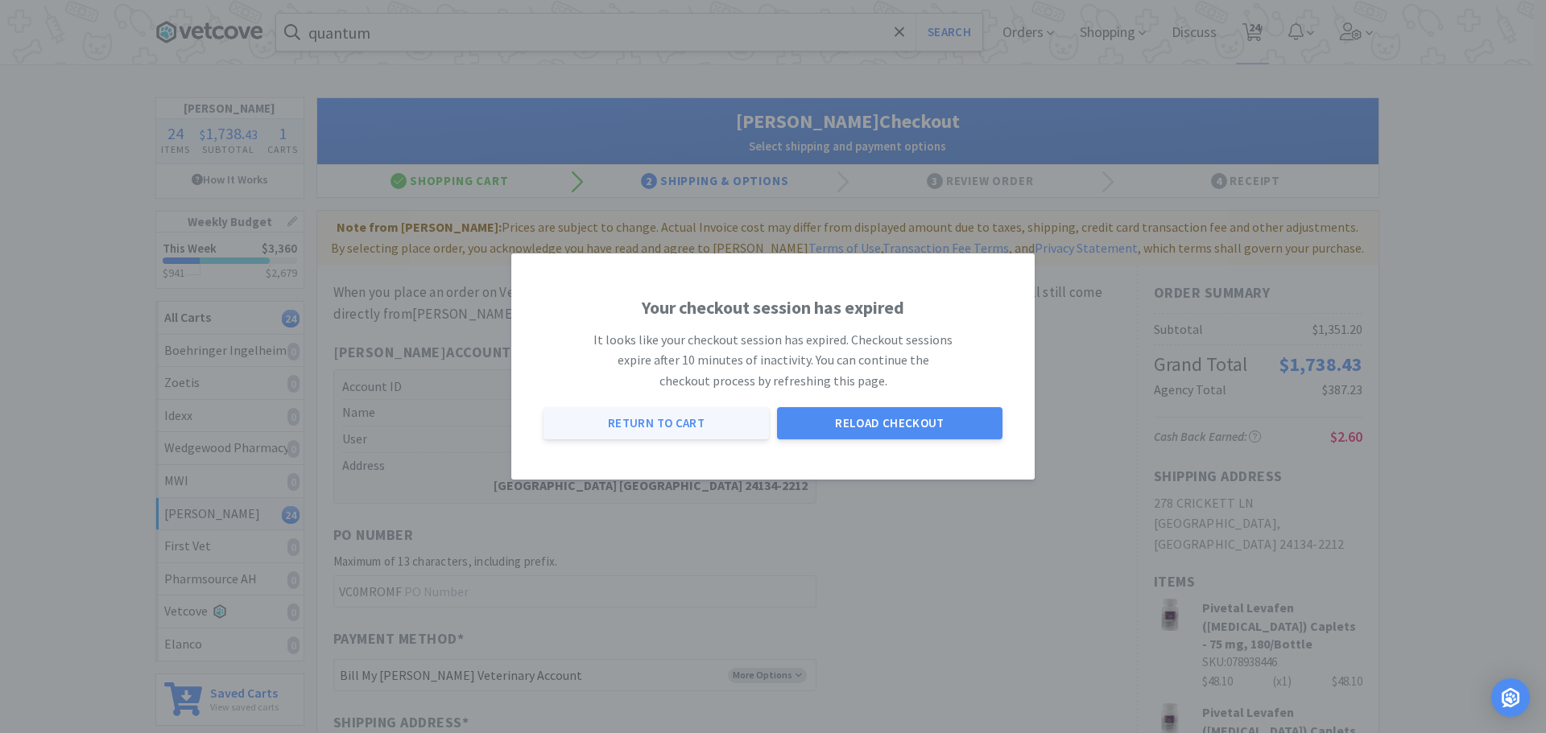
click at [706, 436] on button "Return to Cart" at bounding box center [655, 423] width 225 height 32
select select "2"
select select "1"
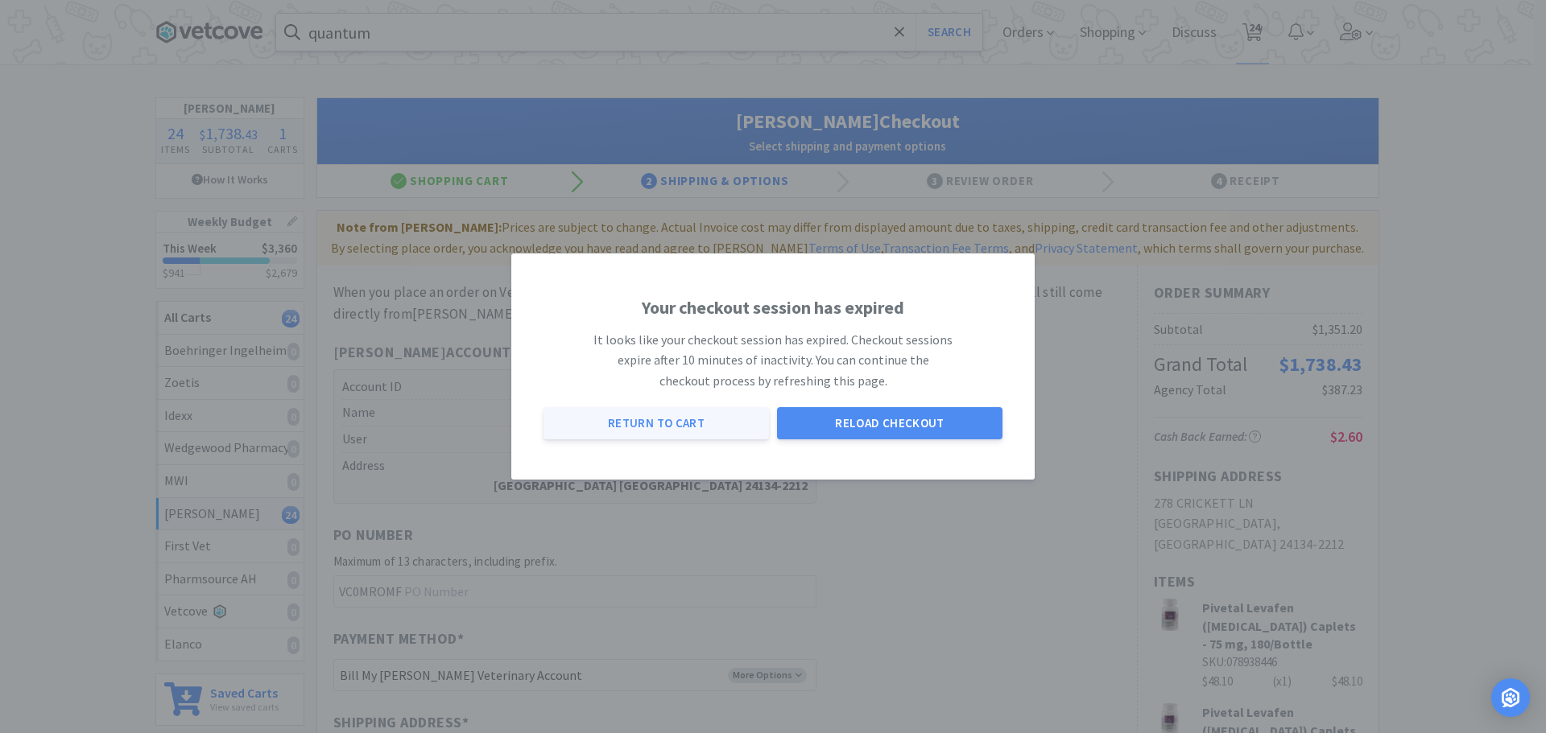
select select "1"
select select "2"
select select "1"
select select "2"
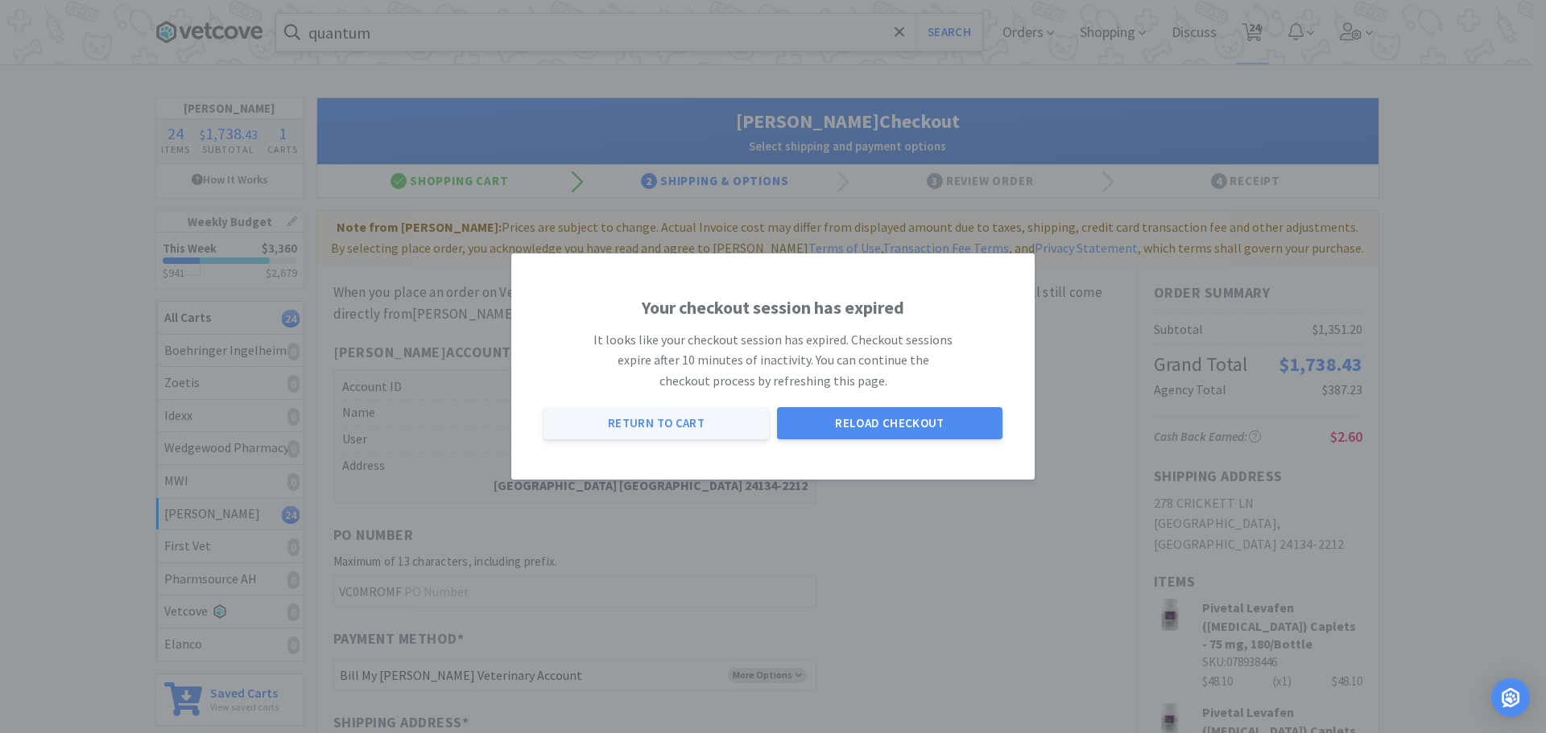
select select "1"
select select "2"
select select "1"
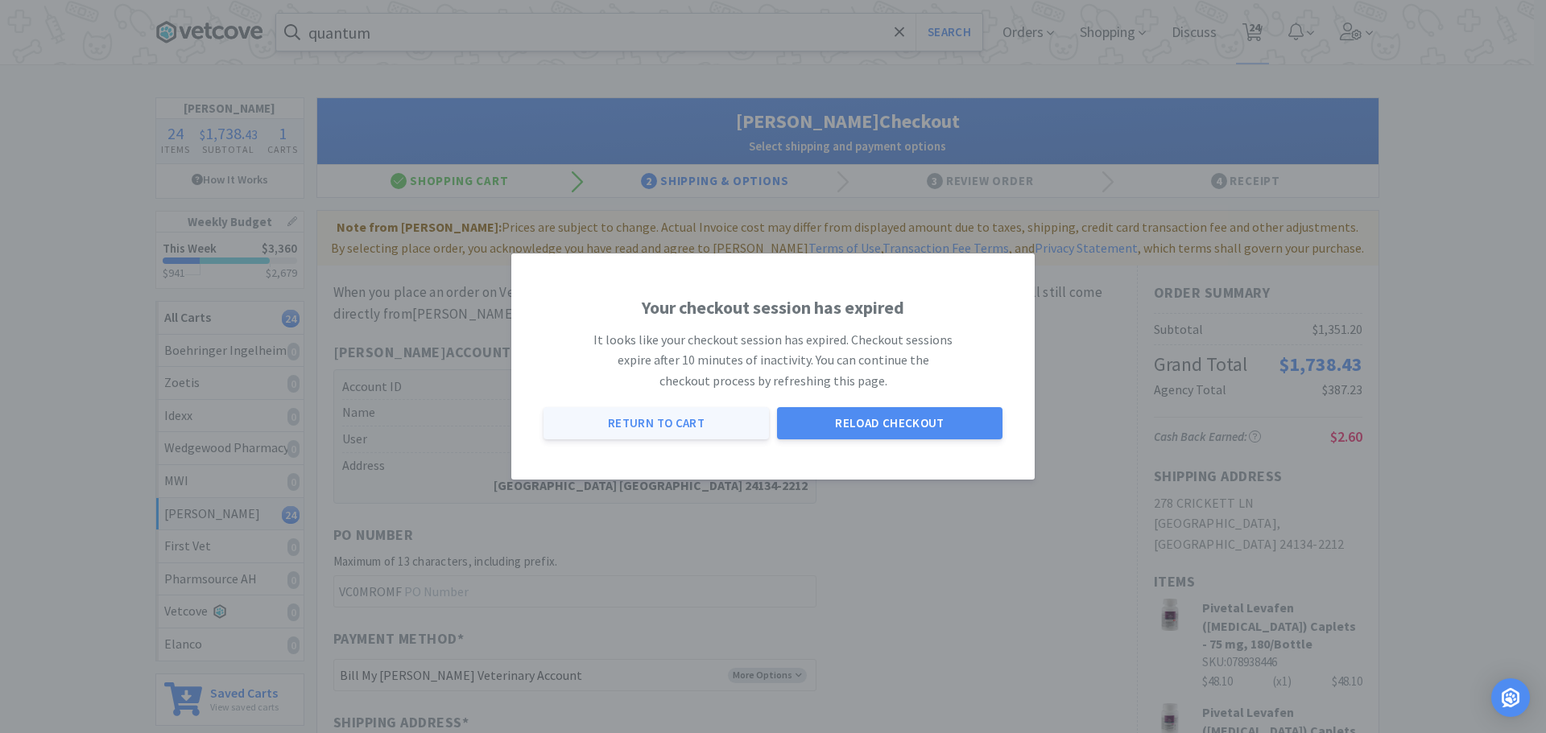
select select "1"
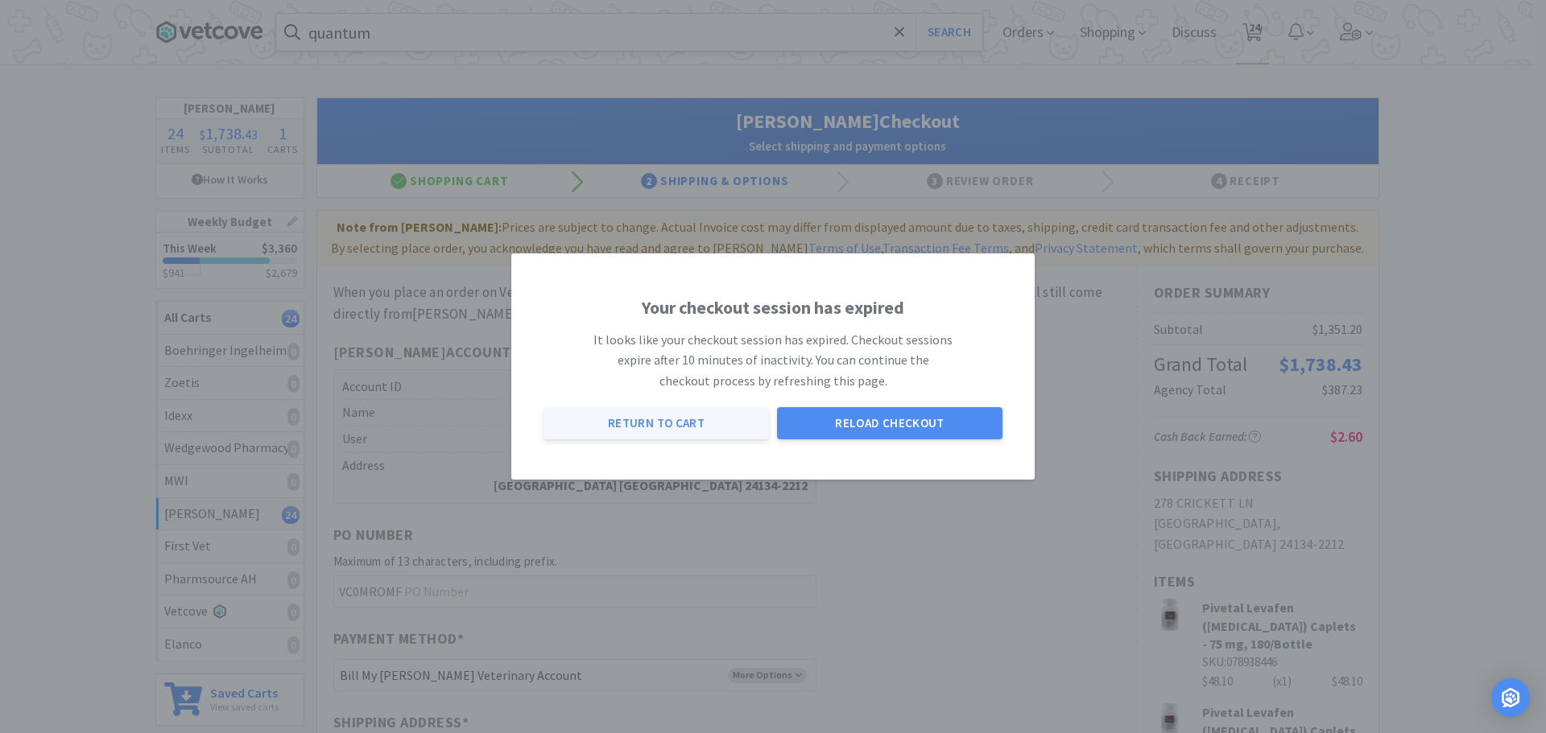
select select "1"
select select "3"
select select "1"
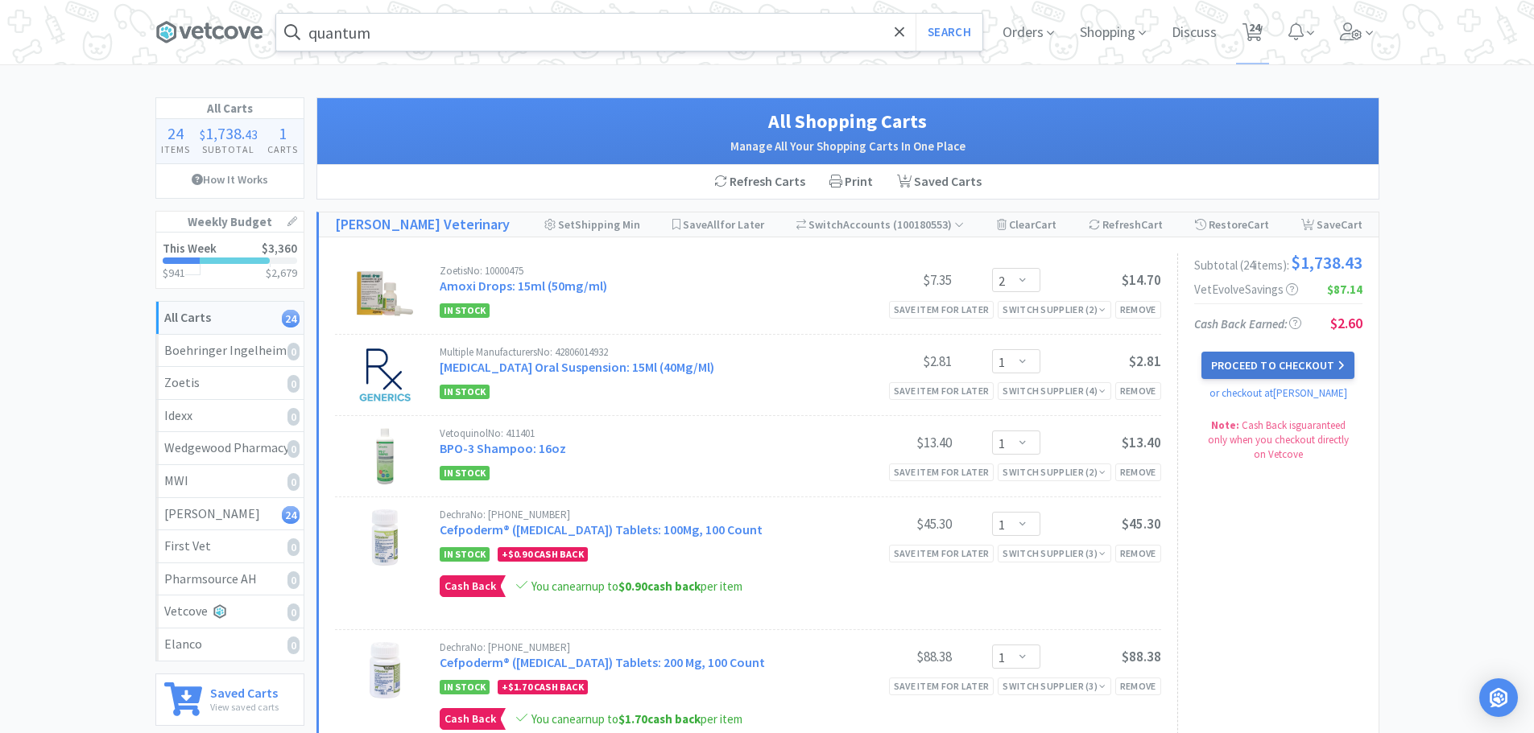
click at [1242, 374] on button "Proceed to Checkout" at bounding box center [1277, 365] width 153 height 27
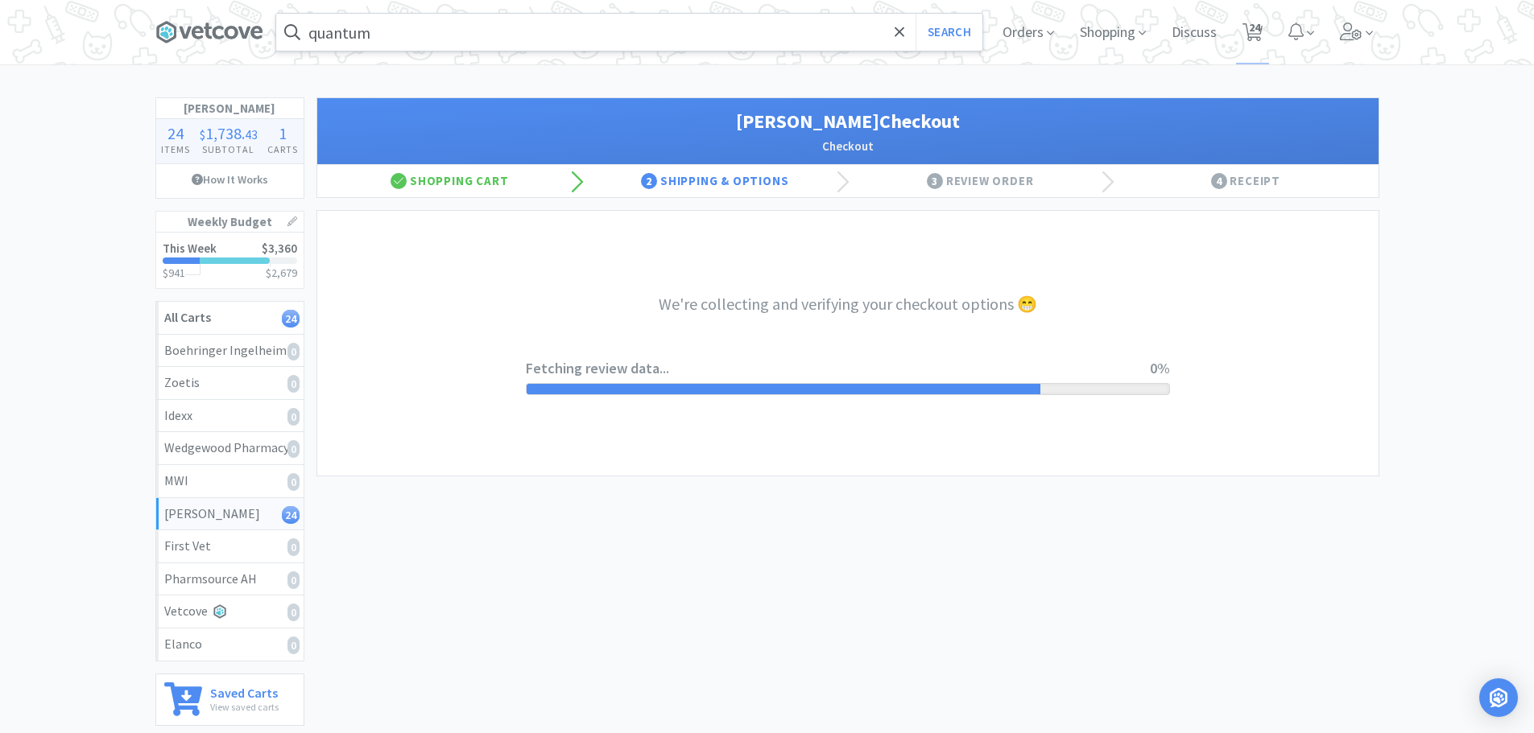
select select "1"
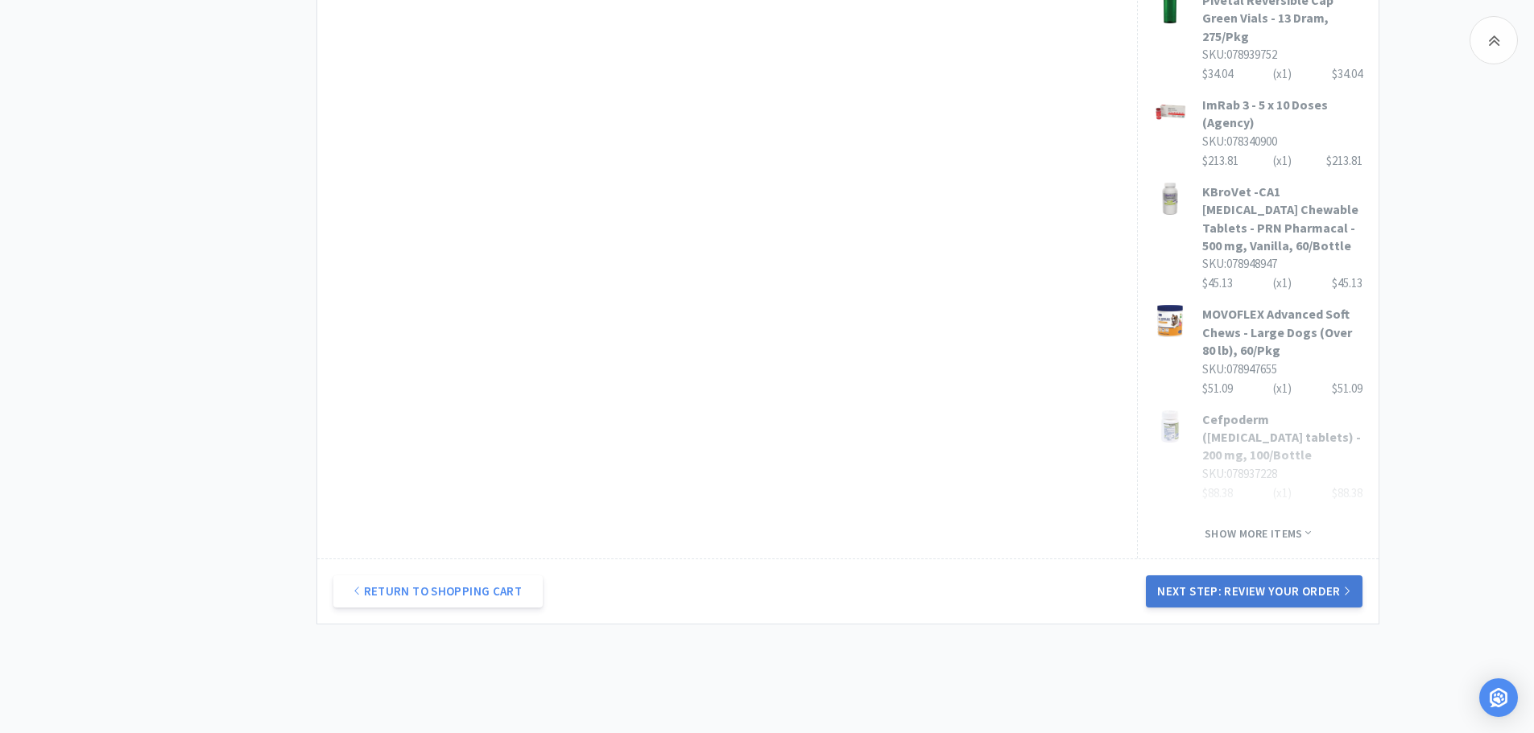
click at [1214, 576] on button "Next Step: Review Your Order" at bounding box center [1254, 592] width 216 height 32
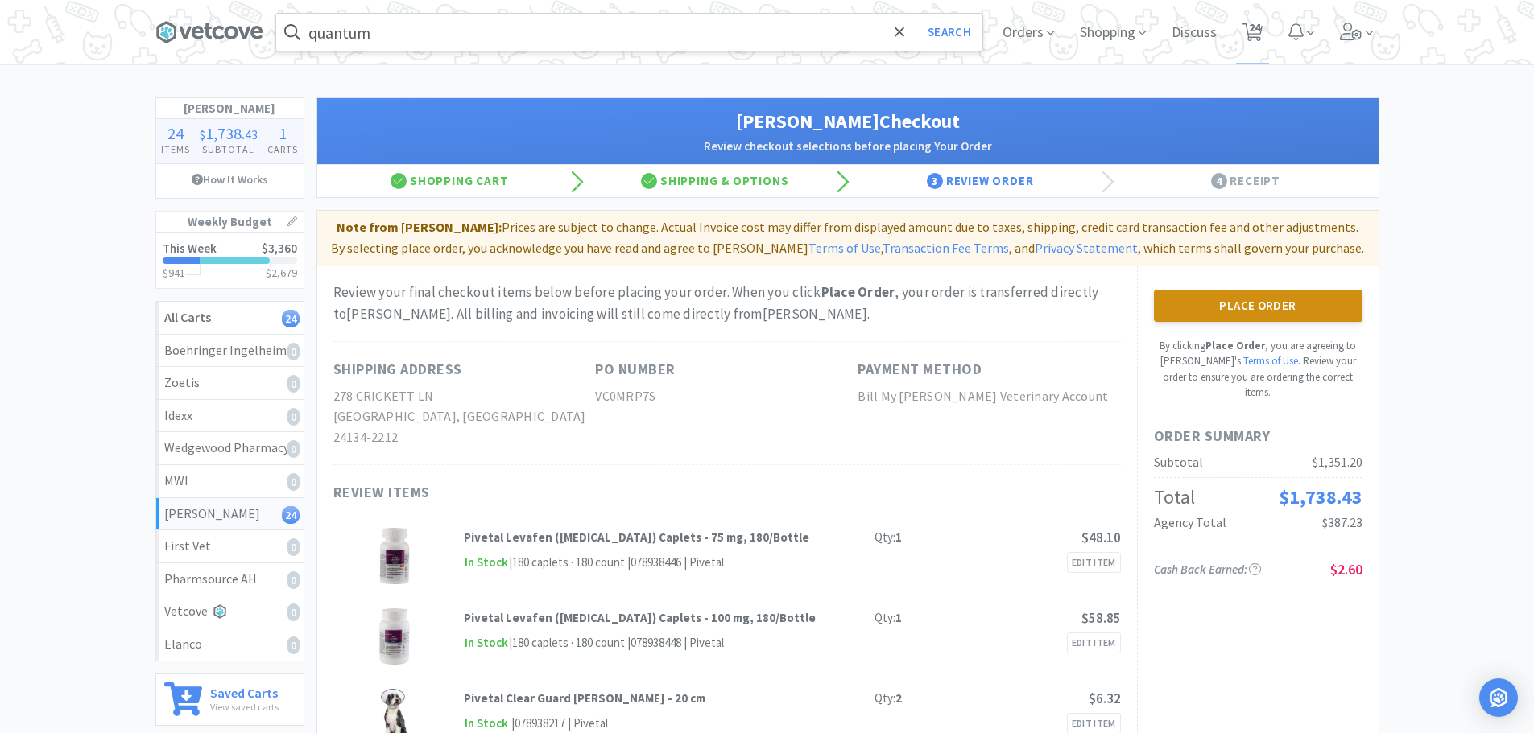
click at [1218, 304] on button "Place Order" at bounding box center [1258, 306] width 209 height 32
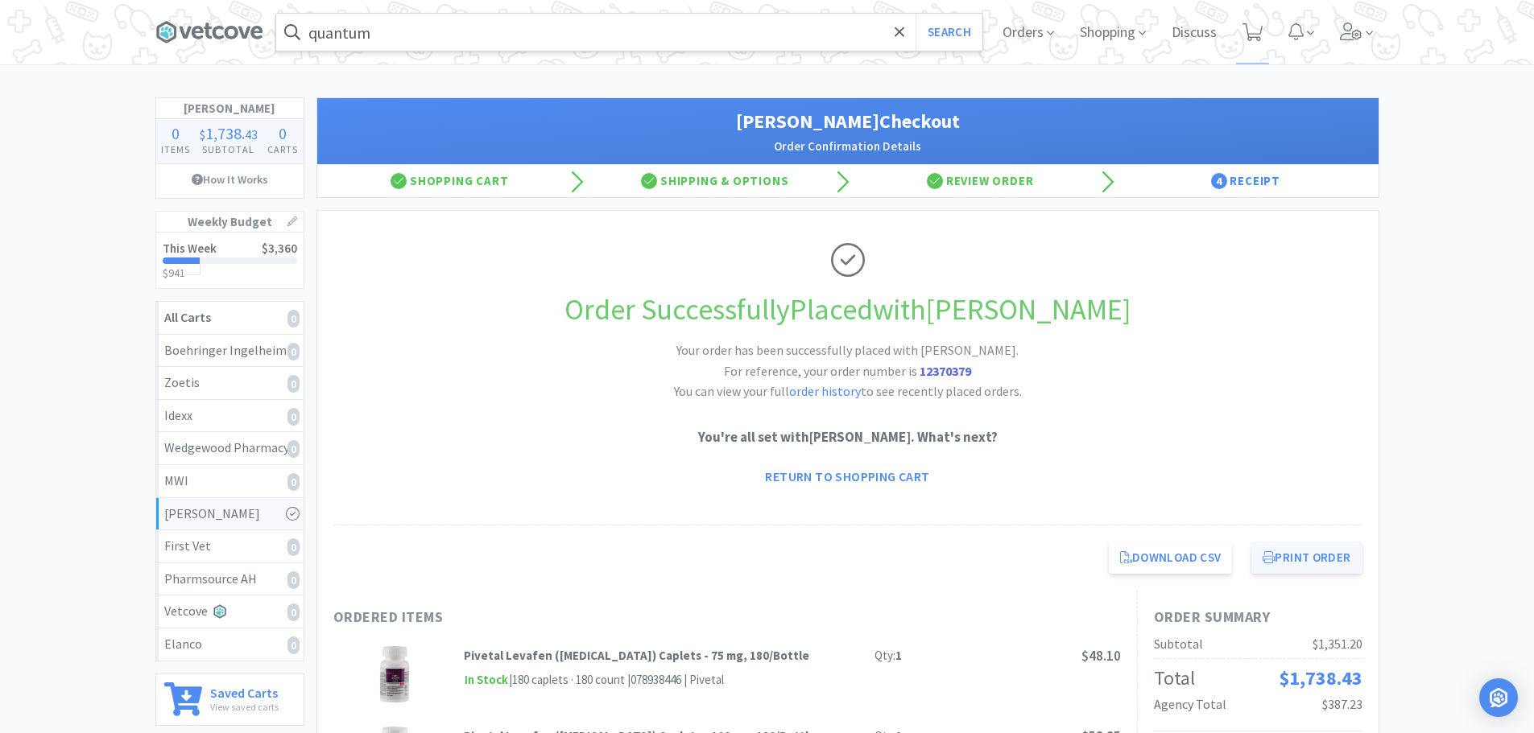
click at [1277, 558] on button "Print Order" at bounding box center [1306, 558] width 110 height 32
click at [891, 39] on span at bounding box center [900, 32] width 19 height 34
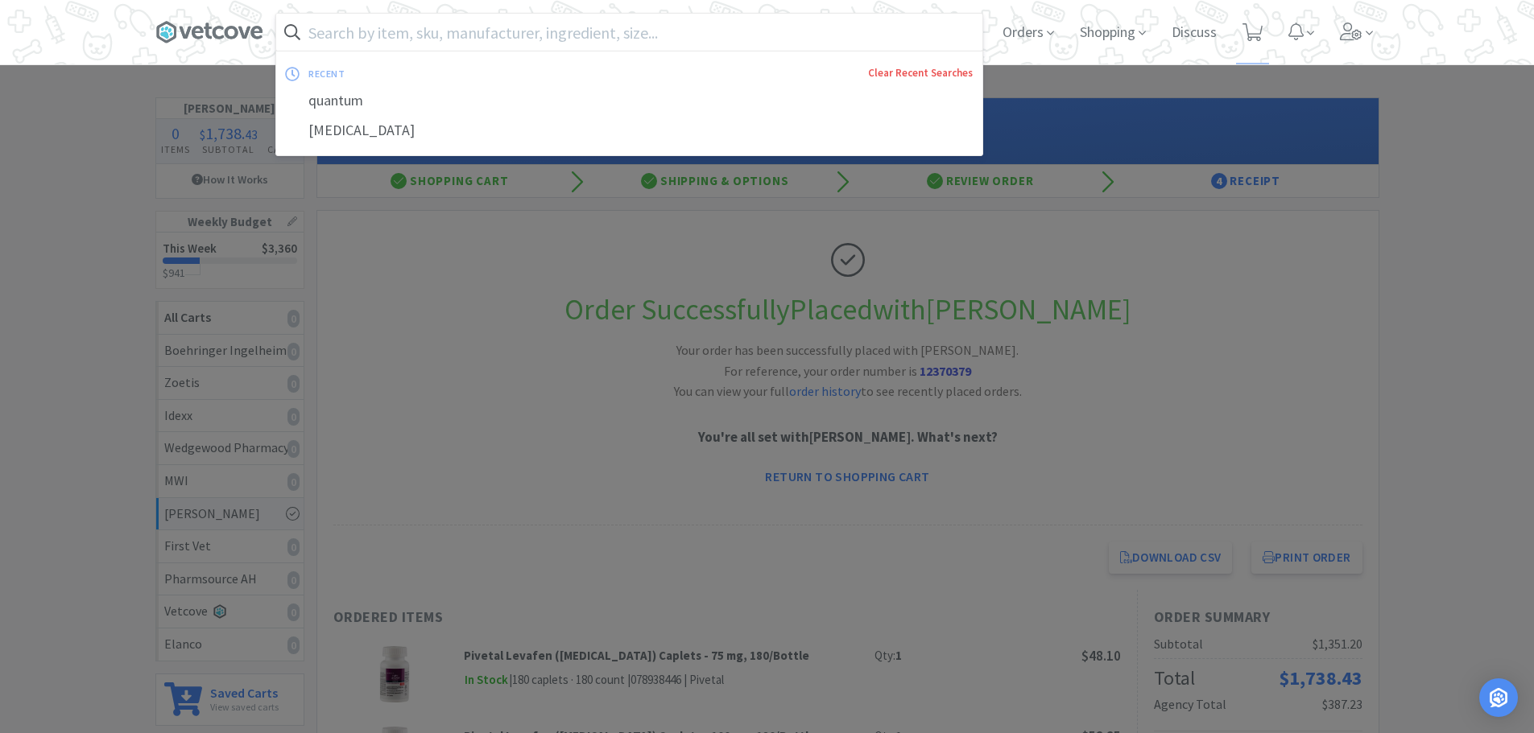
click at [902, 73] on link "Clear Recent Searches" at bounding box center [920, 73] width 105 height 14
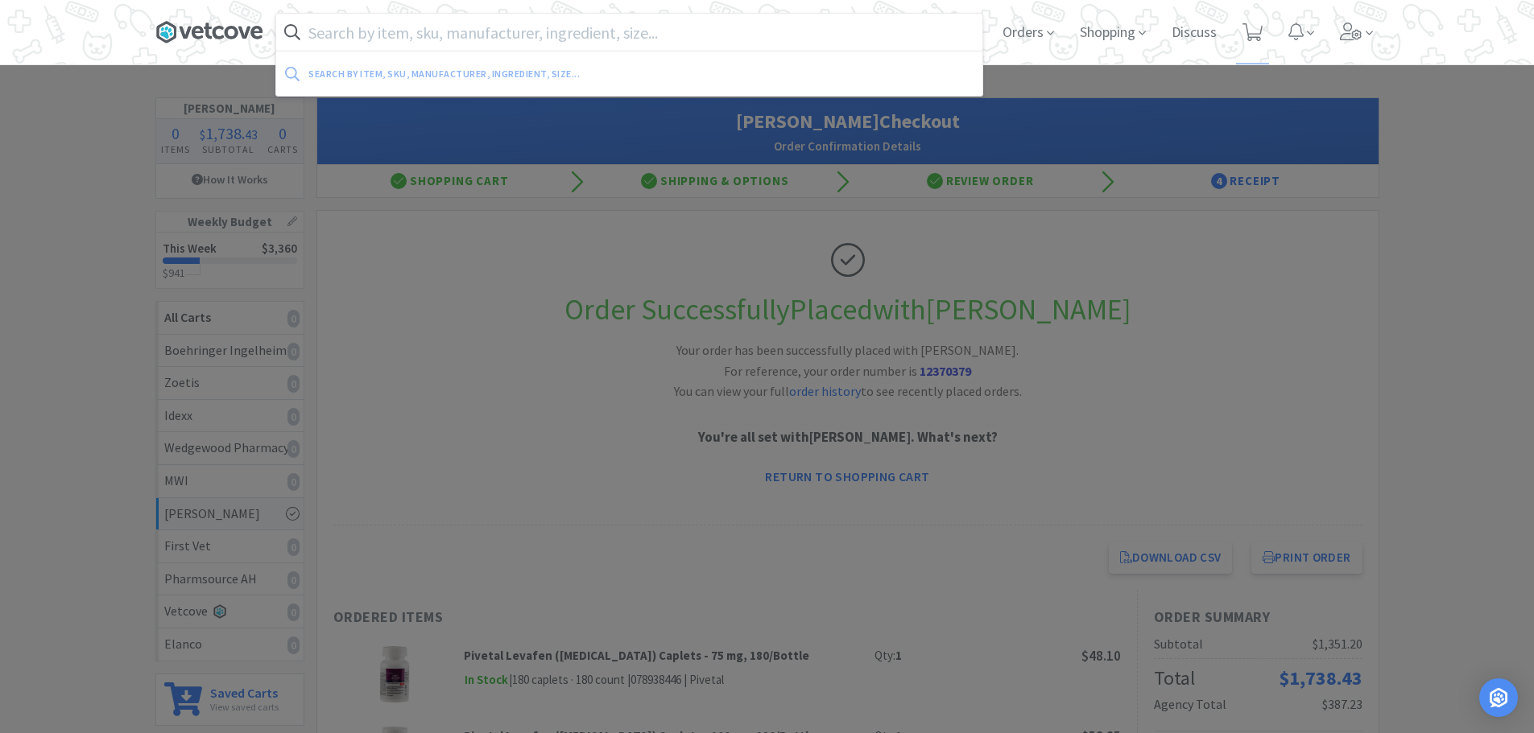
click at [242, 38] on icon at bounding box center [209, 32] width 108 height 24
